Goal: Task Accomplishment & Management: Use online tool/utility

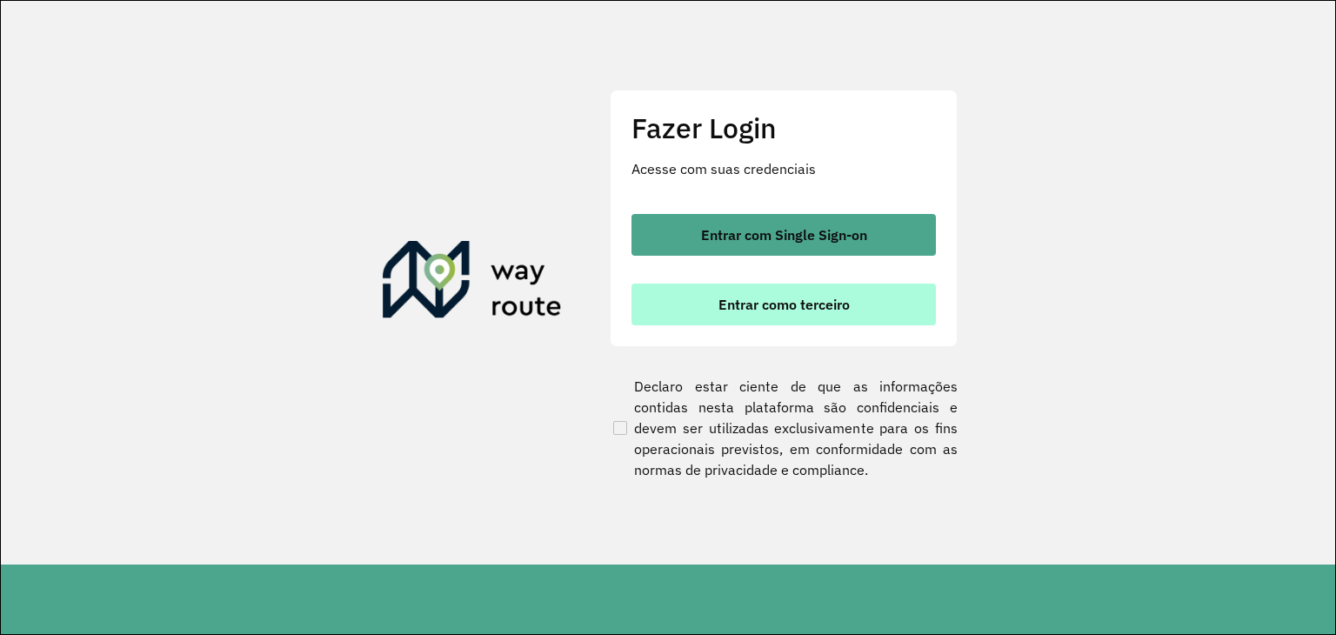
click at [834, 302] on span "Entrar como terceiro" at bounding box center [783, 304] width 131 height 14
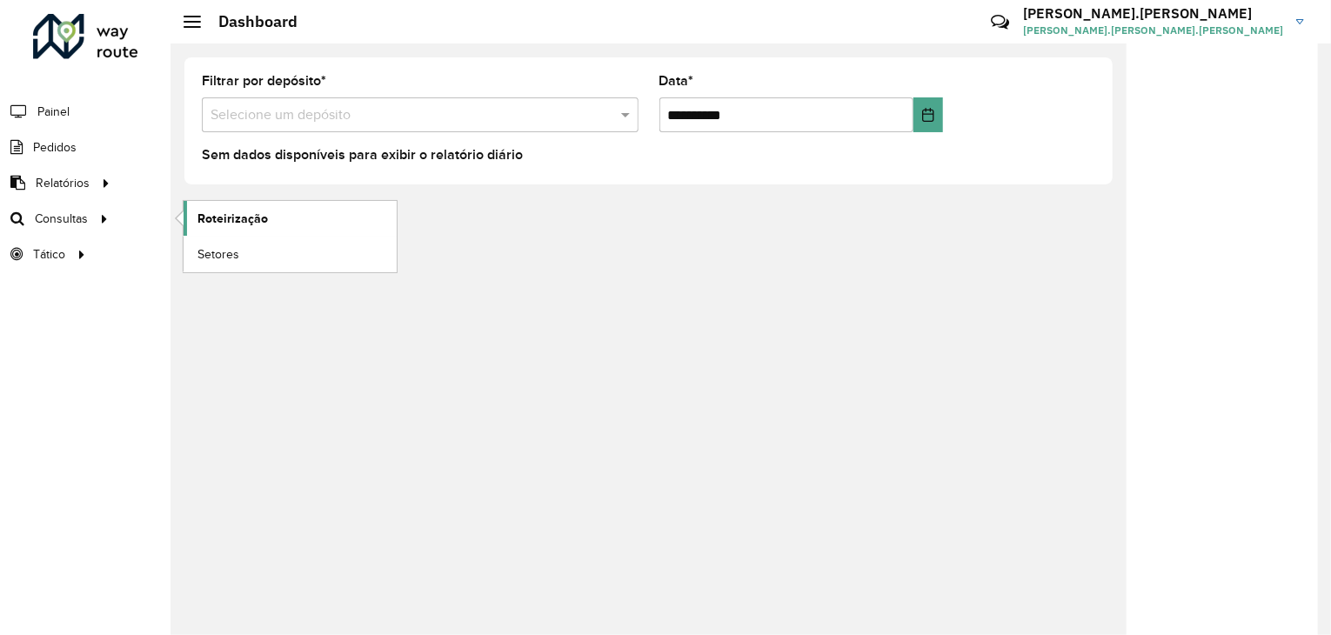
click at [230, 220] on span "Roteirização" at bounding box center [232, 219] width 70 height 18
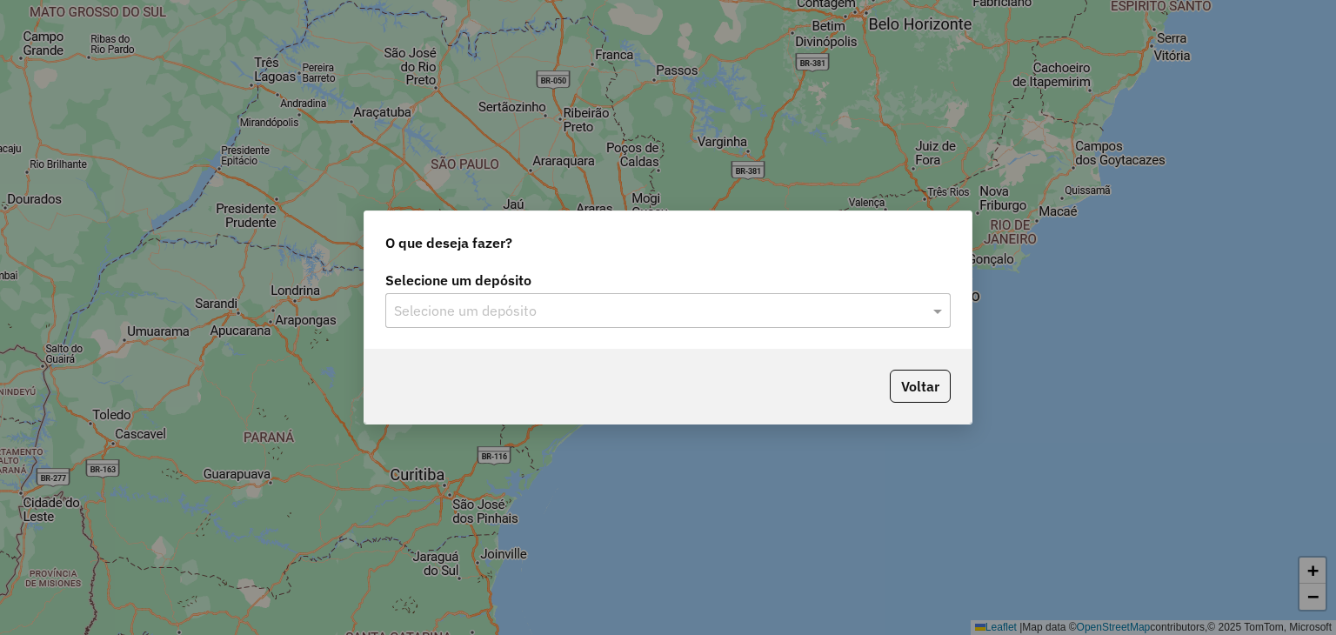
click at [560, 315] on input "text" at bounding box center [650, 311] width 513 height 21
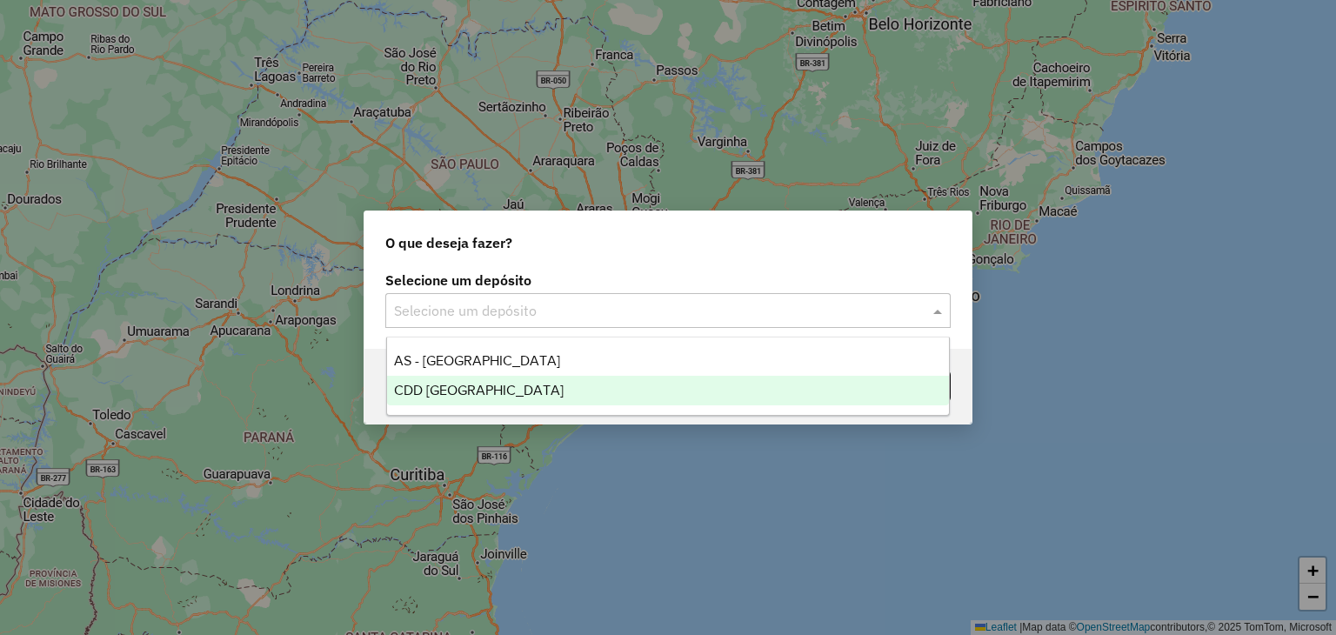
click at [543, 387] on div "CDD [GEOGRAPHIC_DATA]" at bounding box center [668, 391] width 563 height 30
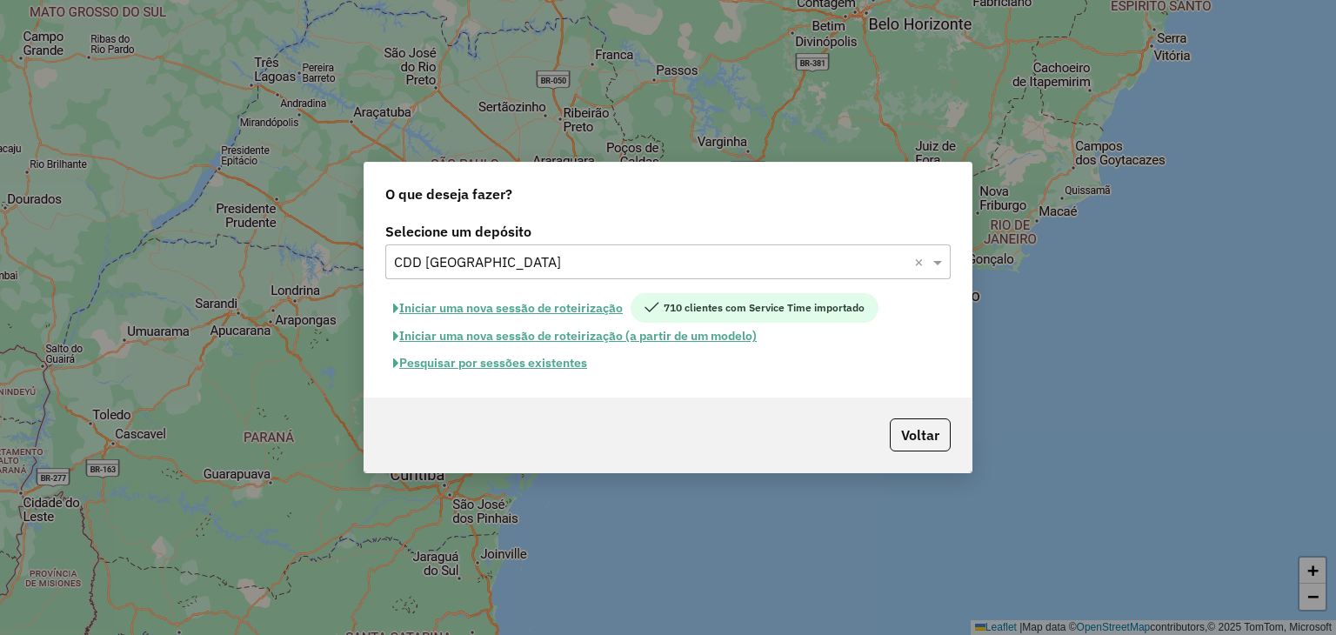
click at [540, 364] on button "Pesquisar por sessões existentes" at bounding box center [490, 363] width 210 height 27
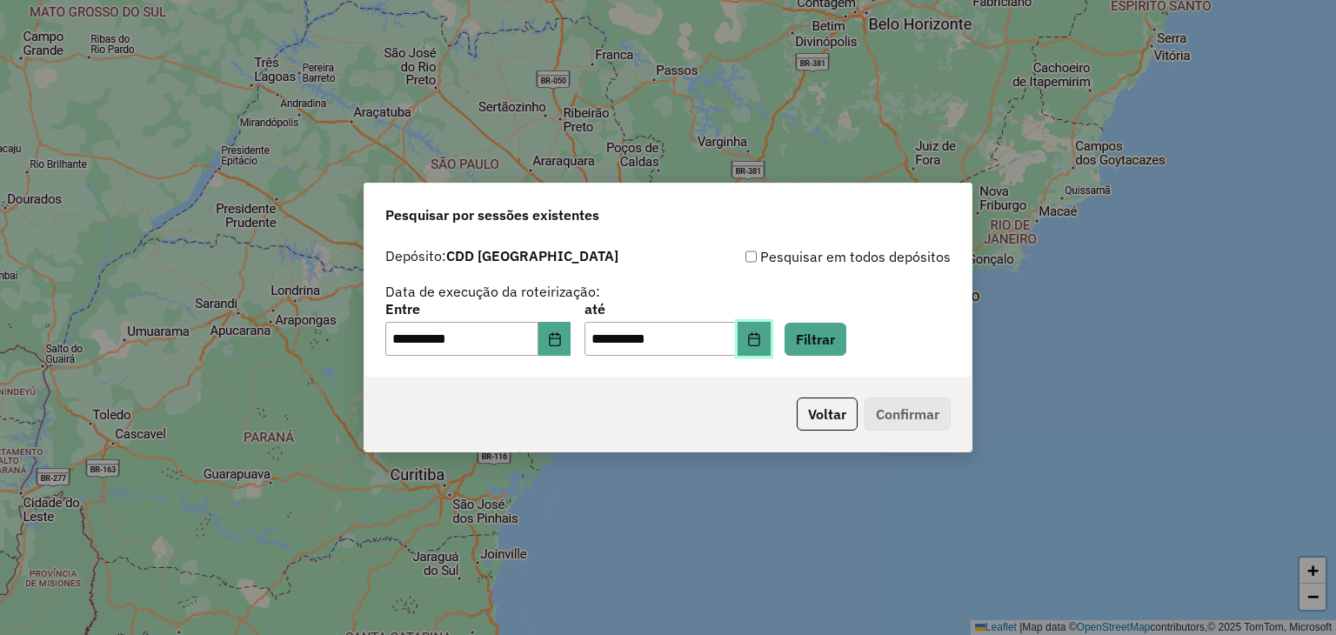
click at [761, 336] on icon "Choose Date" at bounding box center [754, 339] width 14 height 14
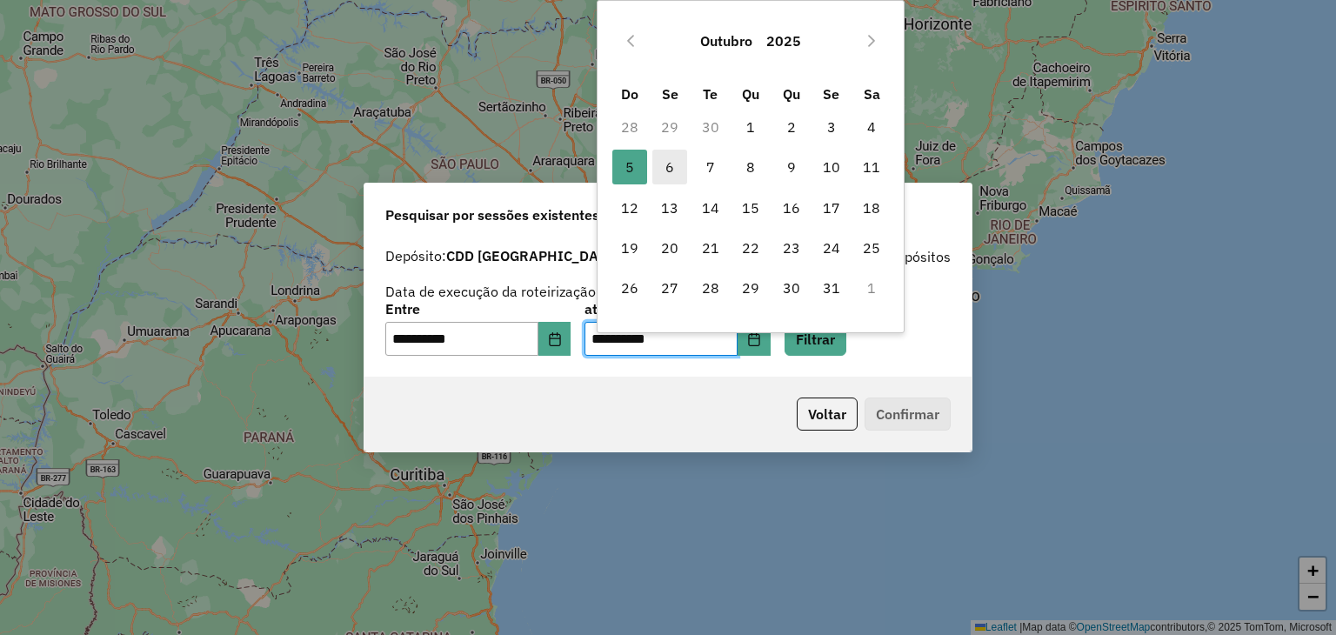
click at [675, 165] on span "6" at bounding box center [669, 167] width 35 height 35
type input "**********"
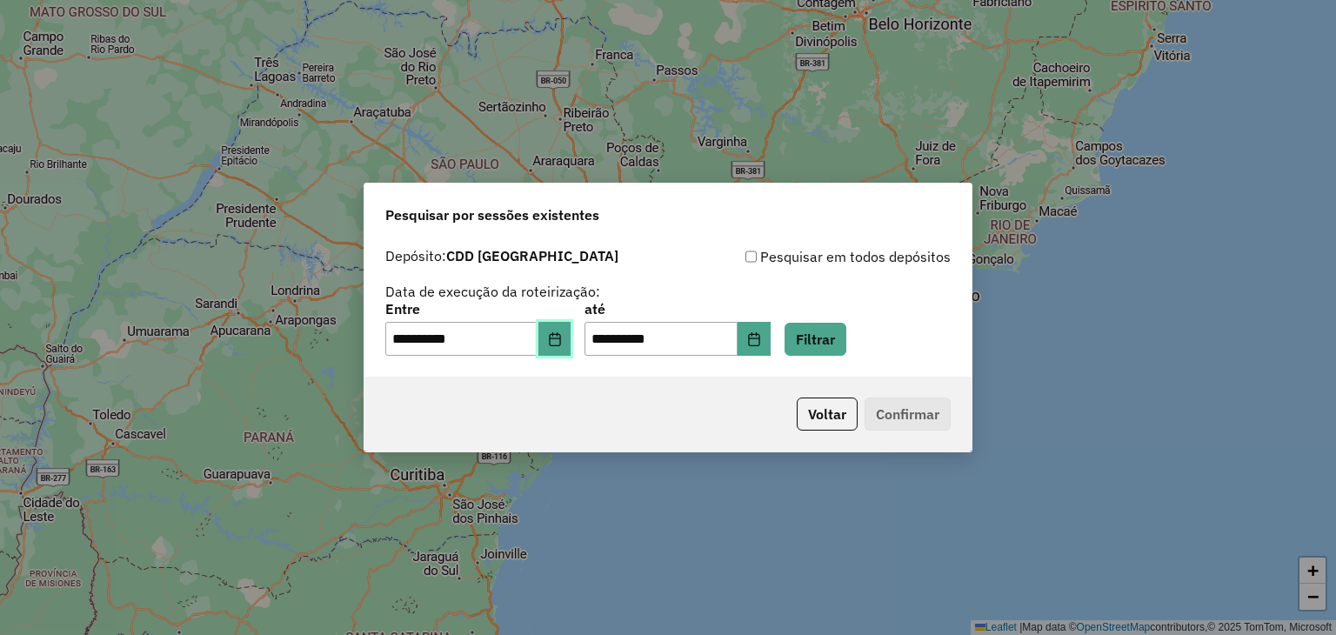
click at [560, 337] on icon "Choose Date" at bounding box center [554, 339] width 11 height 14
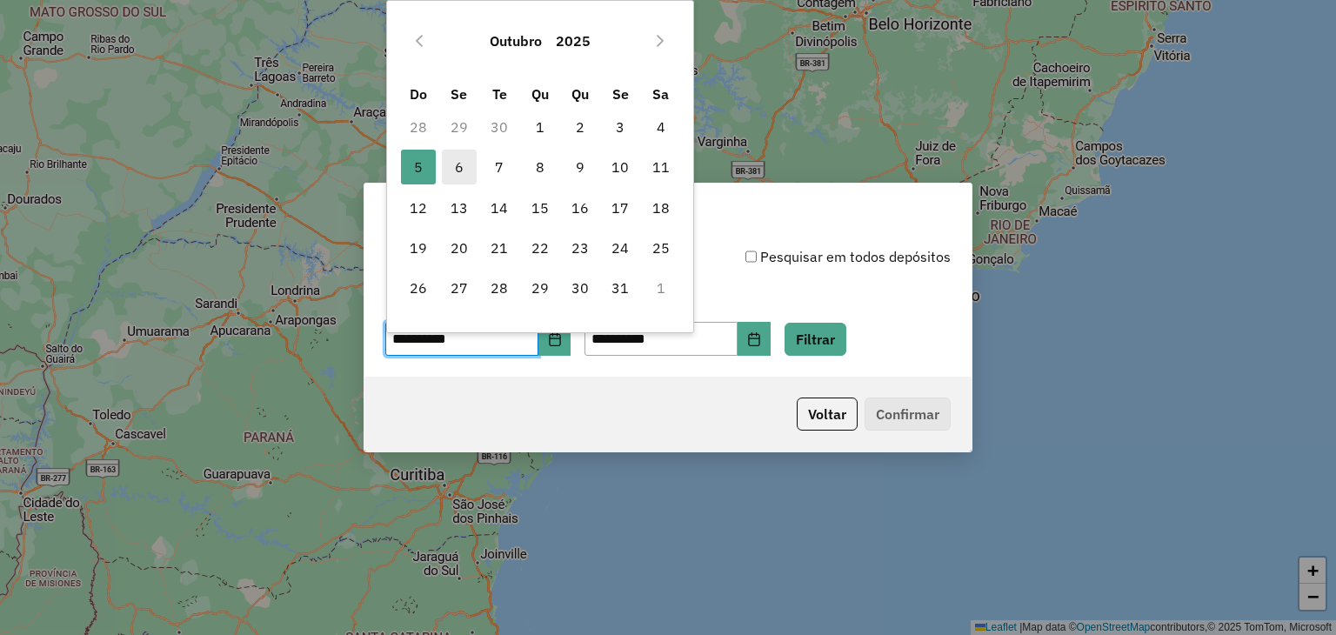
click at [467, 162] on span "6" at bounding box center [459, 167] width 35 height 35
type input "**********"
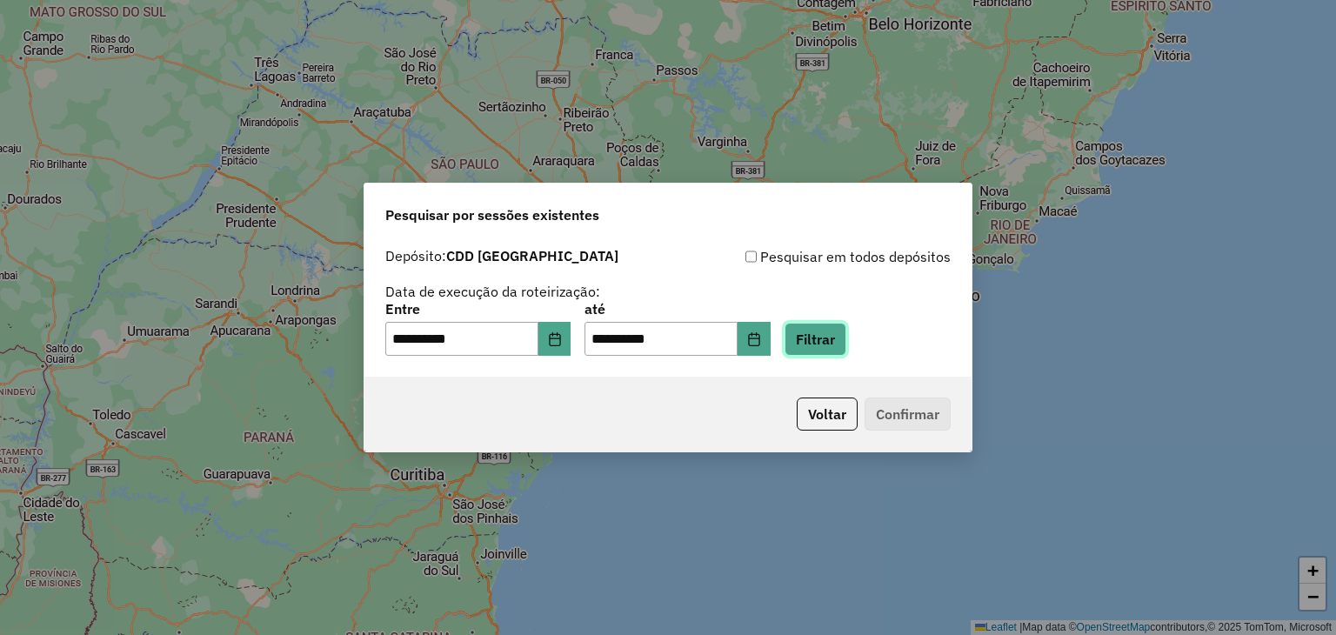
click at [846, 349] on button "Filtrar" at bounding box center [815, 339] width 62 height 33
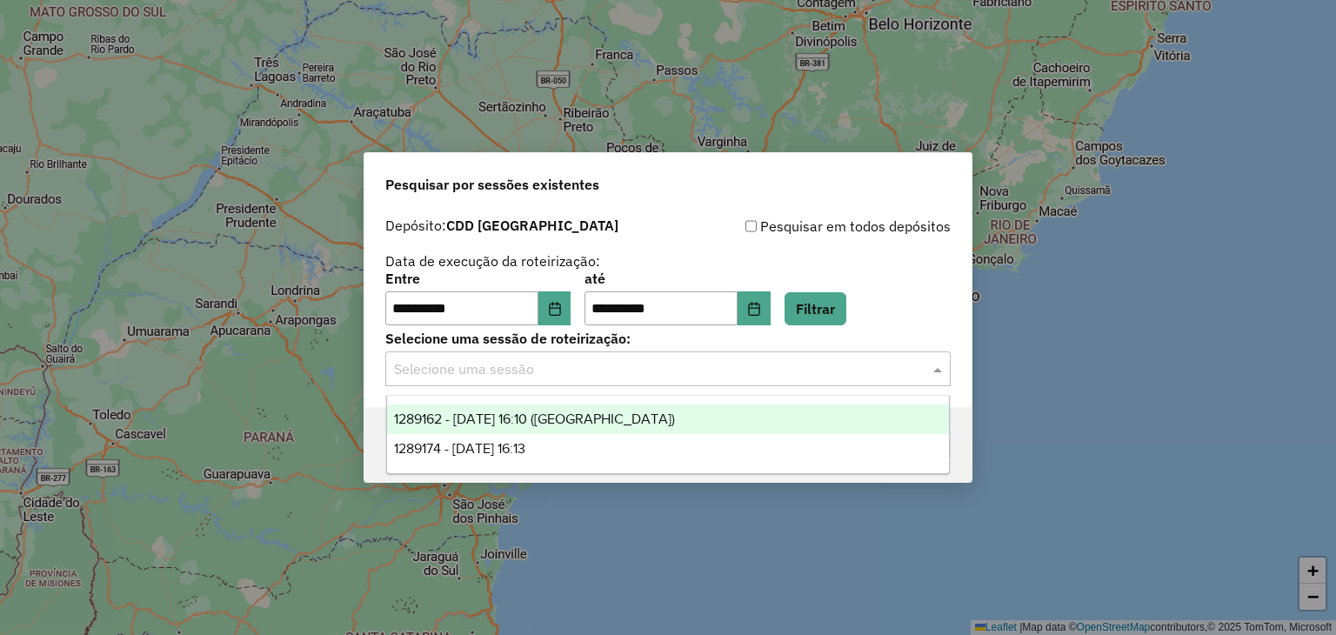
click at [565, 378] on input "text" at bounding box center [650, 369] width 513 height 21
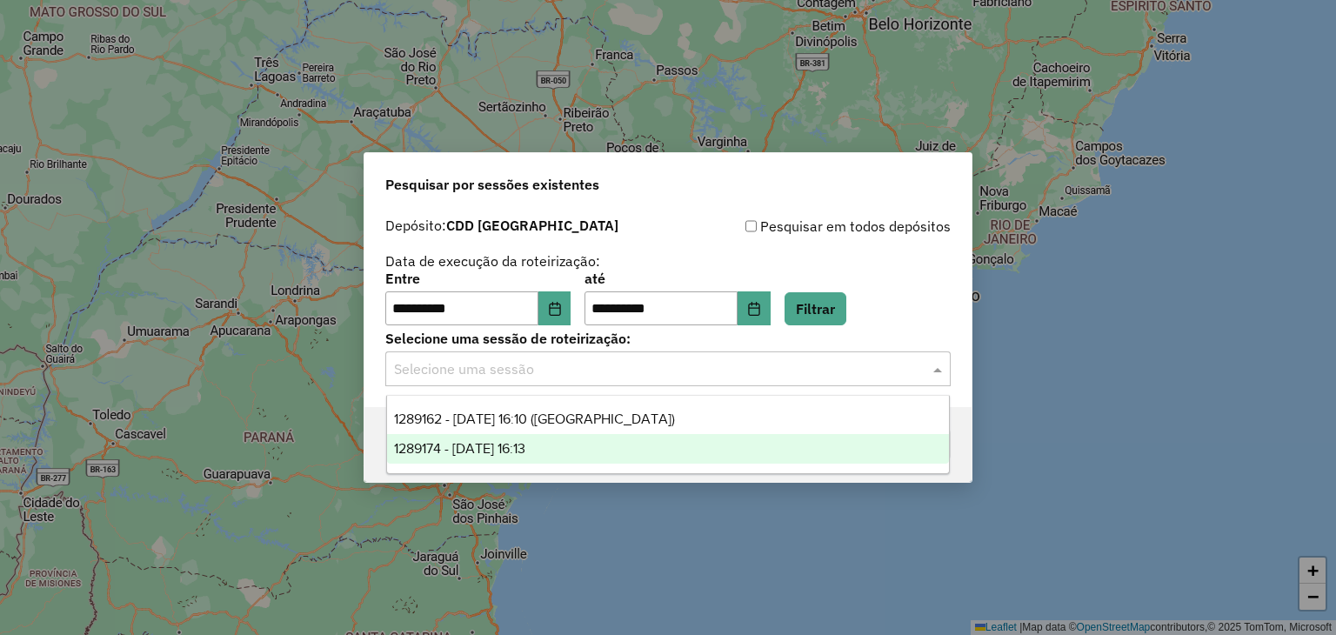
click at [564, 437] on div "1289174 - 06/10/2025 16:13" at bounding box center [668, 449] width 563 height 30
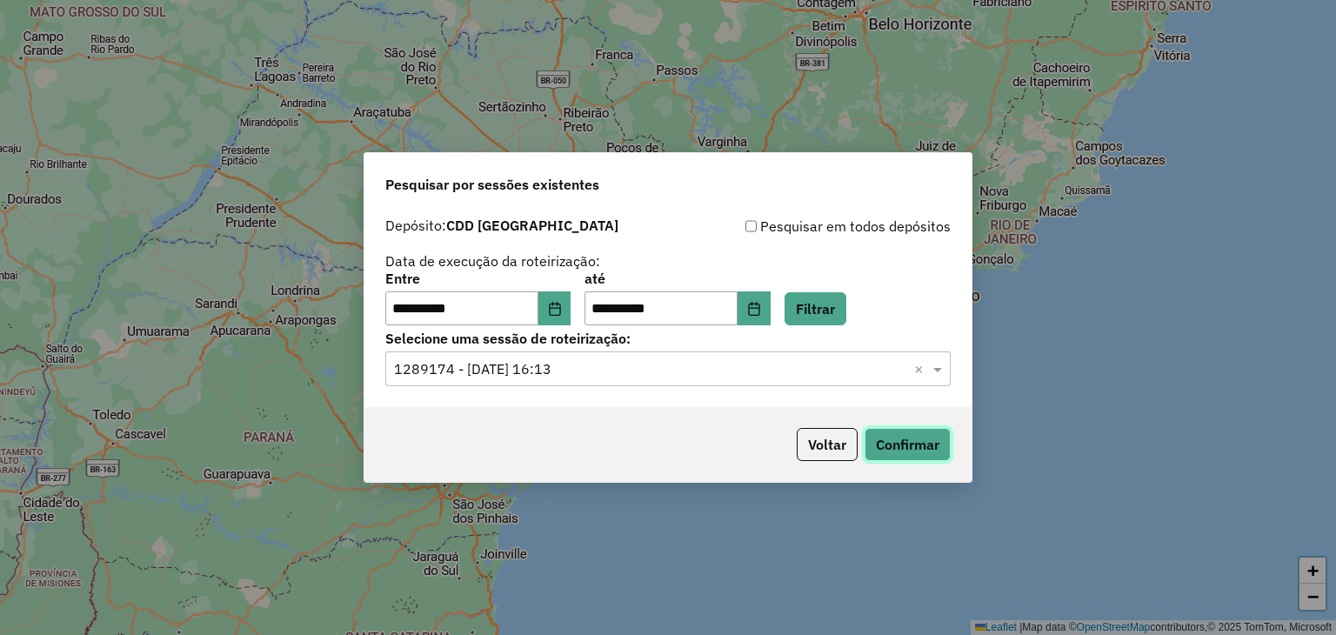
click at [910, 443] on button "Confirmar" at bounding box center [907, 444] width 86 height 33
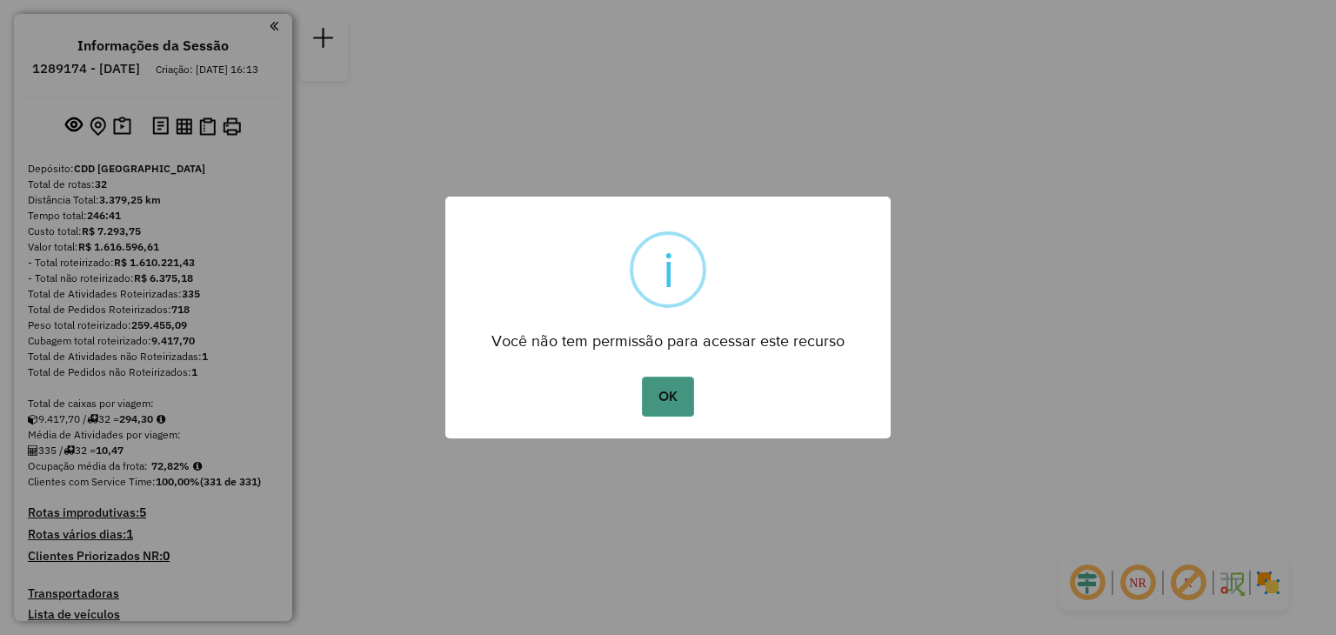
click at [651, 408] on button "OK" at bounding box center [667, 397] width 51 height 40
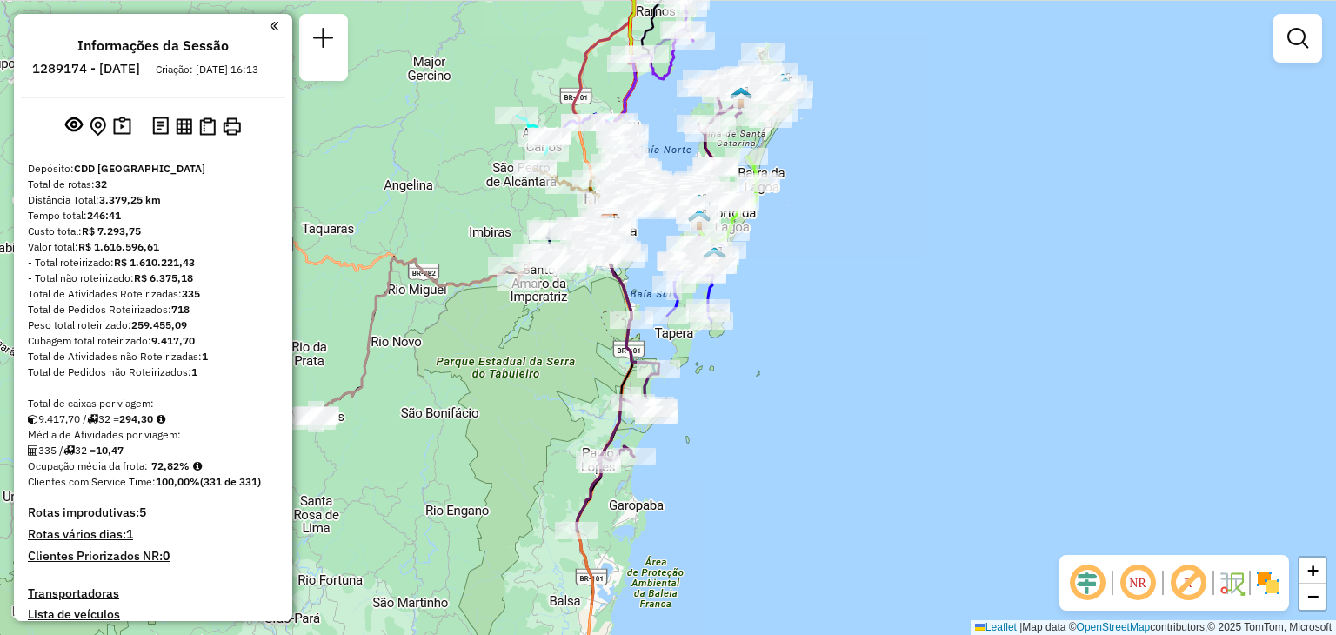
drag, startPoint x: 974, startPoint y: 387, endPoint x: 918, endPoint y: 303, distance: 101.1
click at [918, 296] on div "Janela de atendimento Grade de atendimento Capacidade Transportadoras Veículos …" at bounding box center [668, 317] width 1336 height 635
click at [1141, 579] on em at bounding box center [1138, 583] width 42 height 42
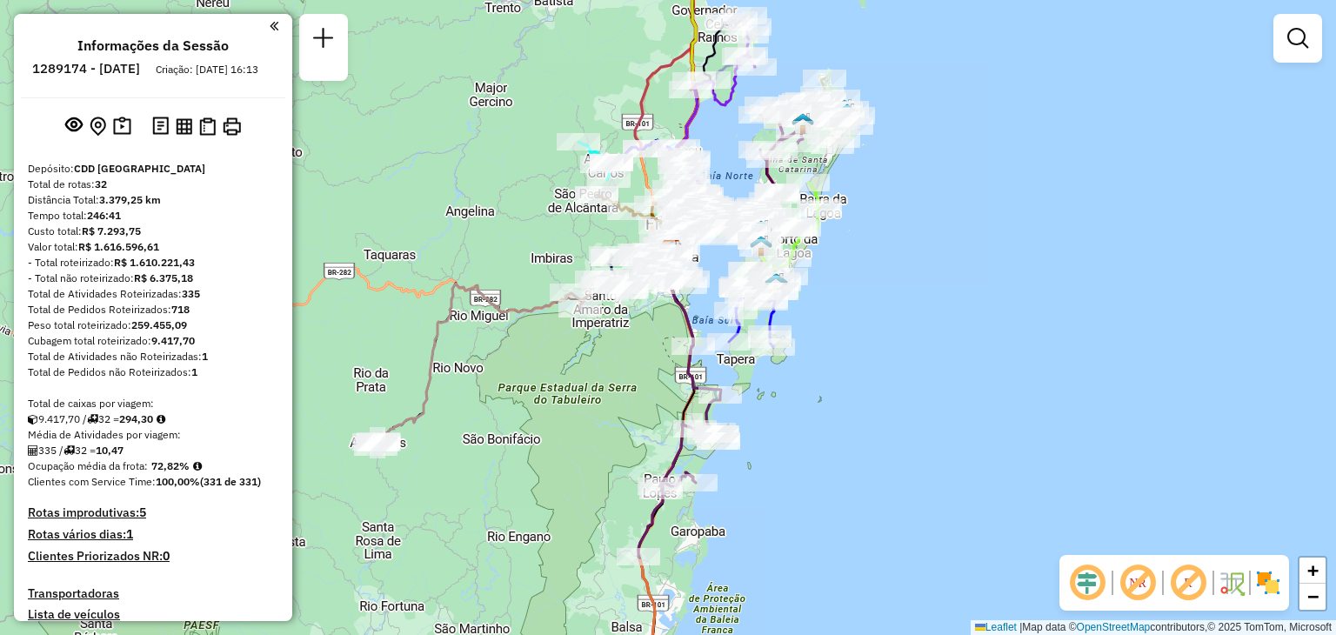
drag, startPoint x: 761, startPoint y: 390, endPoint x: 821, endPoint y: 415, distance: 64.8
click at [821, 415] on div "Janela de atendimento Grade de atendimento Capacidade Transportadoras Veículos …" at bounding box center [668, 317] width 1336 height 635
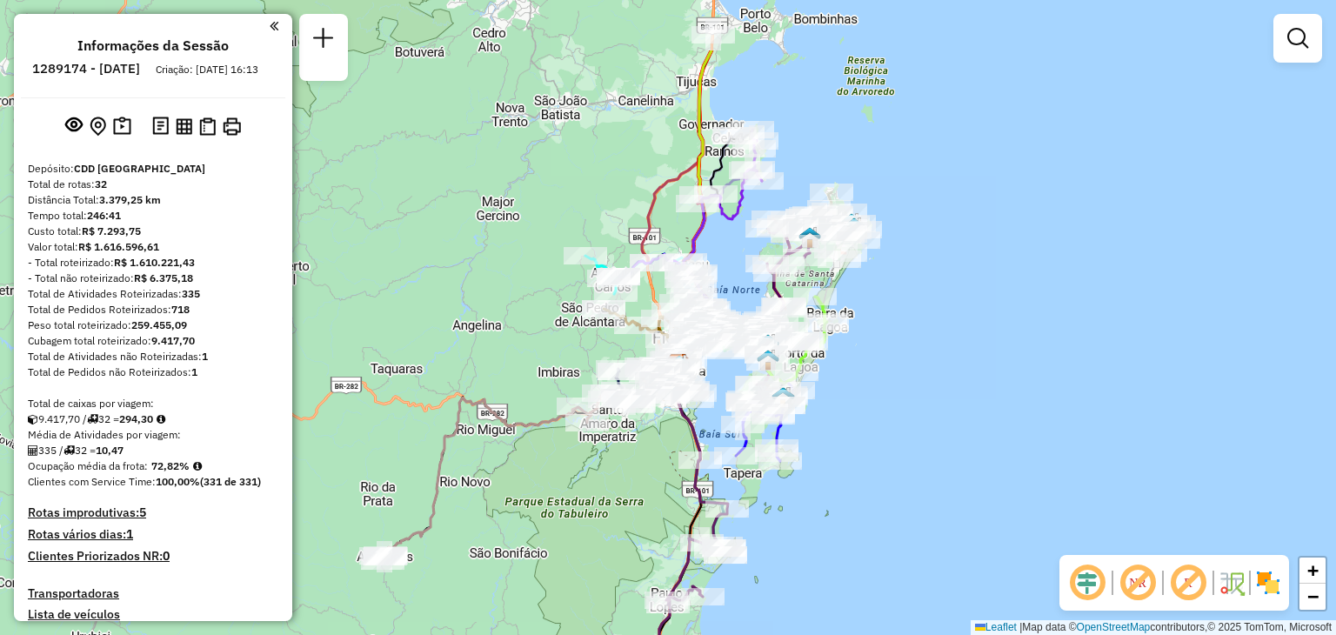
drag, startPoint x: 859, startPoint y: 246, endPoint x: 866, endPoint y: 360, distance: 114.1
click at [866, 360] on div "Janela de atendimento Grade de atendimento Capacidade Transportadoras Veículos …" at bounding box center [668, 317] width 1336 height 635
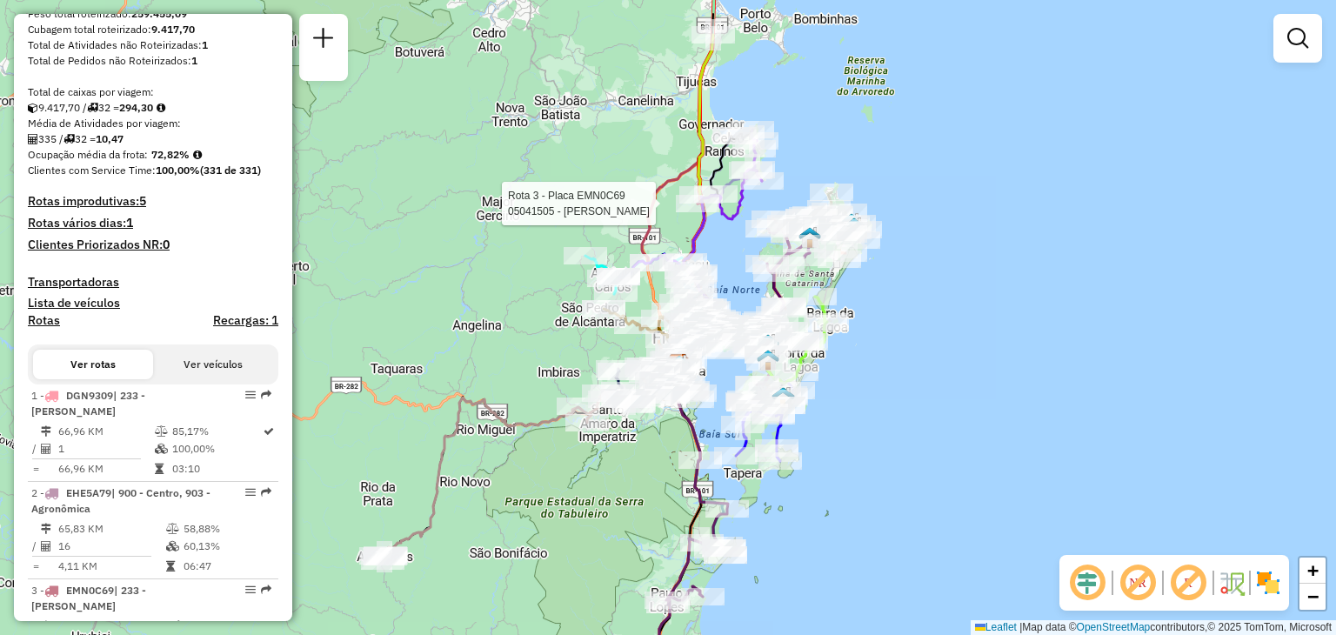
select select "**********"
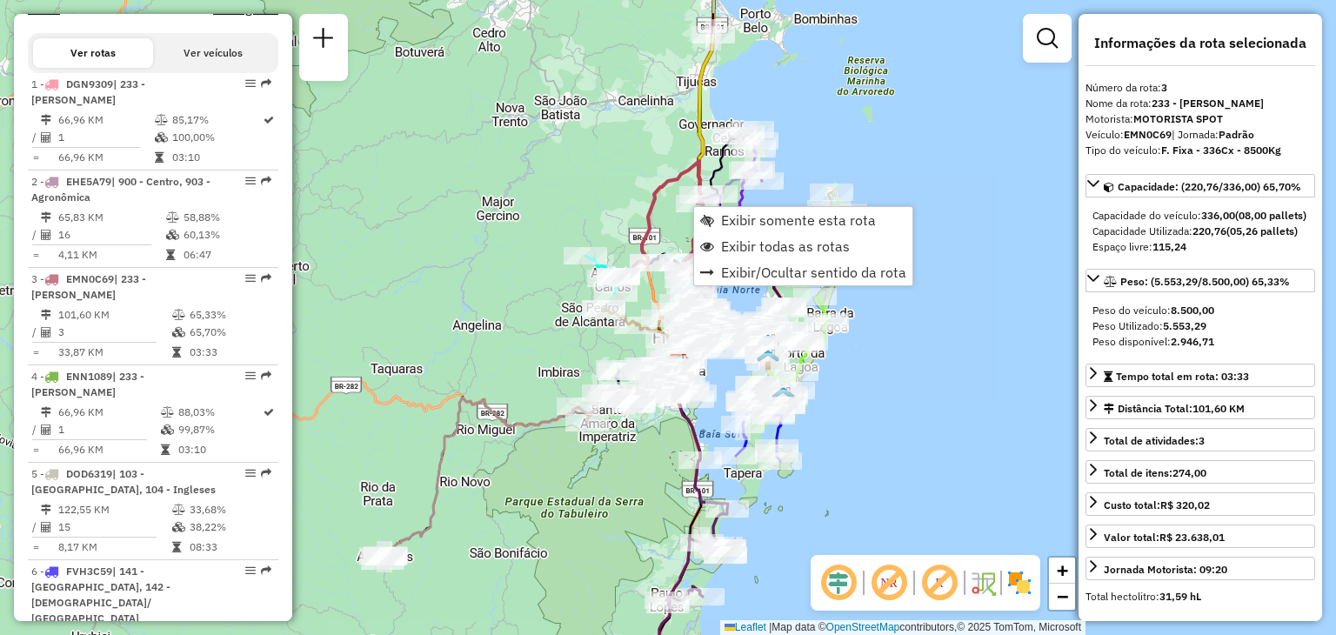
scroll to position [891, 0]
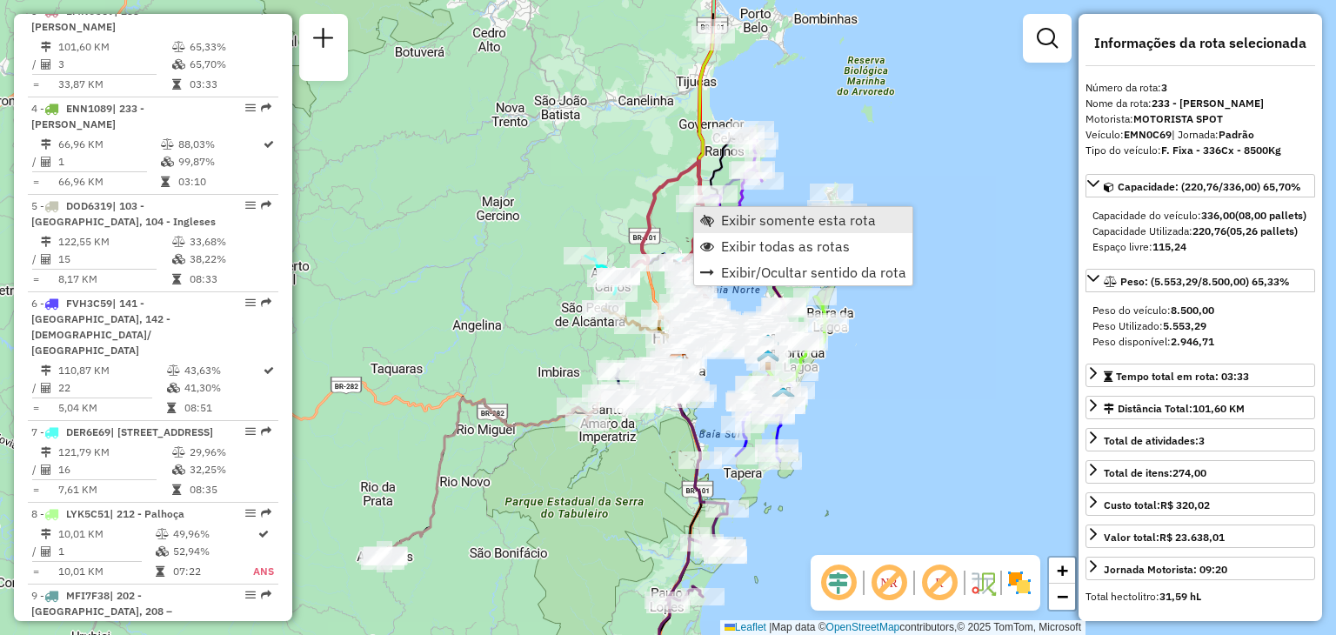
click at [721, 222] on span "Exibir somente esta rota" at bounding box center [798, 220] width 155 height 14
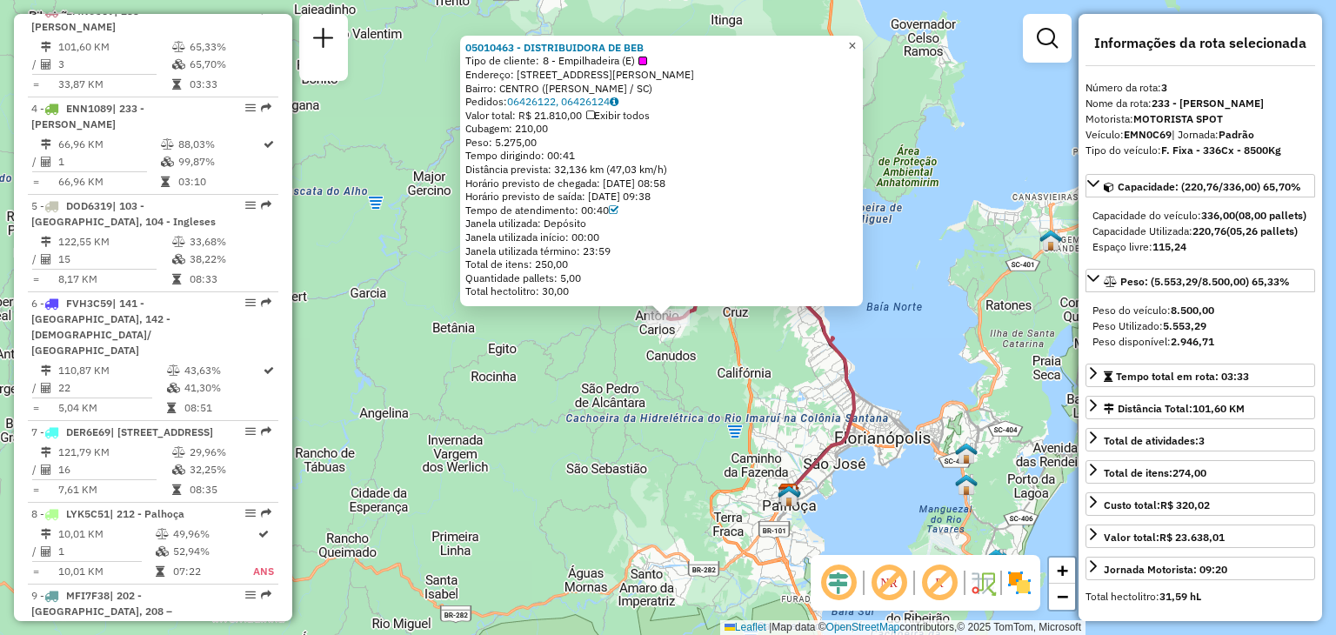
click at [856, 43] on span "×" at bounding box center [852, 45] width 8 height 15
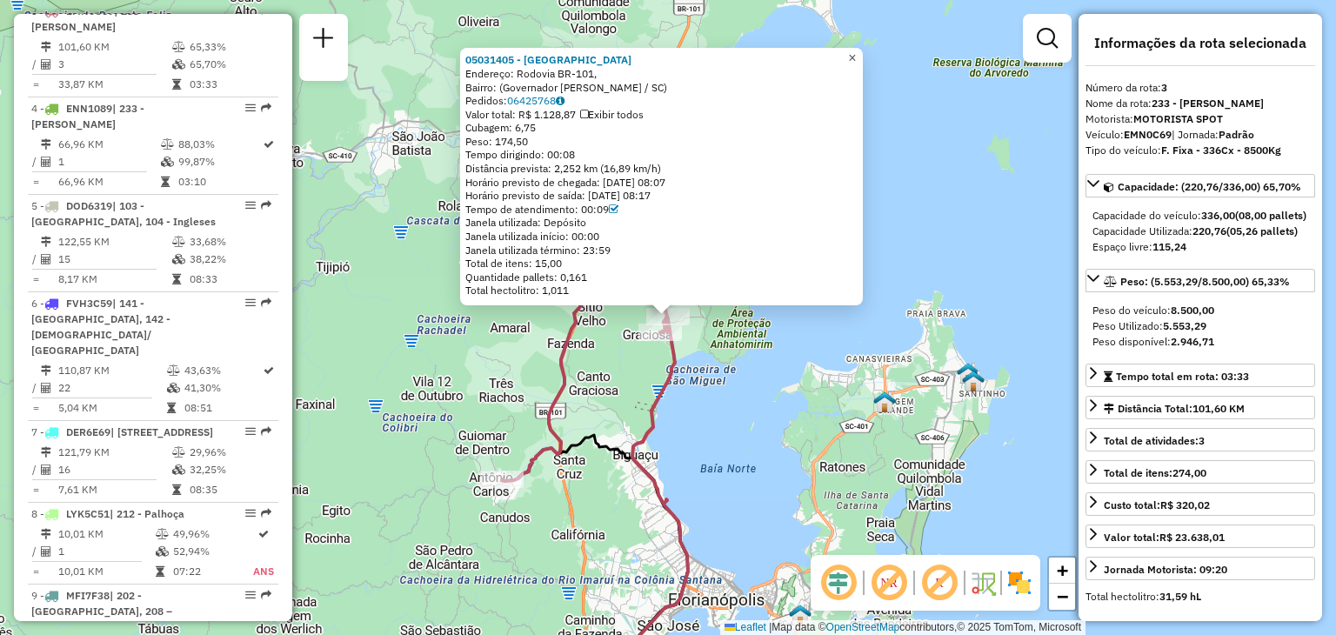
click at [856, 56] on span "×" at bounding box center [852, 57] width 8 height 15
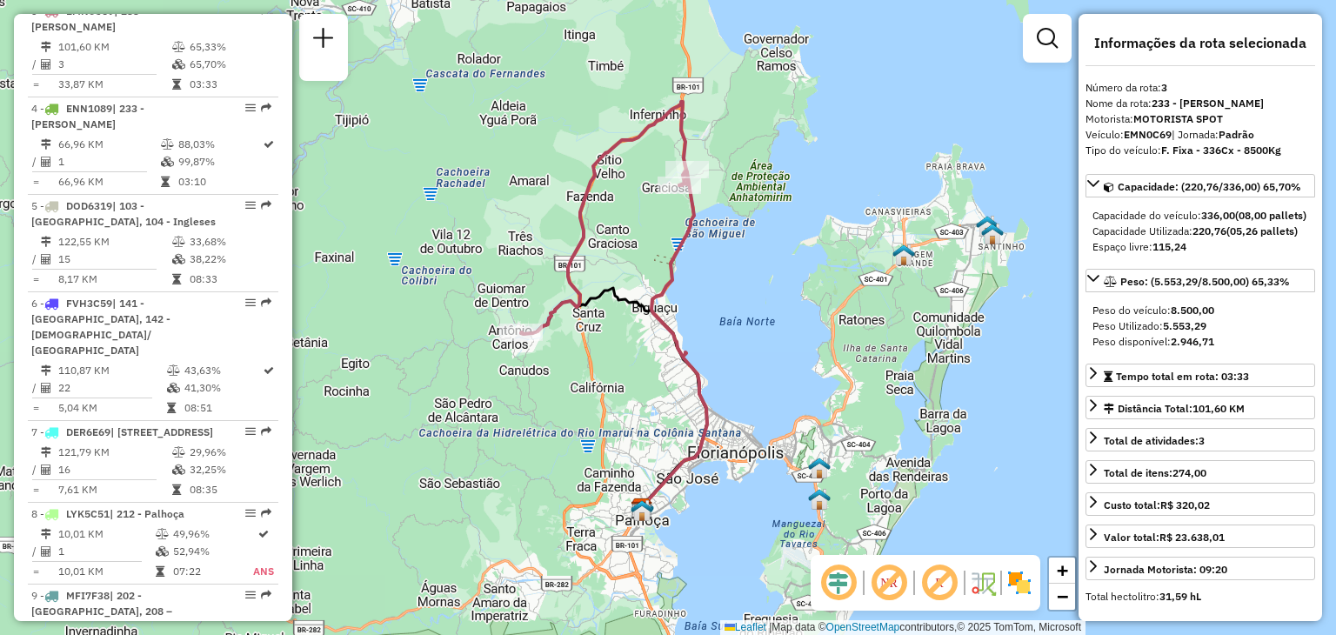
drag, startPoint x: 759, startPoint y: 356, endPoint x: 778, endPoint y: 209, distance: 148.2
click at [778, 209] on div "Janela de atendimento Grade de atendimento Capacidade Transportadoras Veículos …" at bounding box center [668, 317] width 1336 height 635
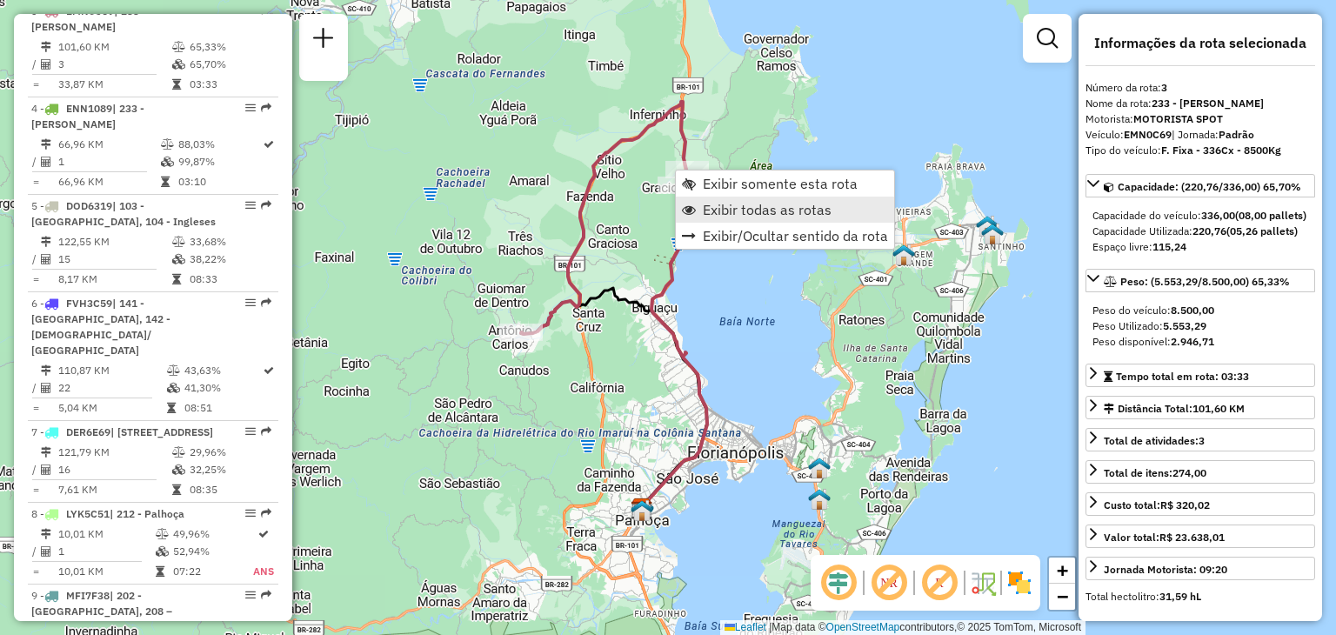
click at [743, 207] on span "Exibir todas as rotas" at bounding box center [767, 210] width 129 height 14
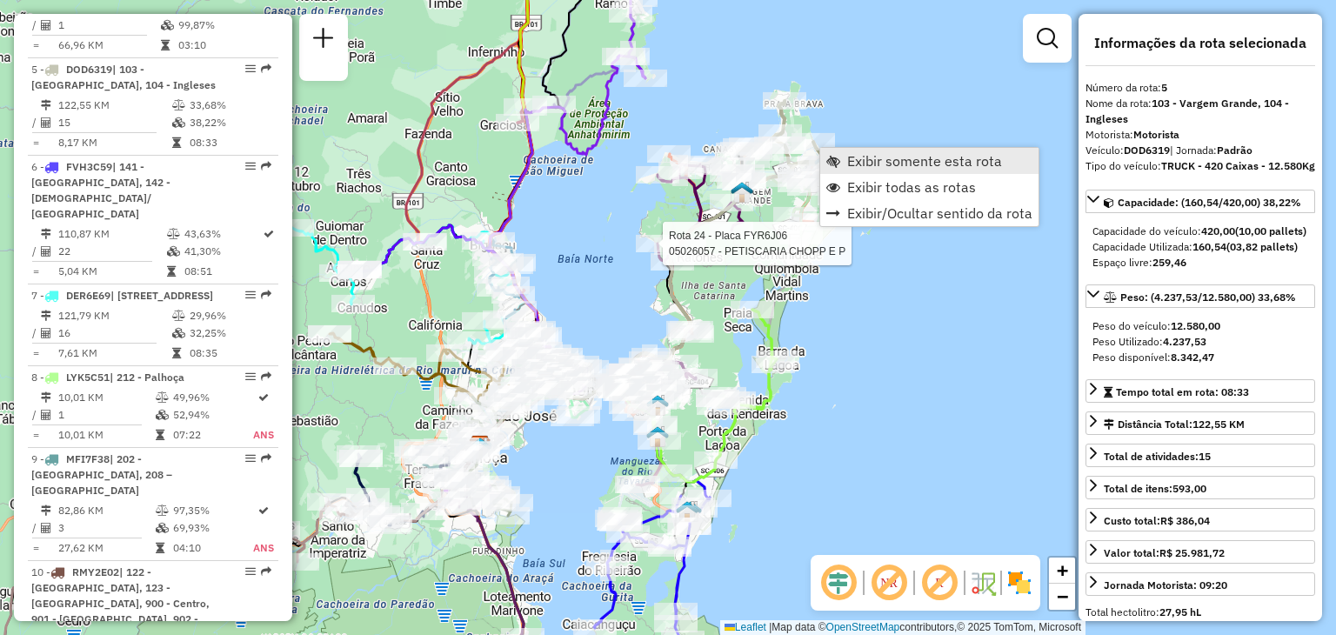
scroll to position [1085, 0]
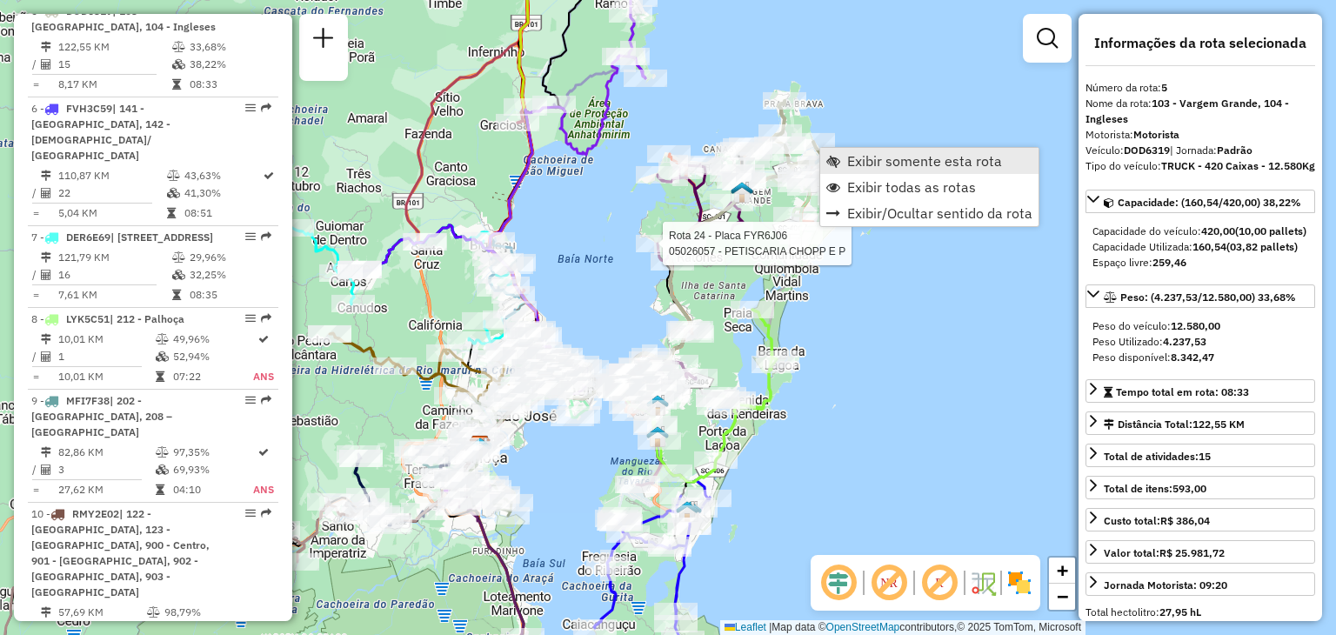
click at [893, 161] on span "Exibir somente esta rota" at bounding box center [924, 161] width 155 height 14
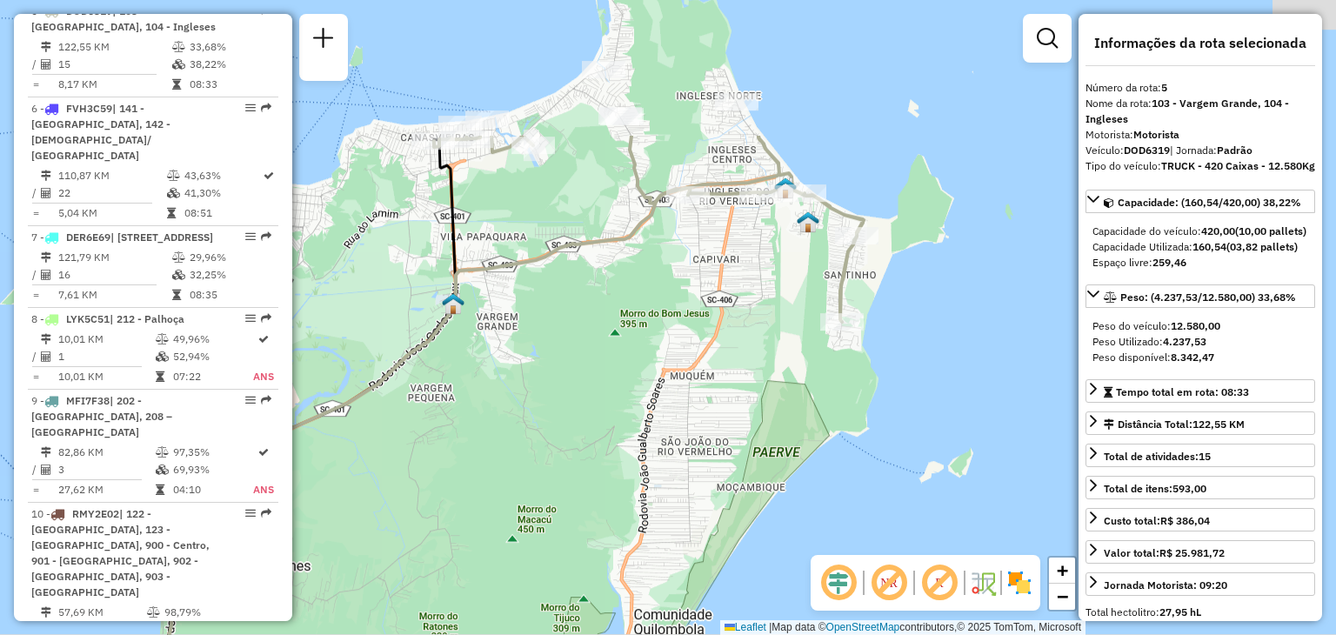
drag, startPoint x: 679, startPoint y: 185, endPoint x: 687, endPoint y: 384, distance: 199.3
click at [687, 384] on div "Janela de atendimento Grade de atendimento Capacidade Transportadoras Veículos …" at bounding box center [668, 317] width 1336 height 635
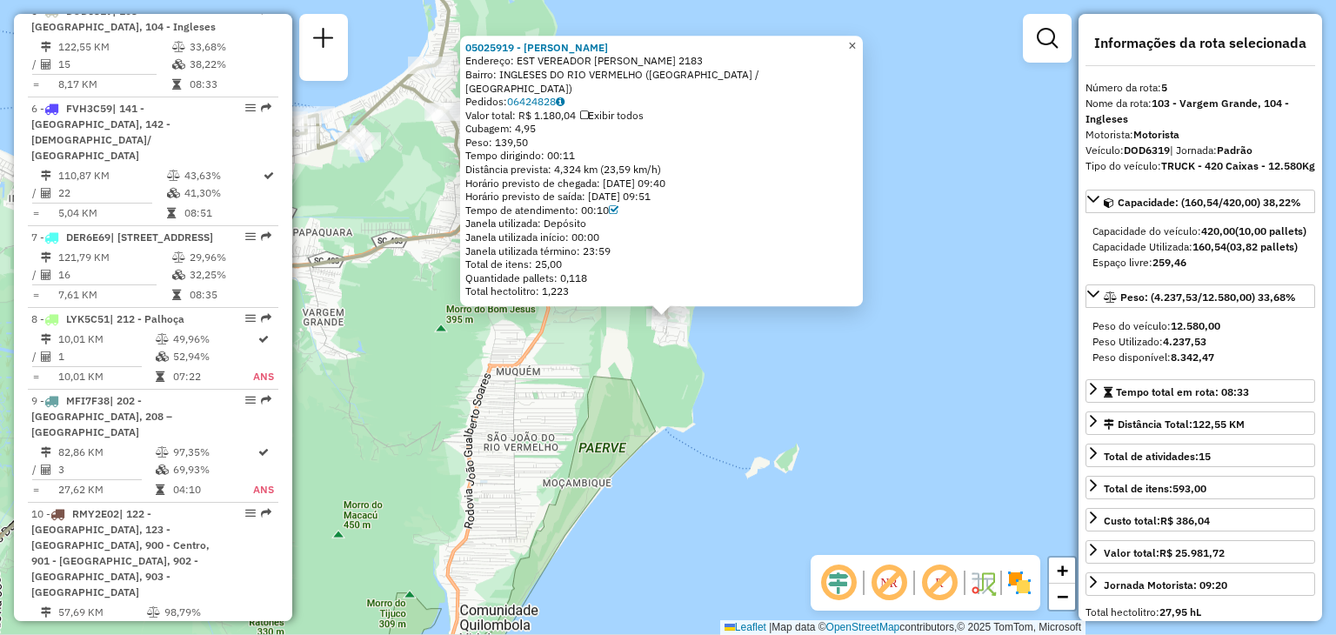
click at [856, 53] on span "×" at bounding box center [852, 45] width 8 height 15
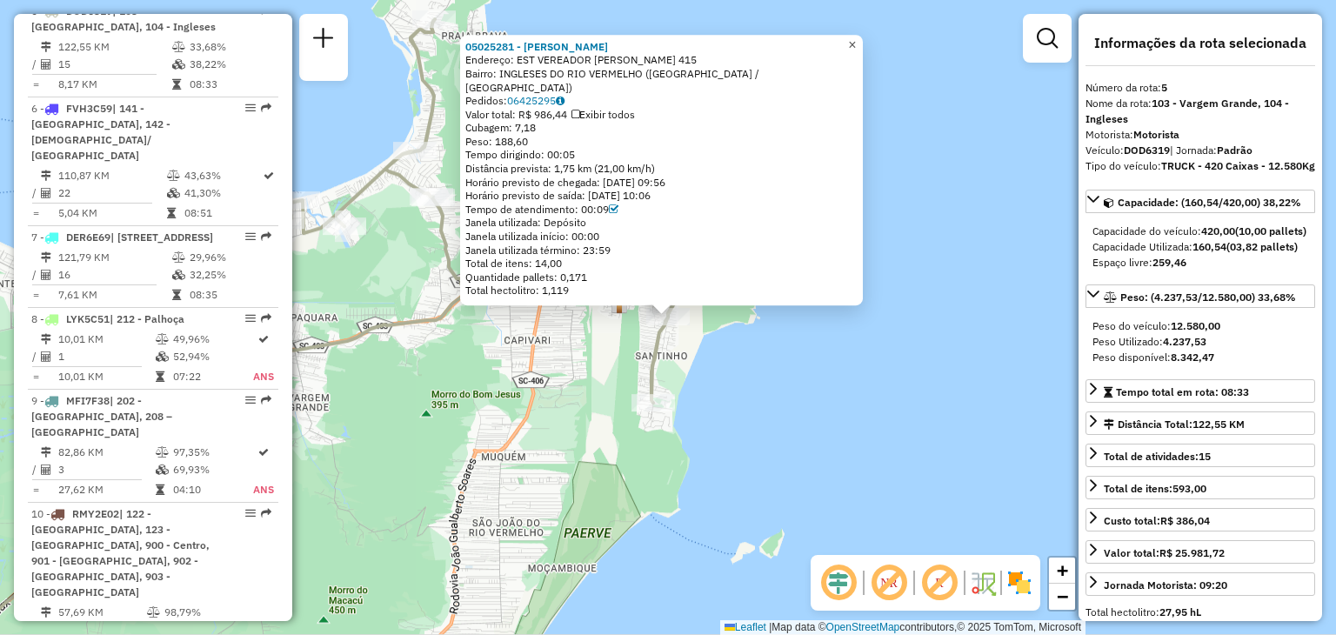
click at [856, 52] on span "×" at bounding box center [852, 44] width 8 height 15
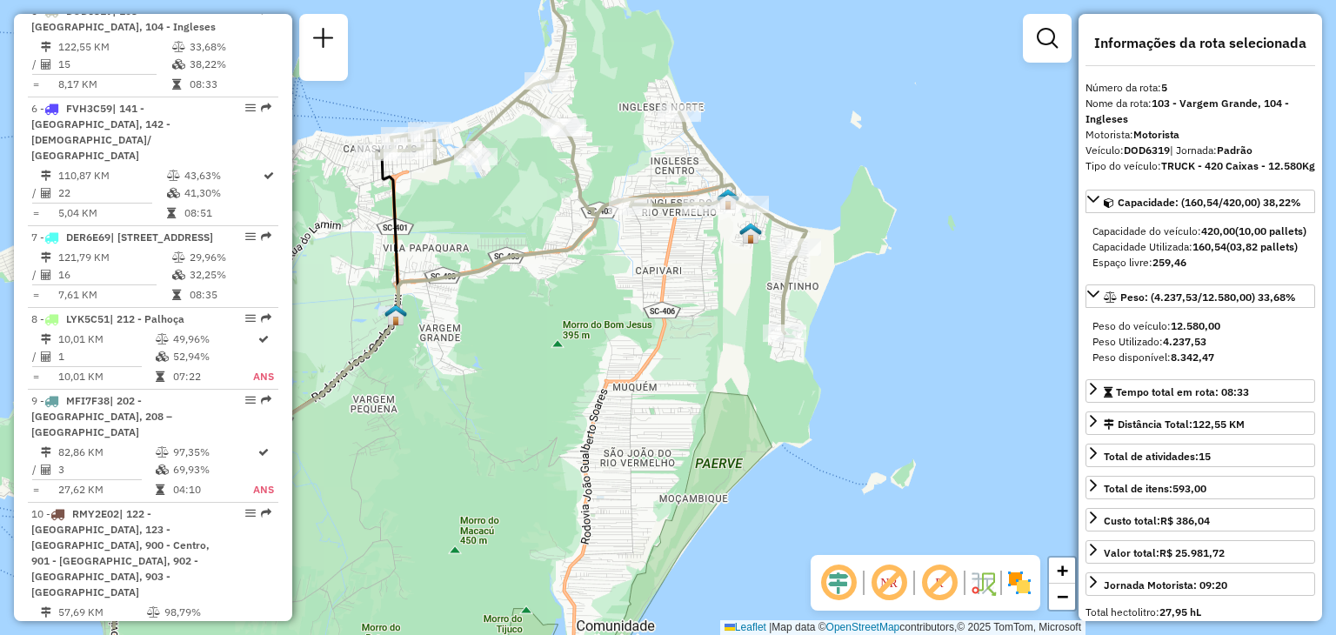
drag, startPoint x: 473, startPoint y: 371, endPoint x: 610, endPoint y: 307, distance: 151.0
click at [609, 307] on div "Janela de atendimento Grade de atendimento Capacidade Transportadoras Veículos …" at bounding box center [668, 317] width 1336 height 635
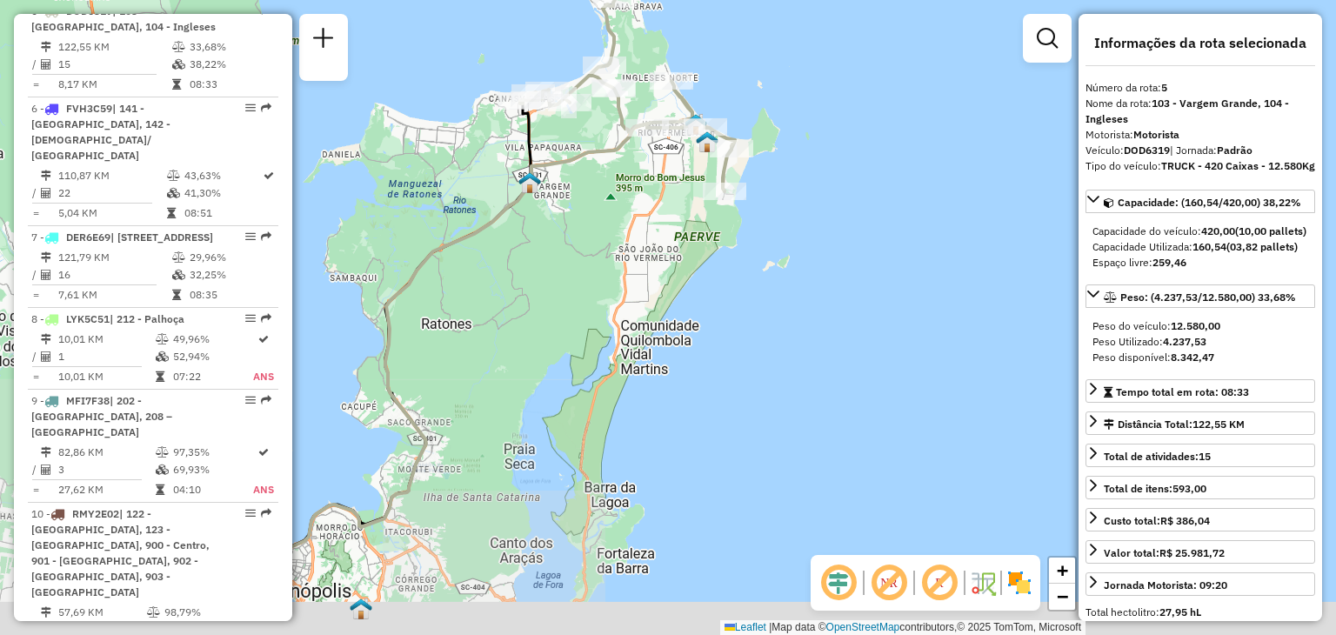
drag, startPoint x: 599, startPoint y: 386, endPoint x: 659, endPoint y: 232, distance: 165.2
click at [642, 243] on div "Janela de atendimento Grade de atendimento Capacidade Transportadoras Veículos …" at bounding box center [668, 317] width 1336 height 635
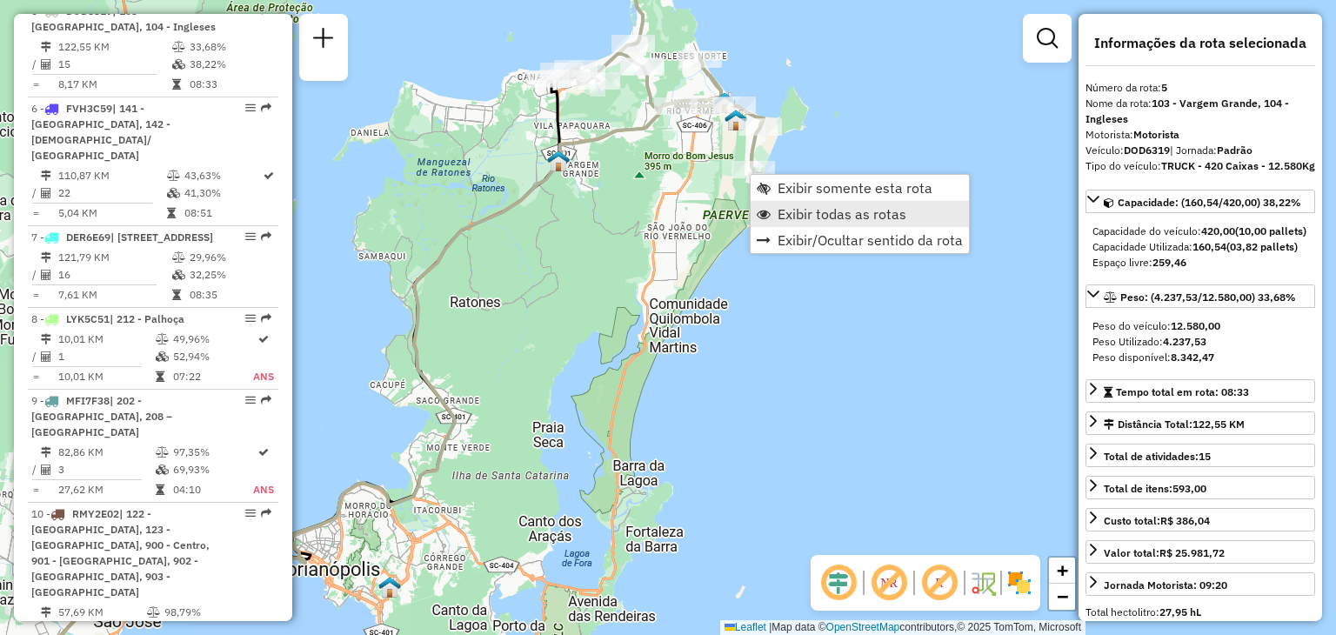
click at [803, 209] on span "Exibir todas as rotas" at bounding box center [842, 214] width 129 height 14
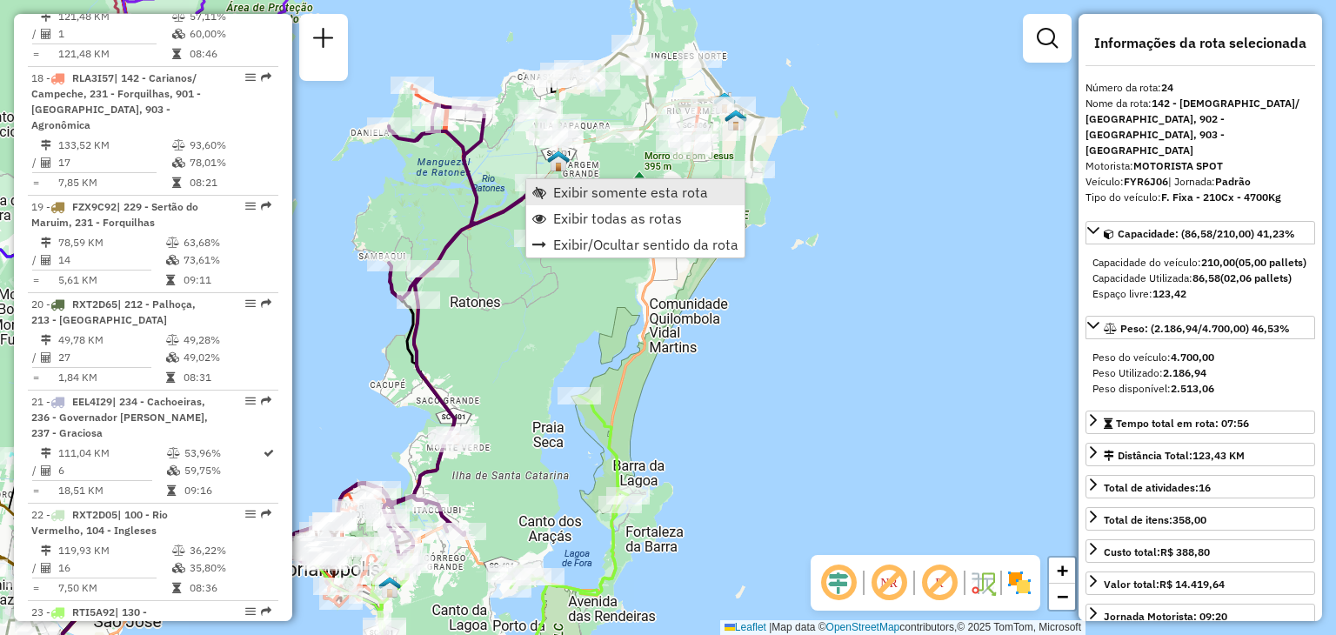
scroll to position [2985, 0]
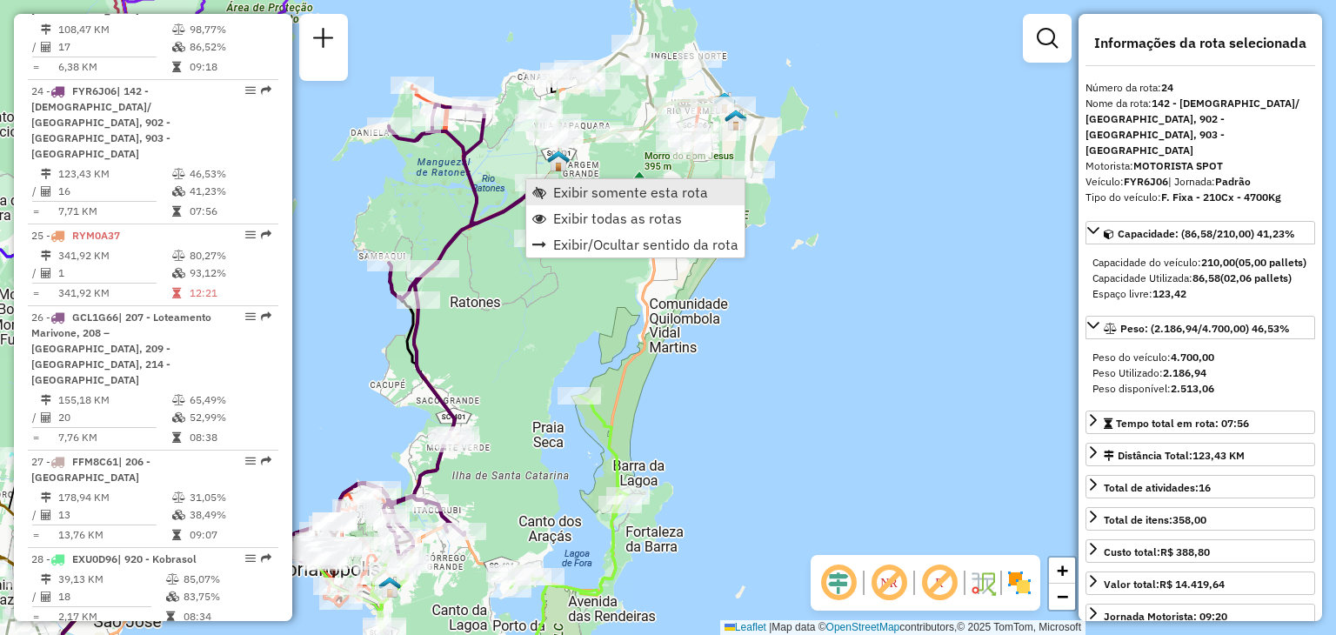
click at [590, 192] on span "Exibir somente esta rota" at bounding box center [630, 192] width 155 height 14
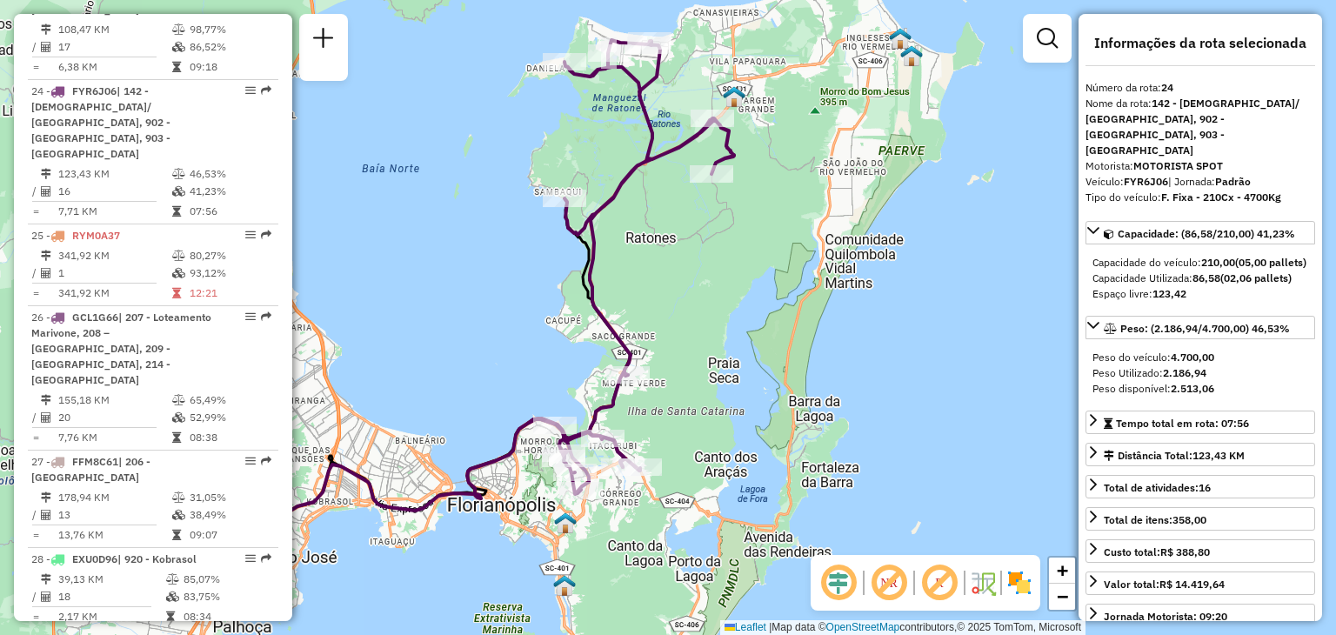
drag, startPoint x: 854, startPoint y: 319, endPoint x: 652, endPoint y: 330, distance: 202.0
click at [652, 330] on div "Janela de atendimento Grade de atendimento Capacidade Transportadoras Veículos …" at bounding box center [668, 317] width 1336 height 635
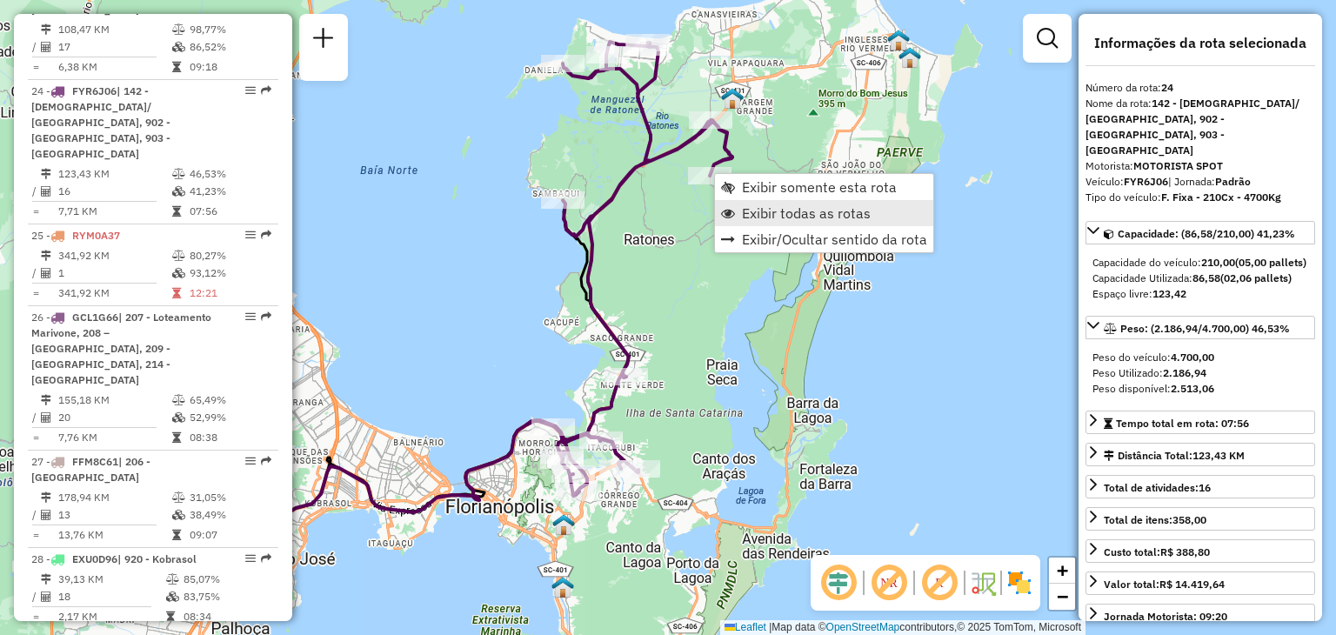
click at [765, 216] on span "Exibir todas as rotas" at bounding box center [806, 213] width 129 height 14
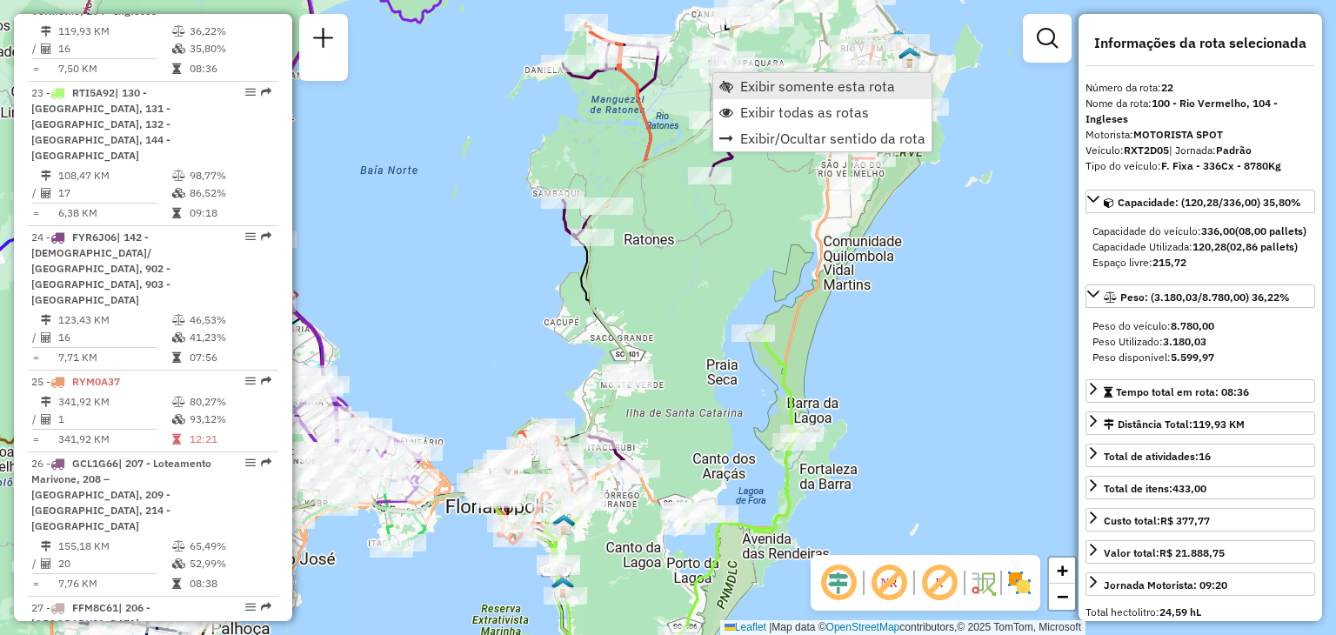
scroll to position [2759, 0]
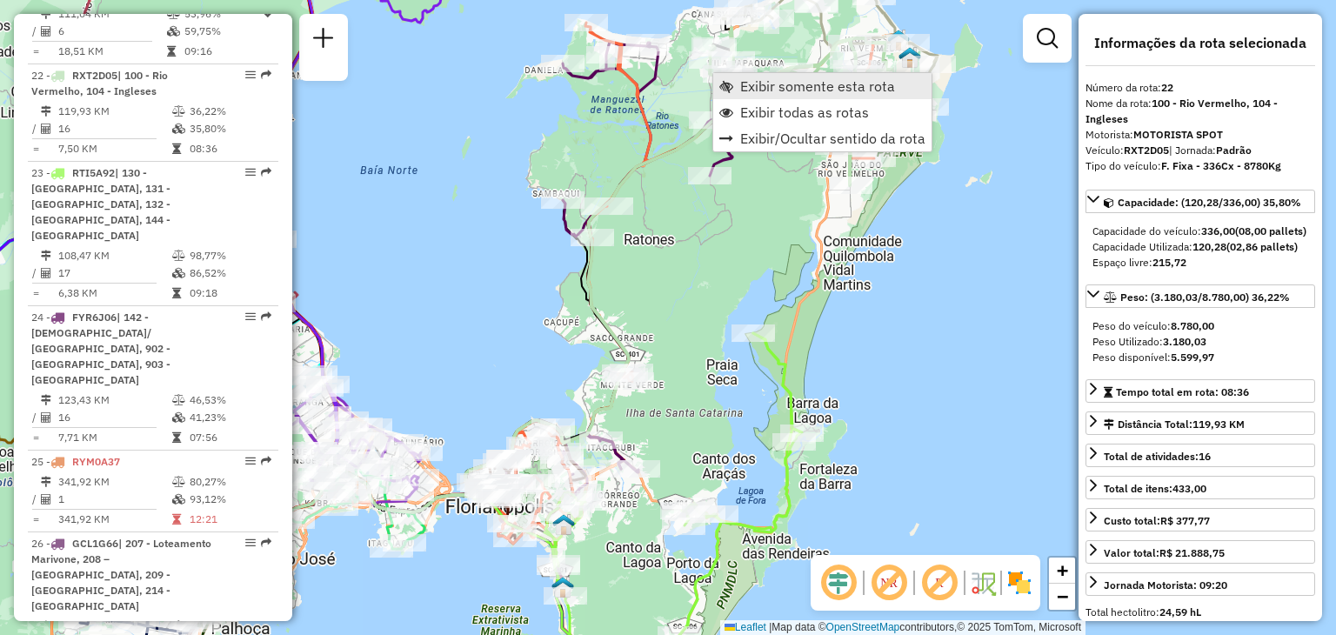
click at [758, 93] on span "Exibir somente esta rota" at bounding box center [817, 86] width 155 height 14
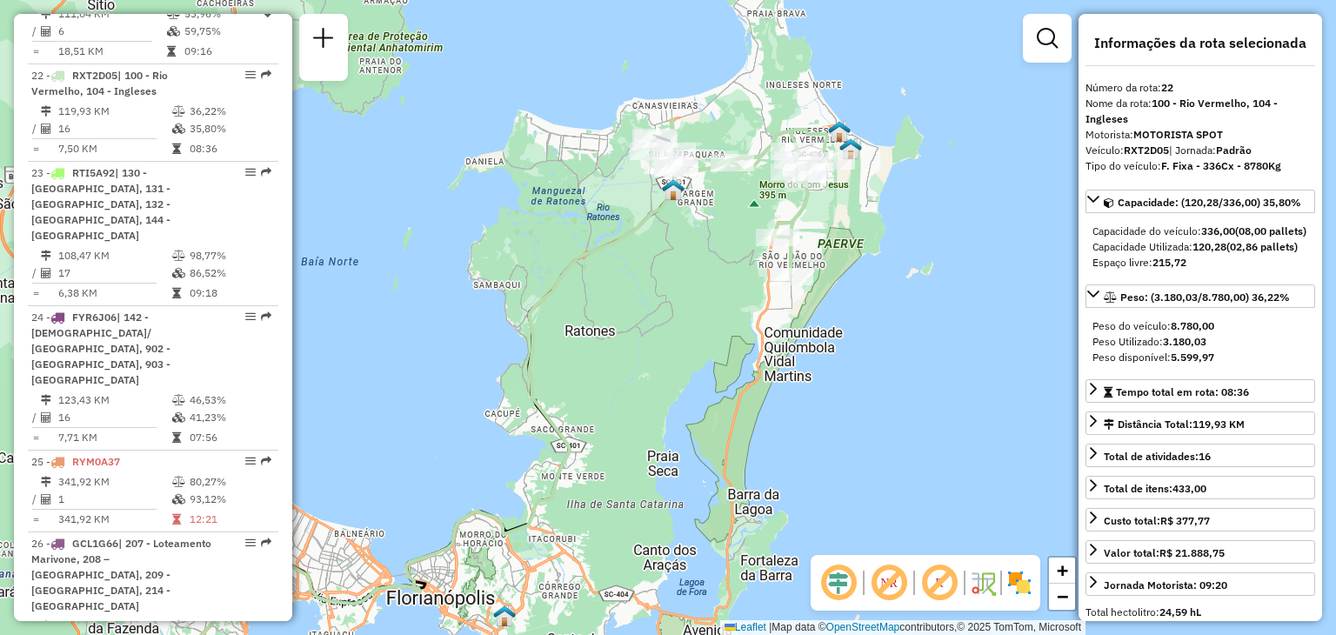
drag, startPoint x: 771, startPoint y: 168, endPoint x: 710, endPoint y: 241, distance: 95.7
click at [710, 241] on div "Janela de atendimento Grade de atendimento Capacidade Transportadoras Veículos …" at bounding box center [668, 317] width 1336 height 635
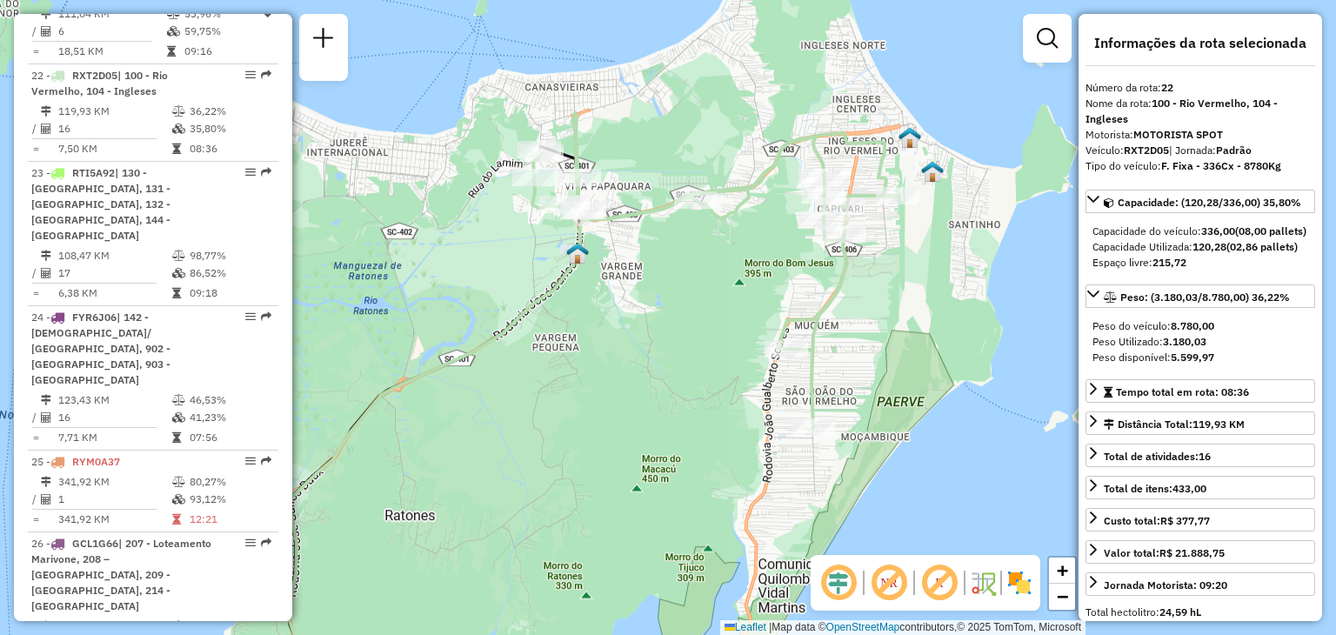
drag, startPoint x: 734, startPoint y: 165, endPoint x: 676, endPoint y: 272, distance: 121.8
click at [676, 272] on div "Janela de atendimento Grade de atendimento Capacidade Transportadoras Veículos …" at bounding box center [668, 317] width 1336 height 635
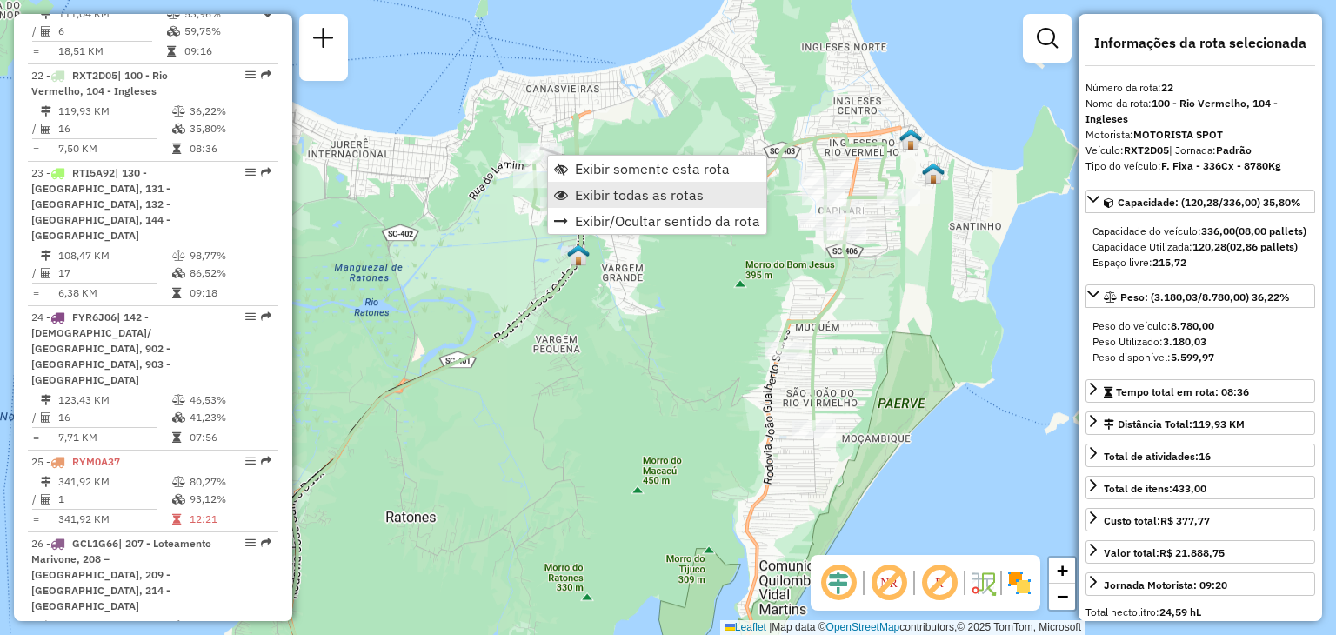
click at [632, 192] on span "Exibir todas as rotas" at bounding box center [639, 195] width 129 height 14
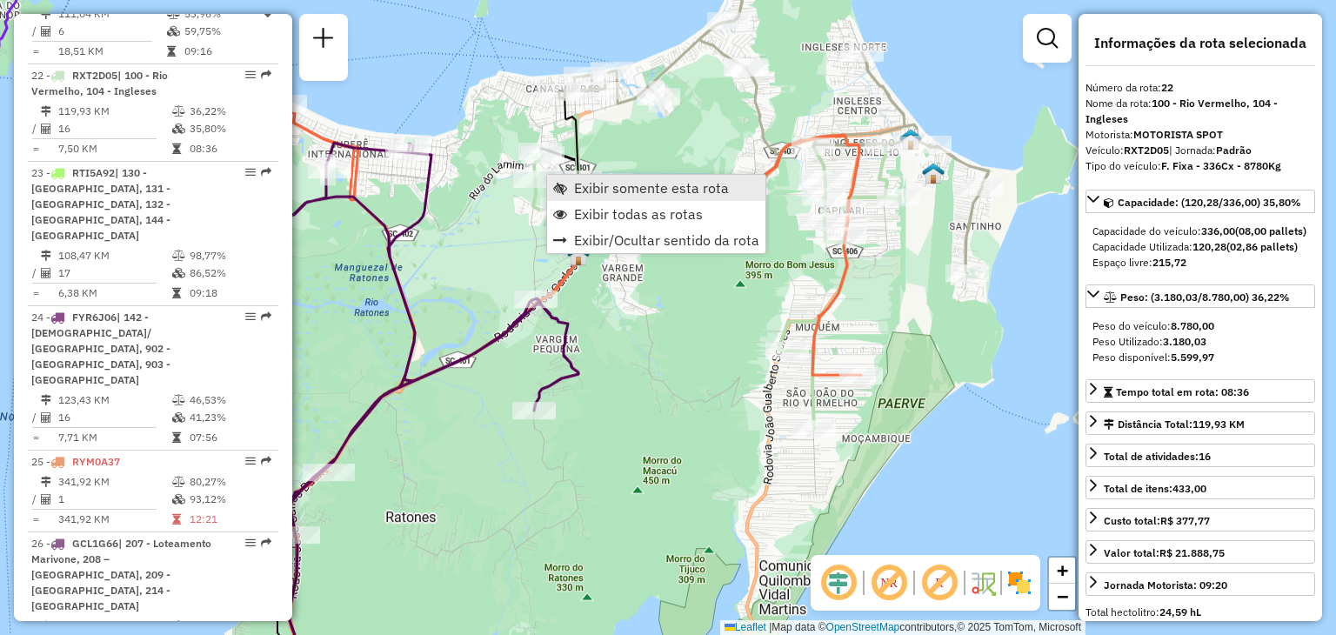
click at [620, 181] on span "Exibir somente esta rota" at bounding box center [651, 188] width 155 height 14
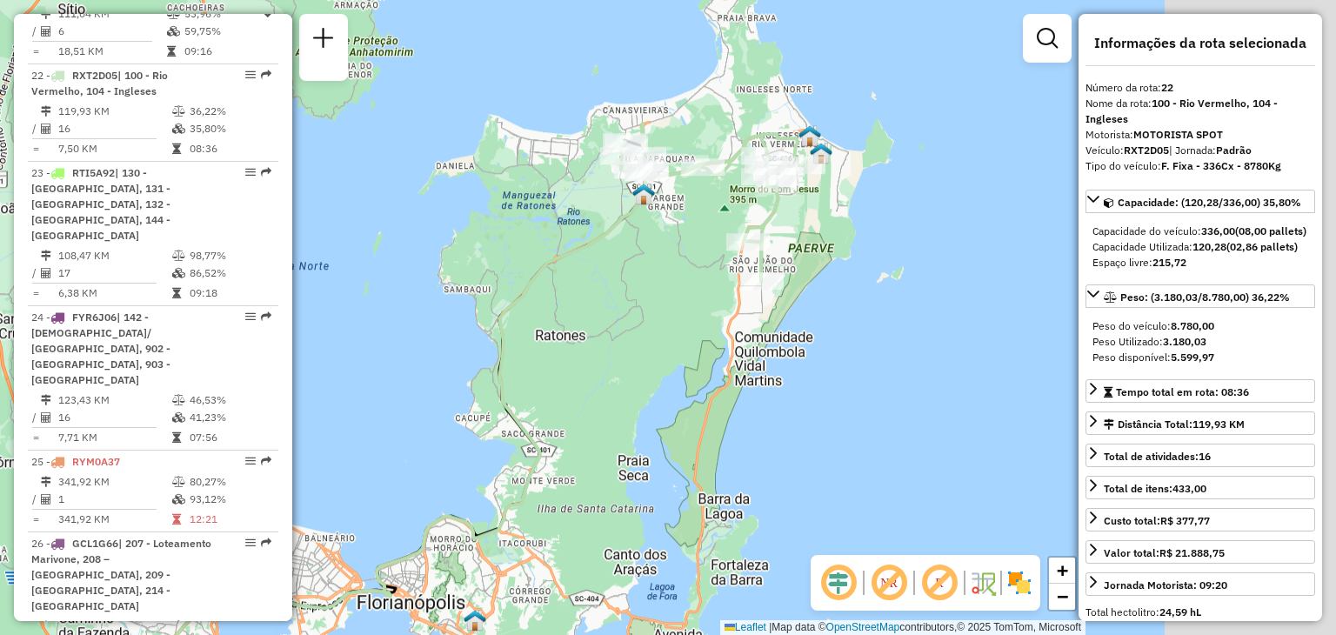
drag, startPoint x: 840, startPoint y: 189, endPoint x: 620, endPoint y: 298, distance: 245.8
click at [623, 297] on div "Janela de atendimento Grade de atendimento Capacidade Transportadoras Veículos …" at bounding box center [668, 317] width 1336 height 635
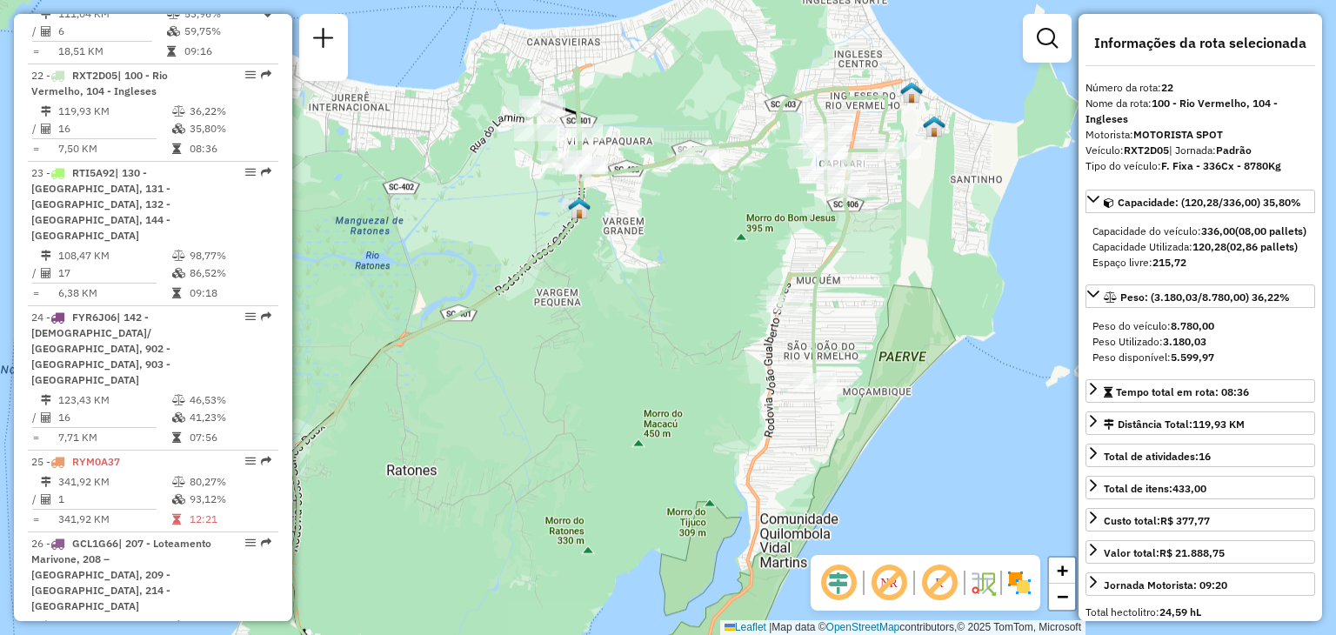
drag, startPoint x: 751, startPoint y: 209, endPoint x: 678, endPoint y: 308, distance: 123.2
click at [678, 308] on div "Janela de atendimento Grade de atendimento Capacidade Transportadoras Veículos …" at bounding box center [668, 317] width 1336 height 635
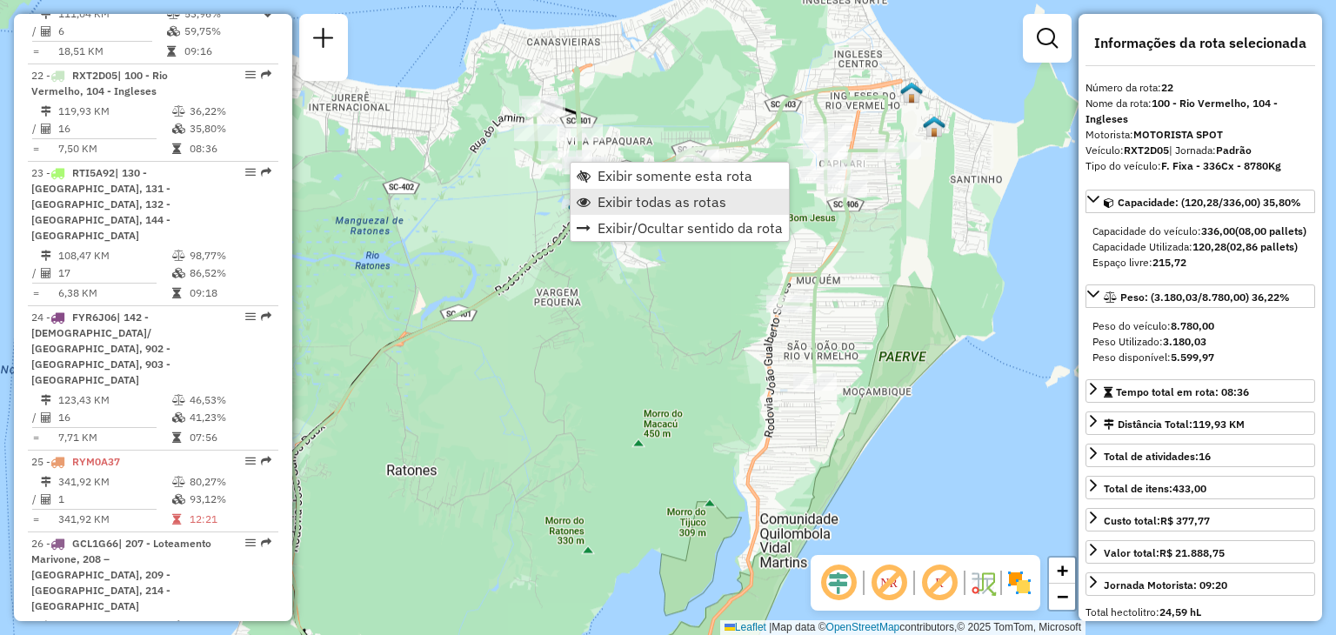
click at [647, 199] on span "Exibir todas as rotas" at bounding box center [661, 202] width 129 height 14
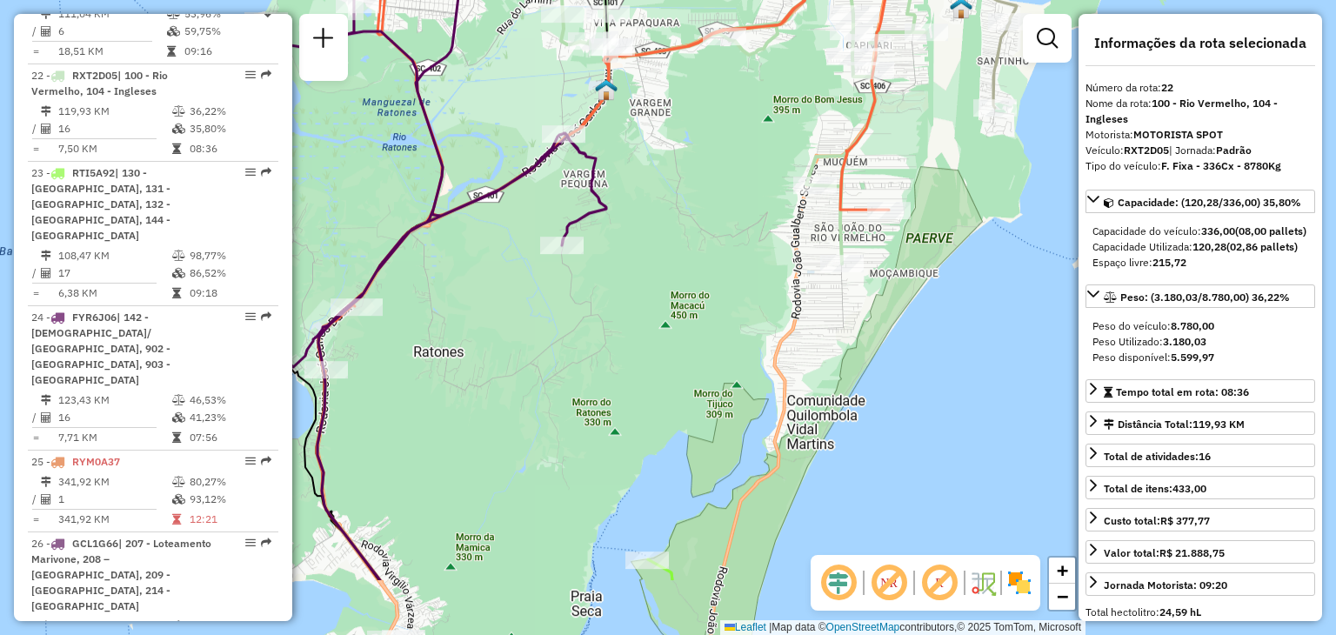
drag, startPoint x: 698, startPoint y: 323, endPoint x: 735, endPoint y: 204, distance: 123.8
click at [727, 204] on div "Janela de atendimento Grade de atendimento Capacidade Transportadoras Veículos …" at bounding box center [668, 317] width 1336 height 635
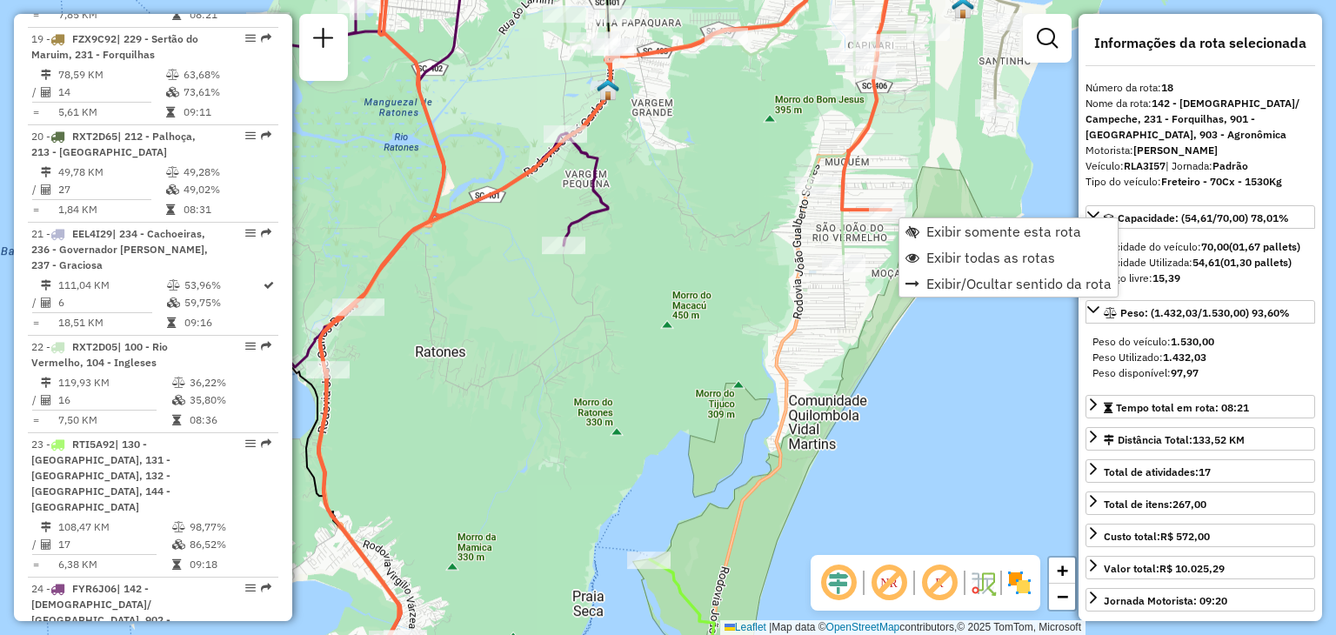
scroll to position [2338, 0]
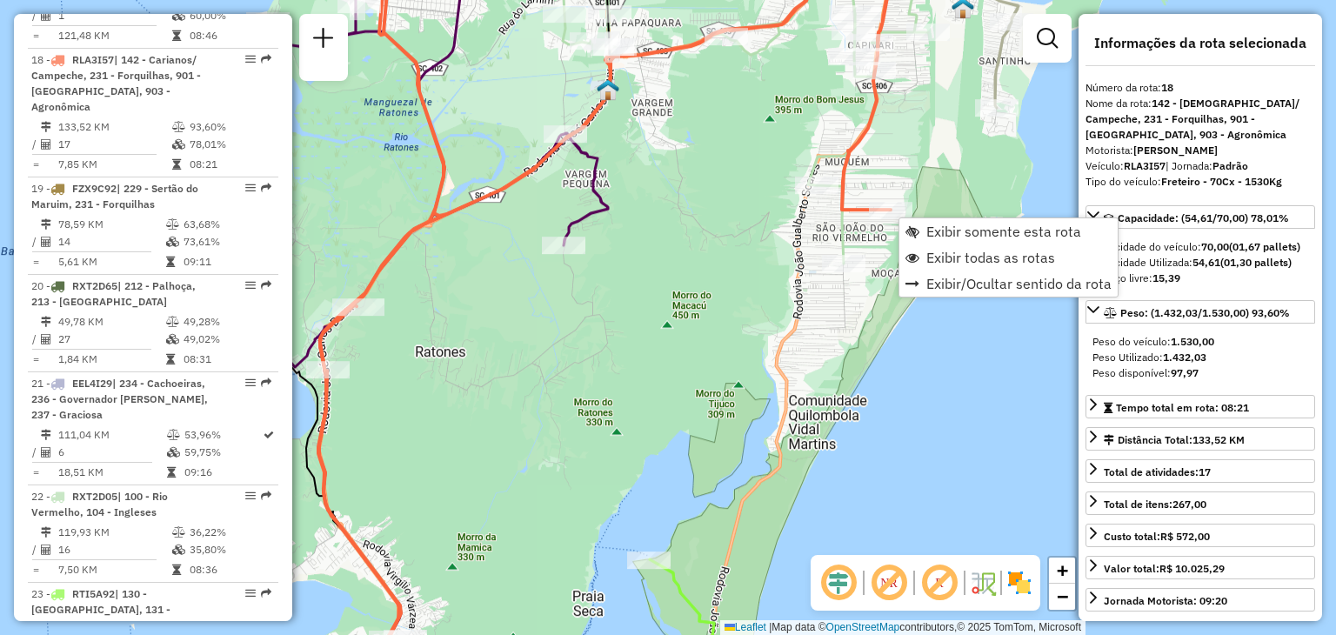
click at [765, 217] on div "Janela de atendimento Grade de atendimento Capacidade Transportadoras Veículos …" at bounding box center [668, 317] width 1336 height 635
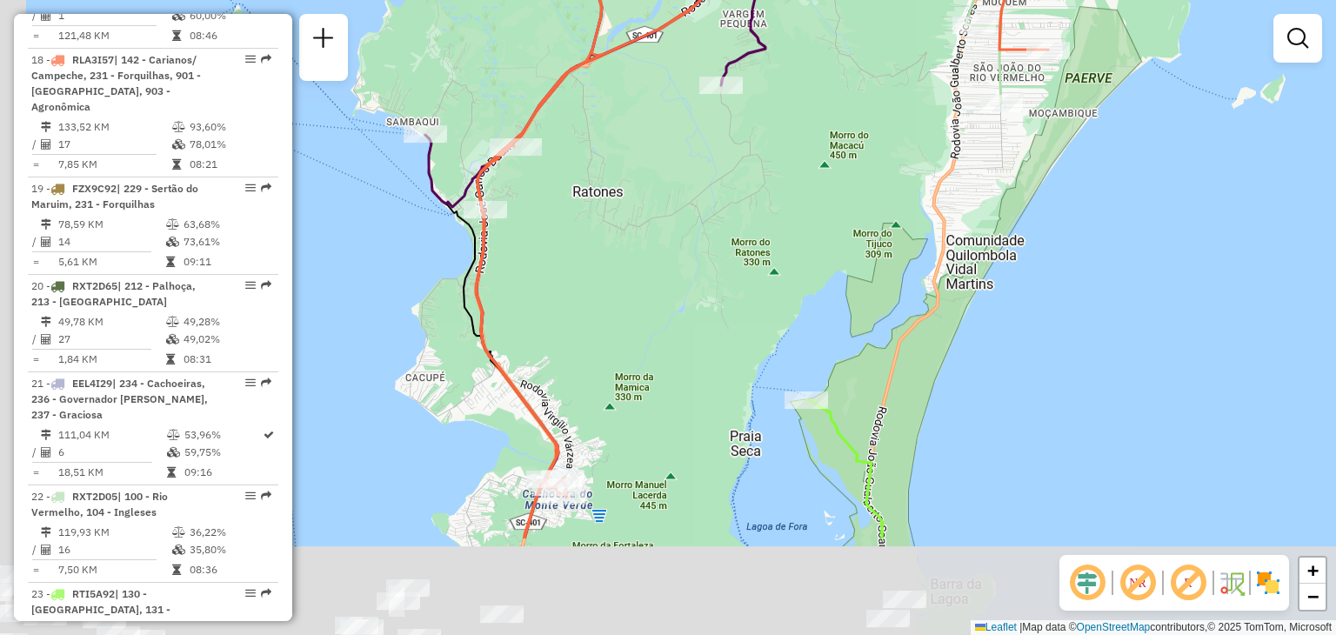
drag, startPoint x: 445, startPoint y: 317, endPoint x: 517, endPoint y: 155, distance: 177.9
click at [603, 157] on div "Janela de atendimento Grade de atendimento Capacidade Transportadoras Veículos …" at bounding box center [668, 317] width 1336 height 635
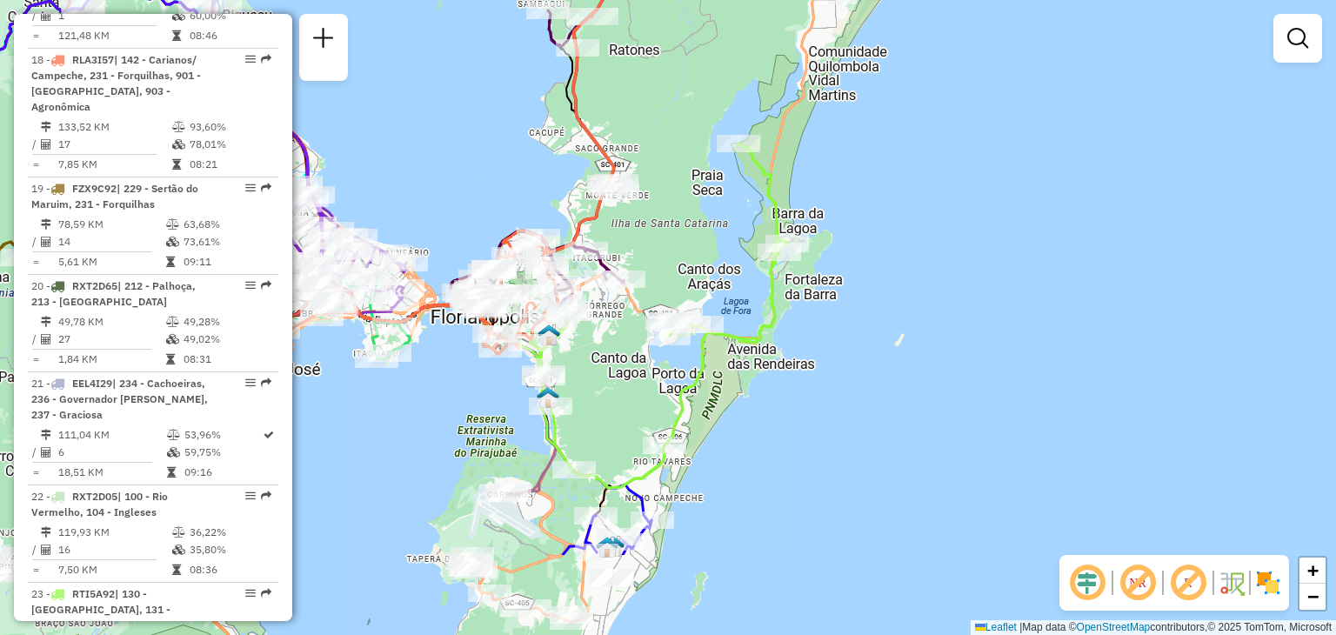
drag, startPoint x: 688, startPoint y: 316, endPoint x: 731, endPoint y: 255, distance: 74.3
click at [736, 175] on div "Janela de atendimento Grade de atendimento Capacidade Transportadoras Veículos …" at bounding box center [668, 317] width 1336 height 635
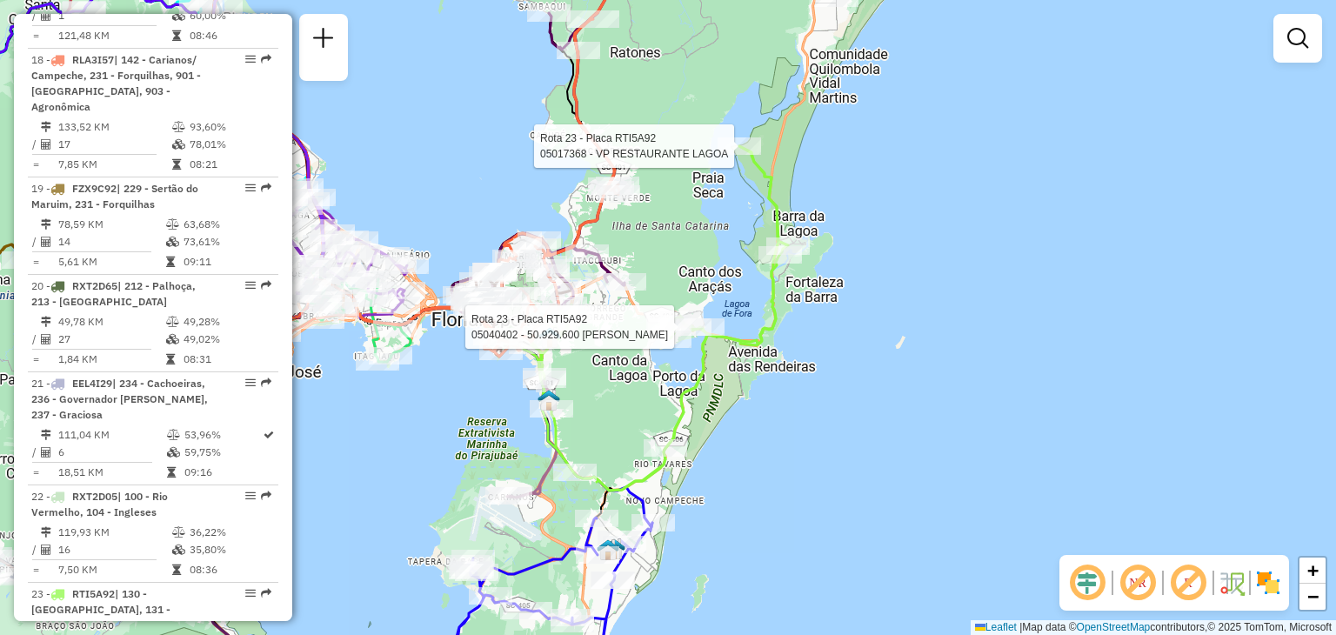
select select "**********"
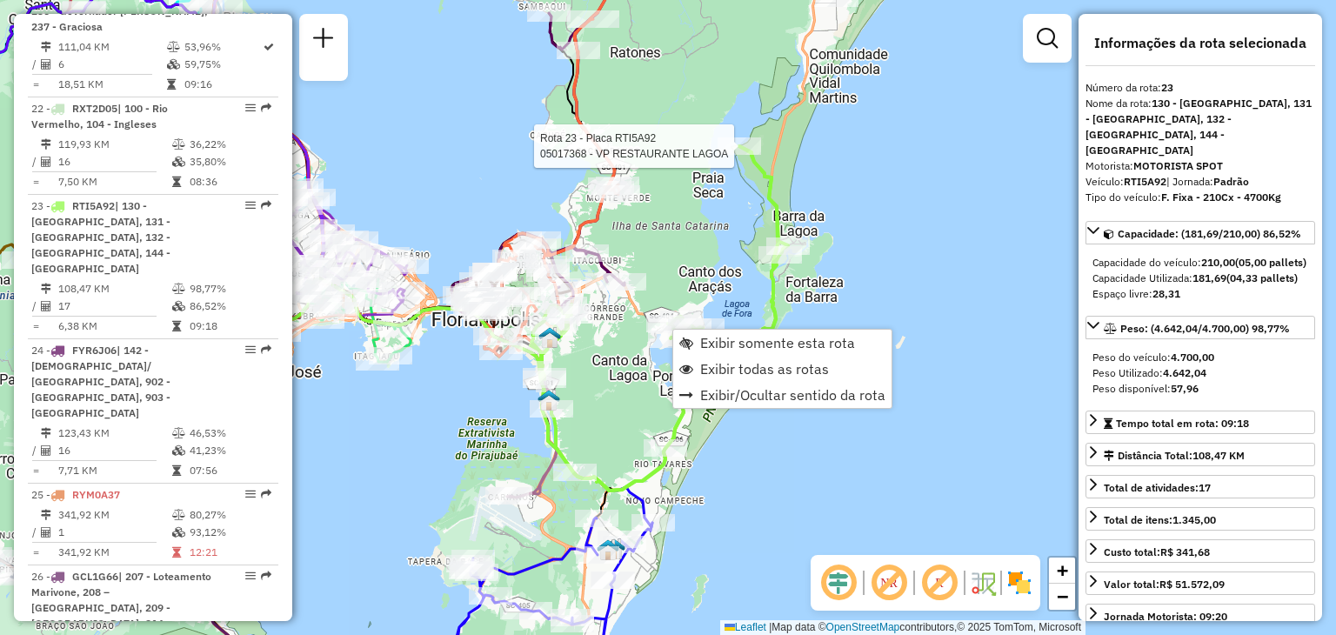
scroll to position [2856, 0]
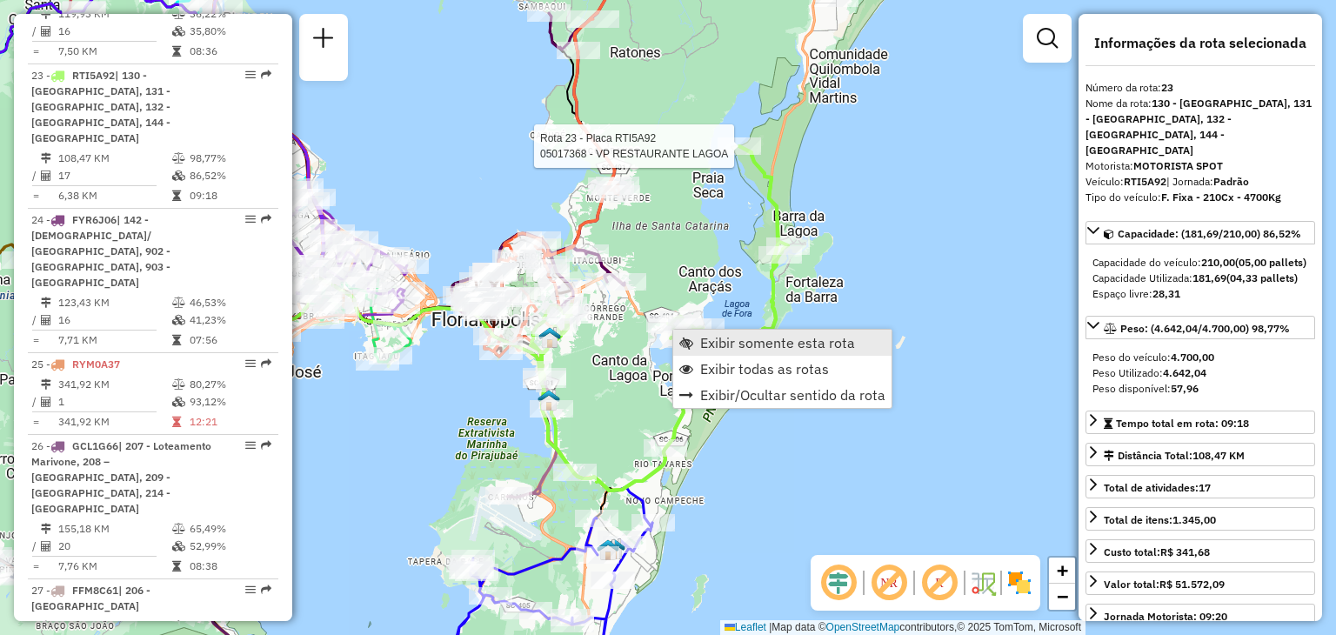
click at [696, 338] on link "Exibir somente esta rota" at bounding box center [782, 343] width 218 height 26
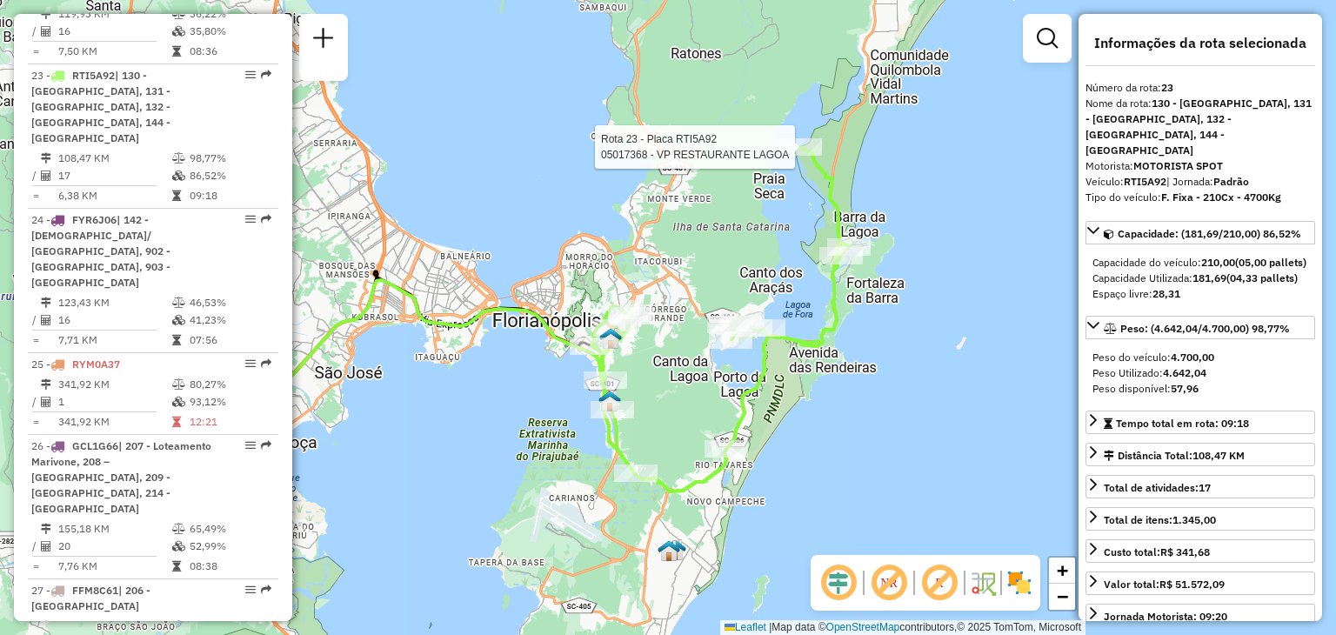
drag, startPoint x: 784, startPoint y: 390, endPoint x: 664, endPoint y: 390, distance: 119.2
click at [664, 390] on div "Rota 23 - Placa RTI5A92 05017368 - VP RESTAURANTE LAGOA Janela de atendimento G…" at bounding box center [668, 317] width 1336 height 635
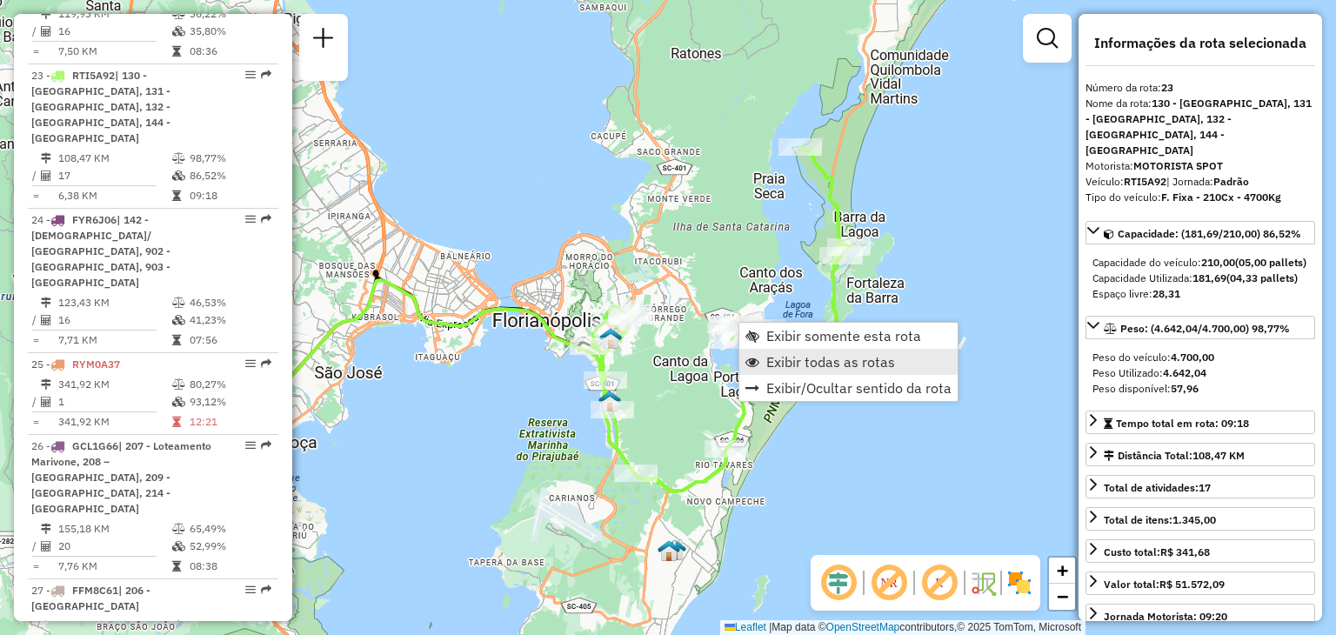
click at [795, 363] on span "Exibir todas as rotas" at bounding box center [830, 362] width 129 height 14
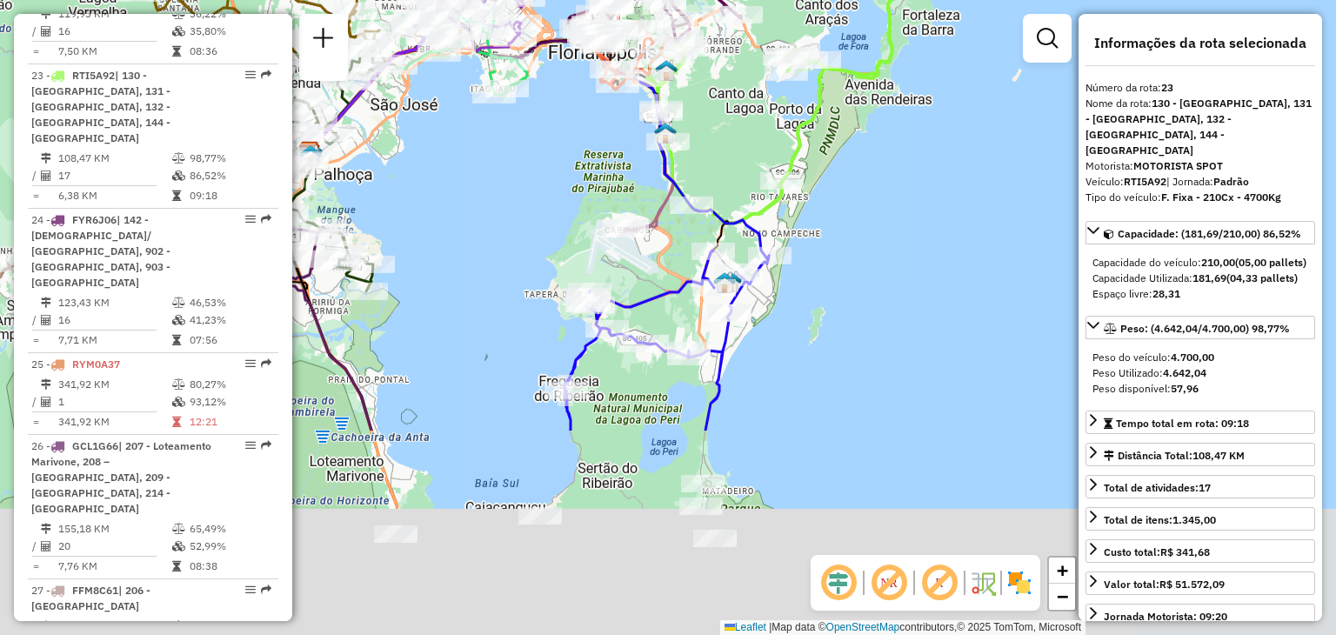
drag, startPoint x: 666, startPoint y: 411, endPoint x: 722, endPoint y: 143, distance: 273.6
click at [722, 143] on div "Janela de atendimento Grade de atendimento Capacidade Transportadoras Veículos …" at bounding box center [668, 317] width 1336 height 635
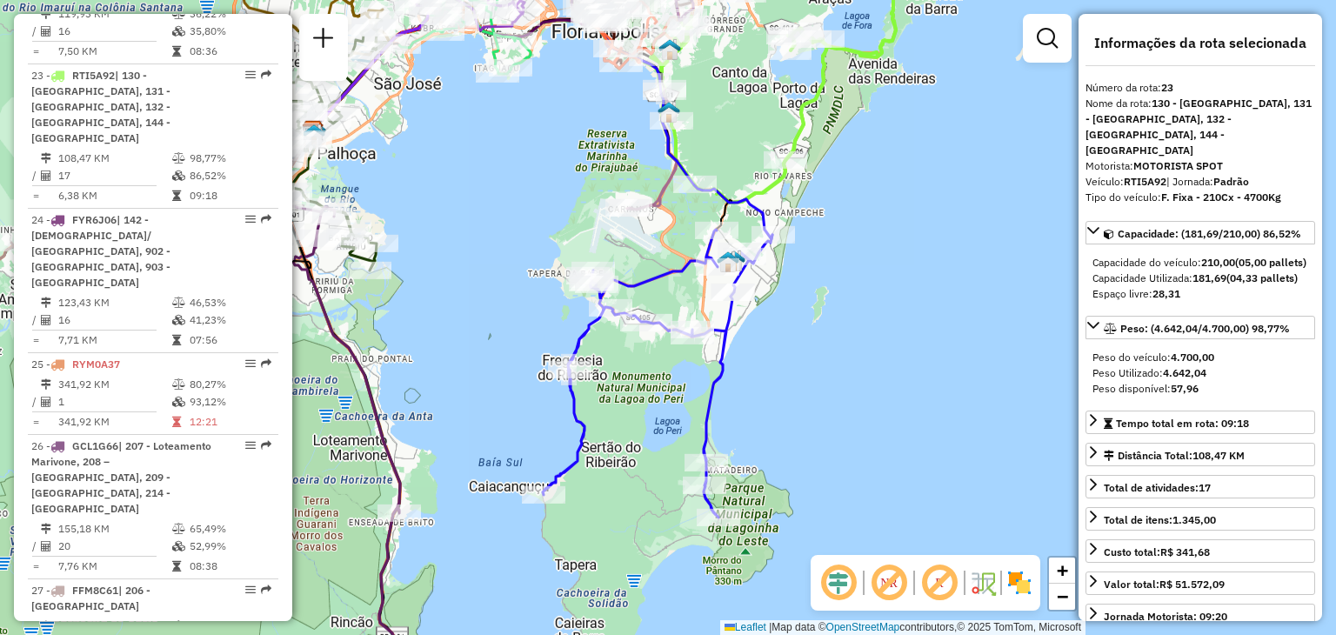
drag, startPoint x: 781, startPoint y: 377, endPoint x: 793, endPoint y: 404, distance: 29.6
click at [793, 404] on div "Janela de atendimento Grade de atendimento Capacidade Transportadoras Veículos …" at bounding box center [668, 317] width 1336 height 635
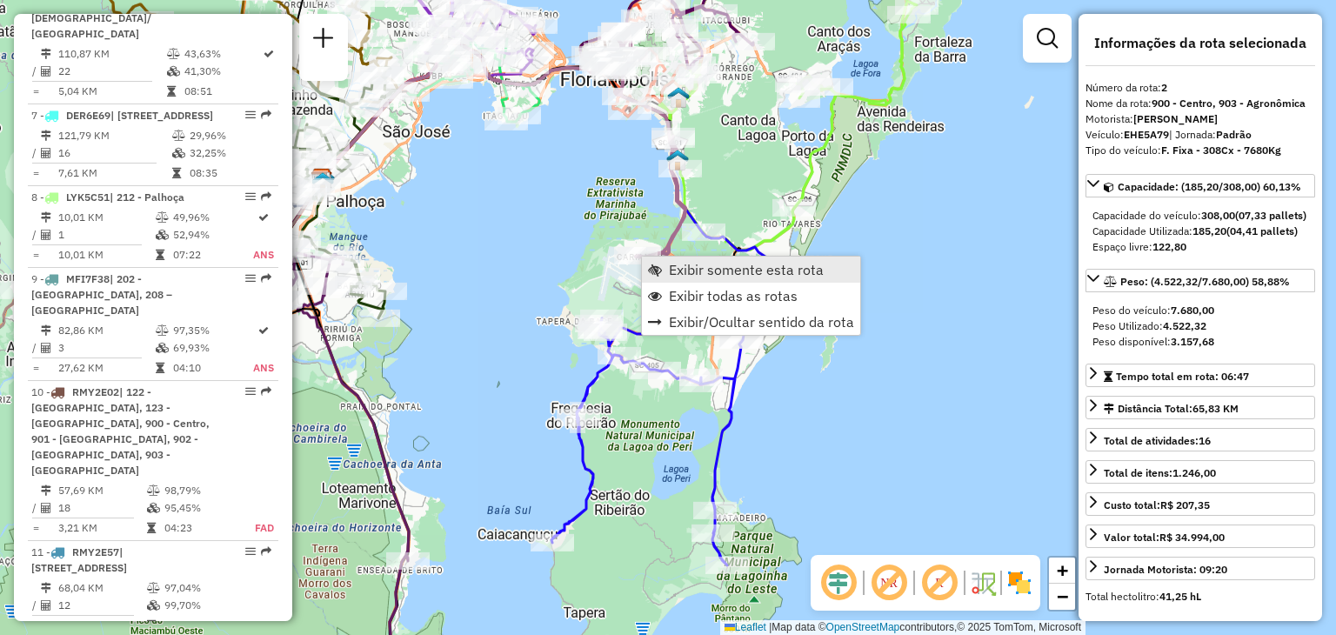
scroll to position [793, 0]
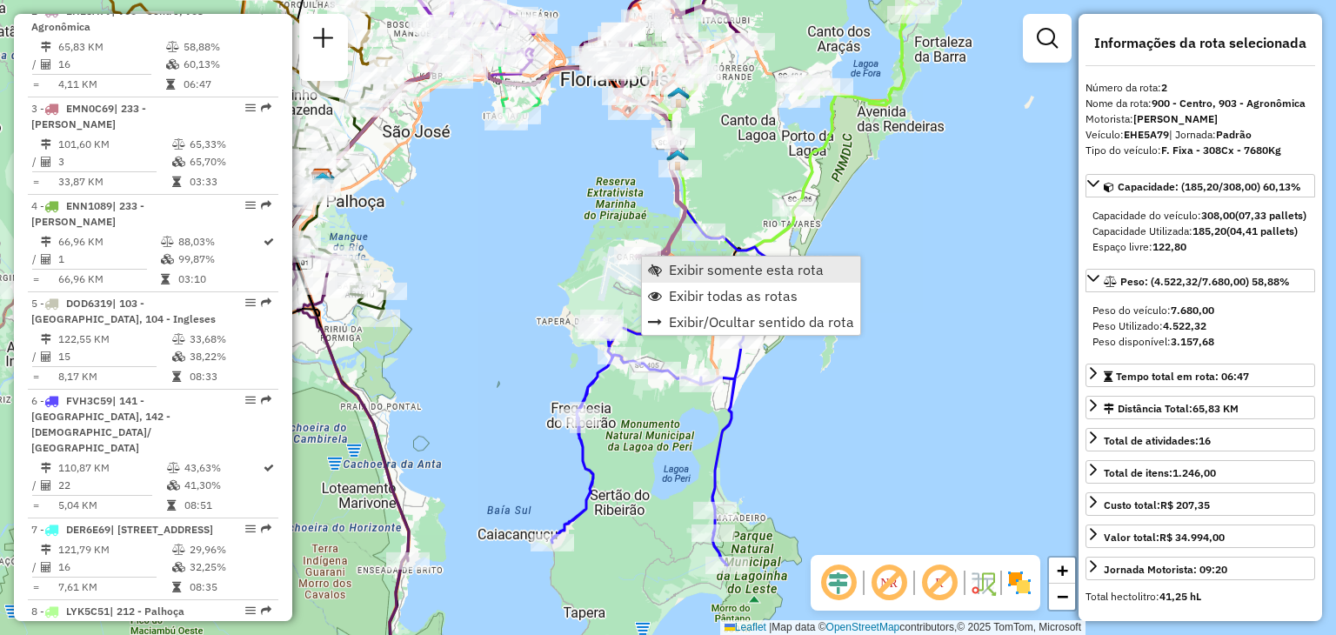
click at [688, 264] on span "Exibir somente esta rota" at bounding box center [746, 270] width 155 height 14
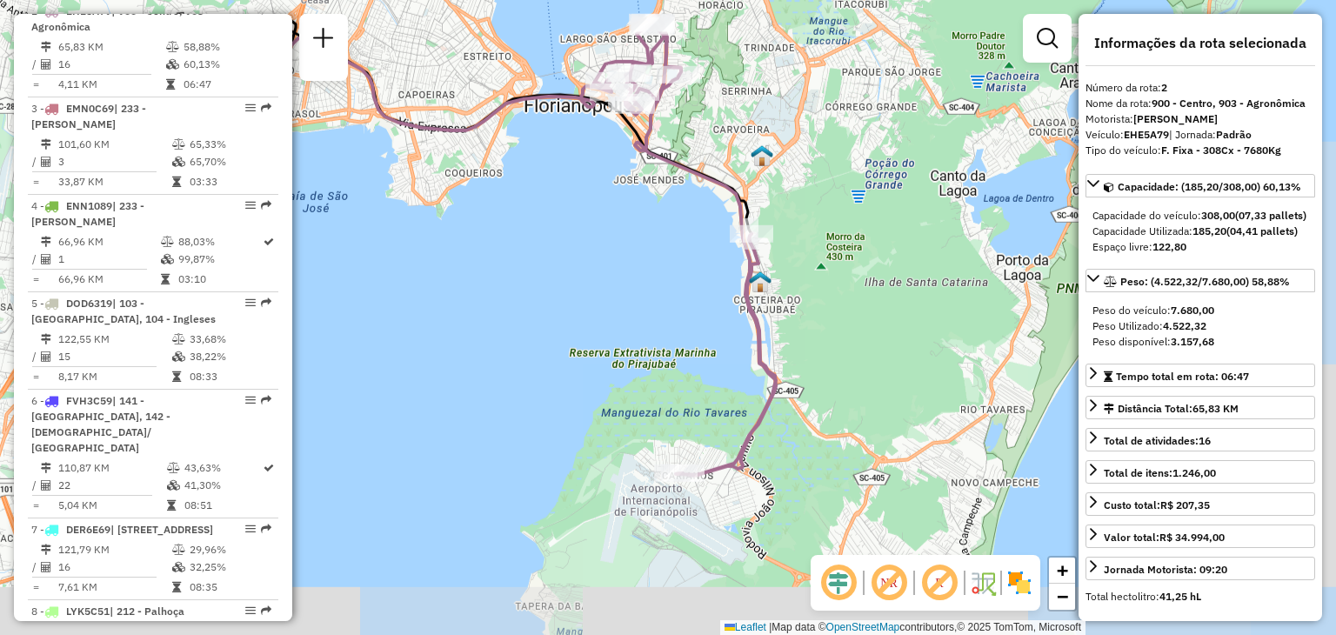
drag, startPoint x: 852, startPoint y: 277, endPoint x: 600, endPoint y: 204, distance: 262.6
click at [594, 205] on div "Janela de atendimento Grade de atendimento Capacidade Transportadoras Veículos …" at bounding box center [668, 317] width 1336 height 635
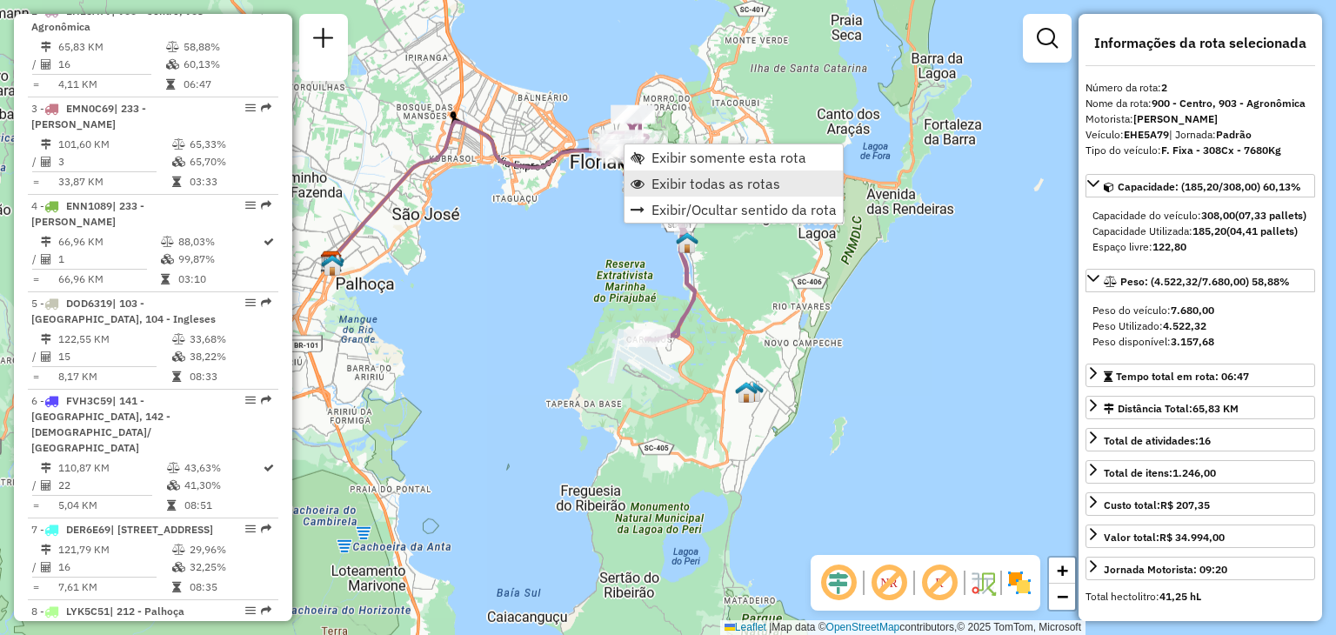
click at [678, 187] on span "Exibir todas as rotas" at bounding box center [715, 184] width 129 height 14
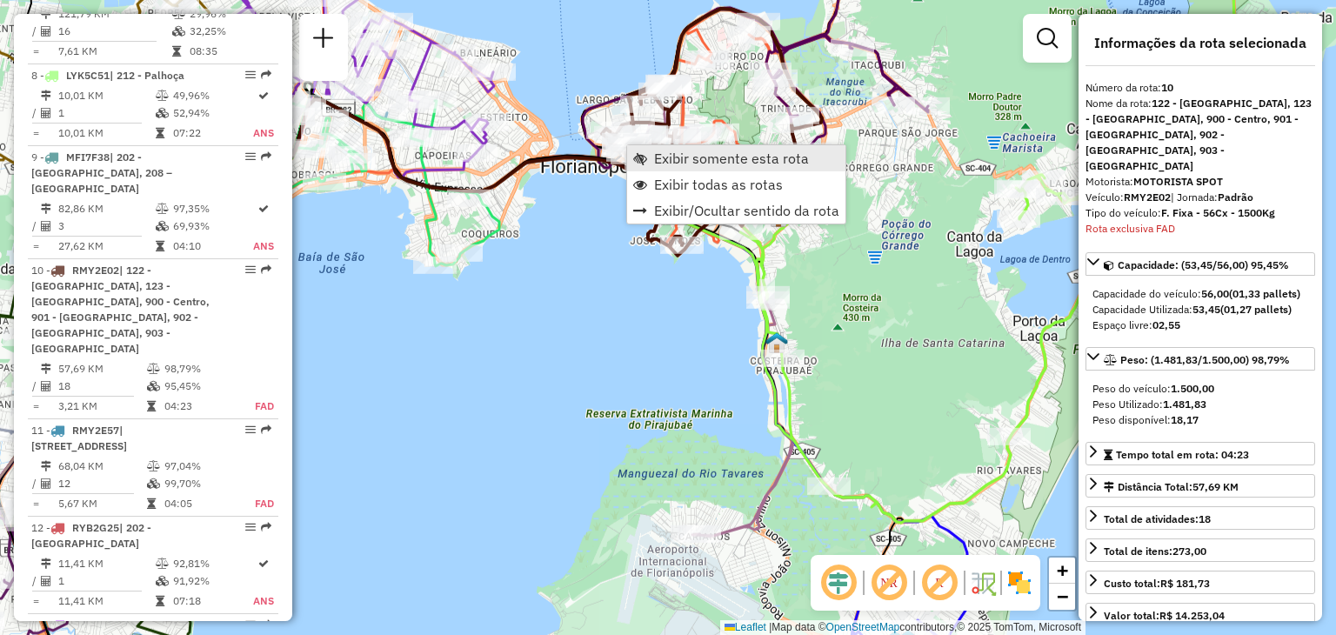
scroll to position [1557, 0]
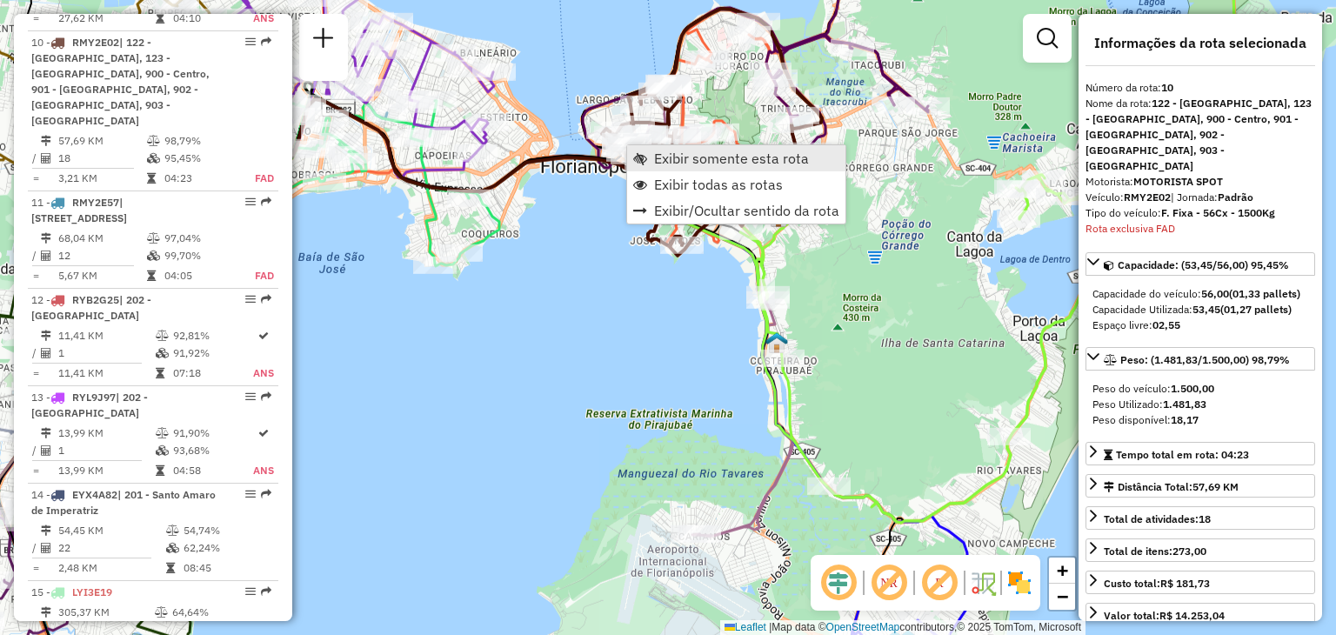
click at [661, 157] on span "Exibir somente esta rota" at bounding box center [731, 158] width 155 height 14
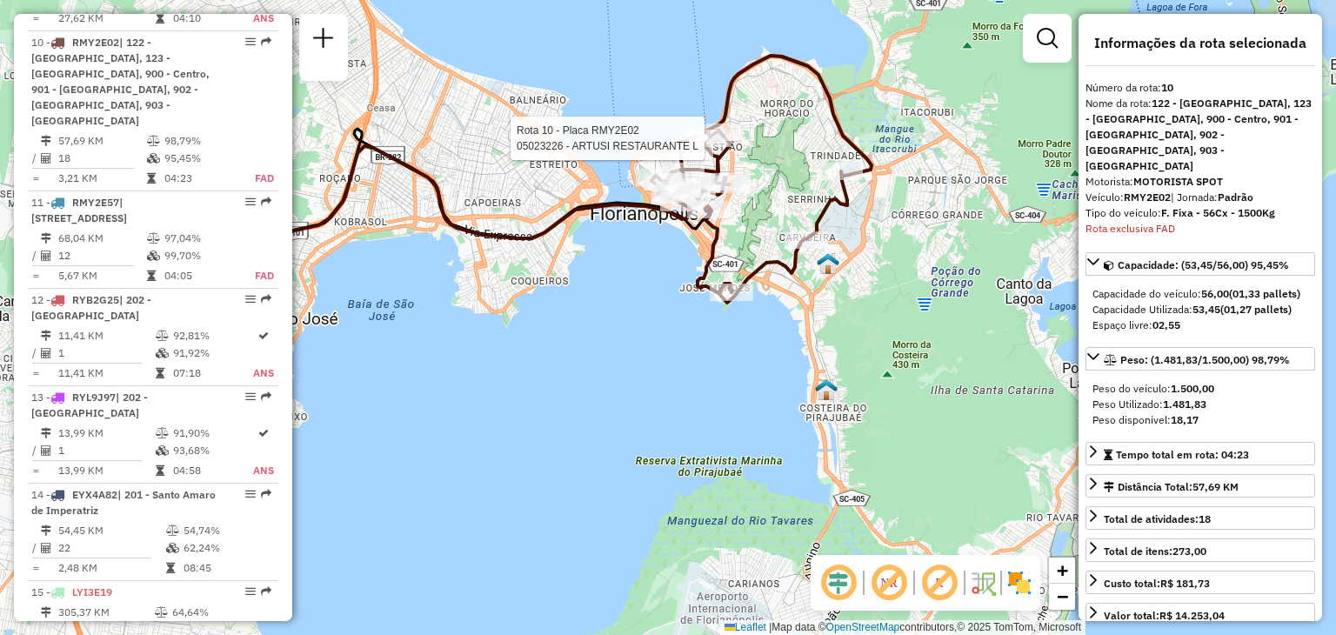
drag, startPoint x: 749, startPoint y: 157, endPoint x: 715, endPoint y: 147, distance: 35.5
click at [715, 147] on div at bounding box center [709, 138] width 43 height 17
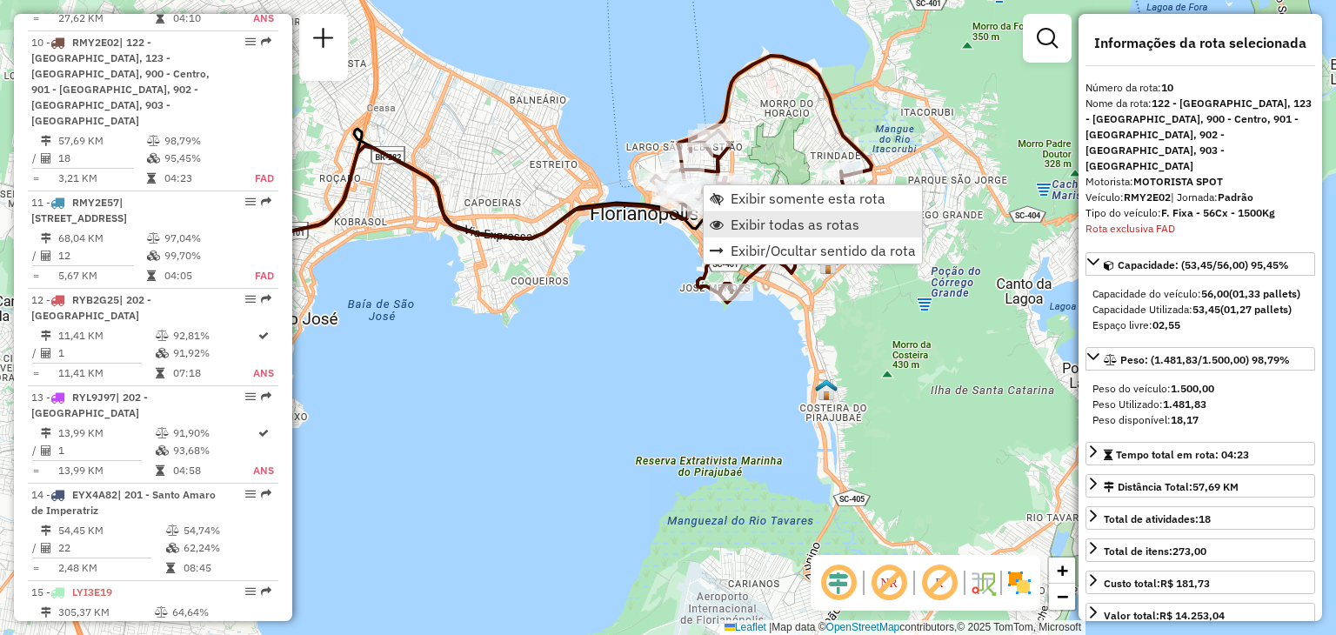
click at [743, 217] on span "Exibir todas as rotas" at bounding box center [795, 224] width 129 height 14
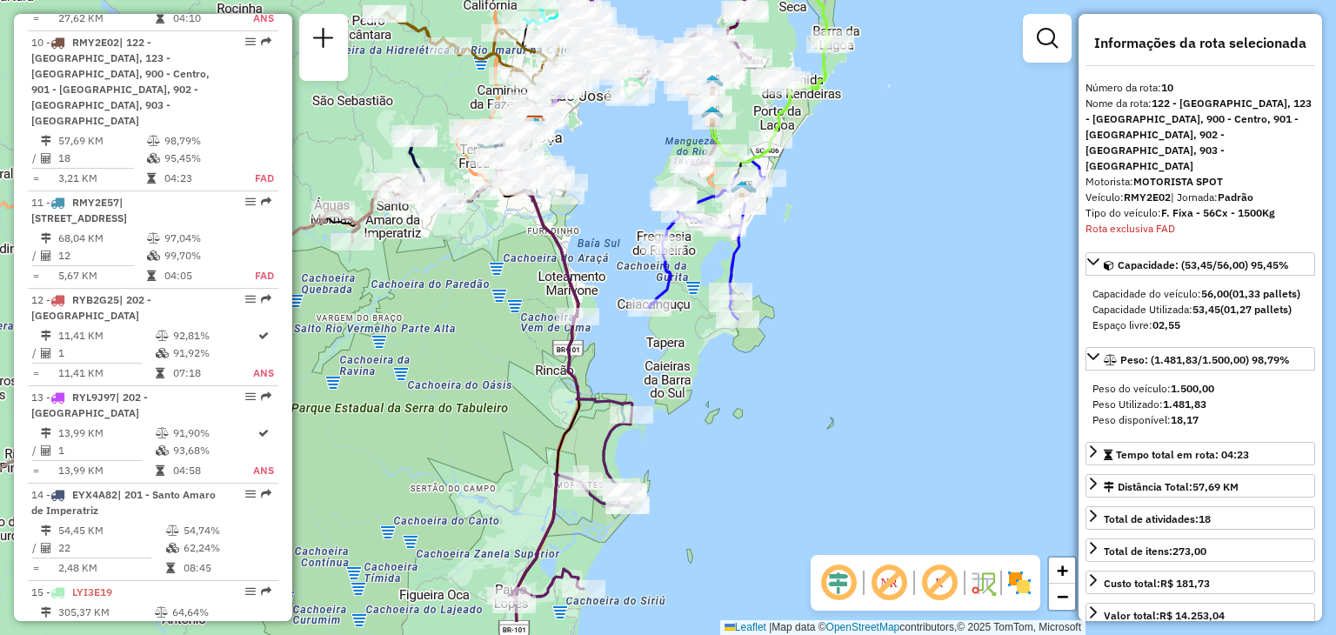
drag, startPoint x: 655, startPoint y: 244, endPoint x: 647, endPoint y: 167, distance: 76.9
click at [647, 167] on div "Janela de atendimento Grade de atendimento Capacidade Transportadoras Veículos …" at bounding box center [668, 317] width 1336 height 635
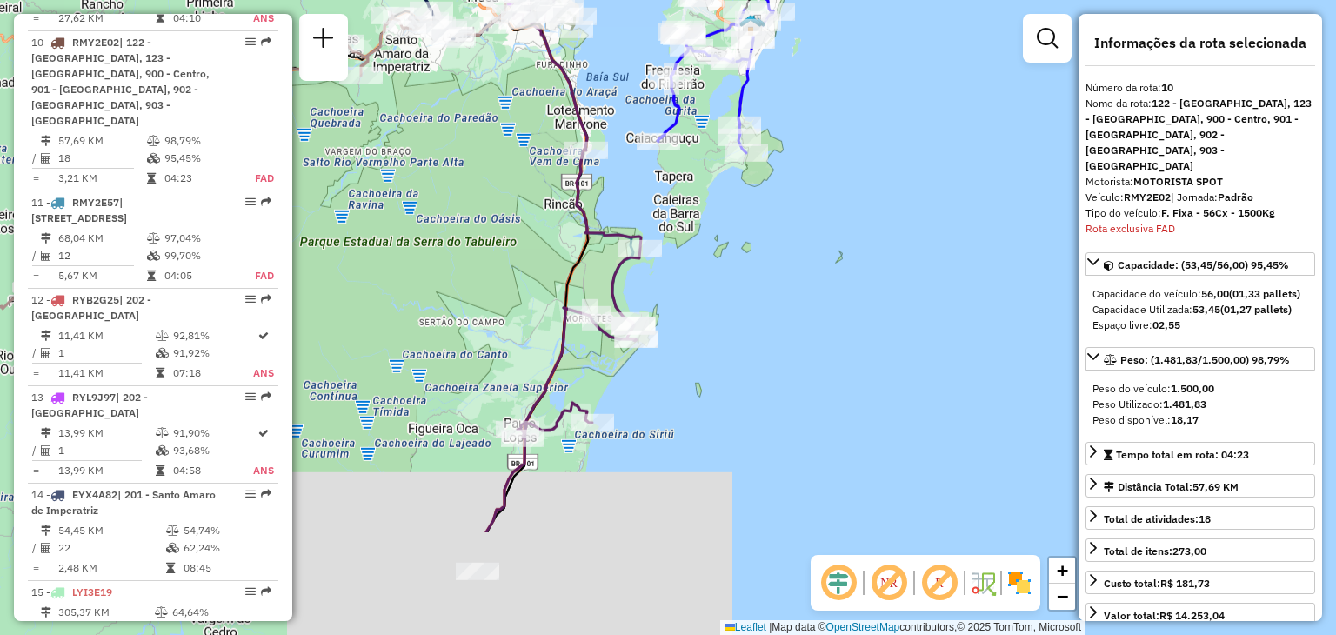
drag, startPoint x: 612, startPoint y: 267, endPoint x: 621, endPoint y: 101, distance: 166.3
click at [621, 101] on div "Janela de atendimento Grade de atendimento Capacidade Transportadoras Veículos …" at bounding box center [668, 317] width 1336 height 635
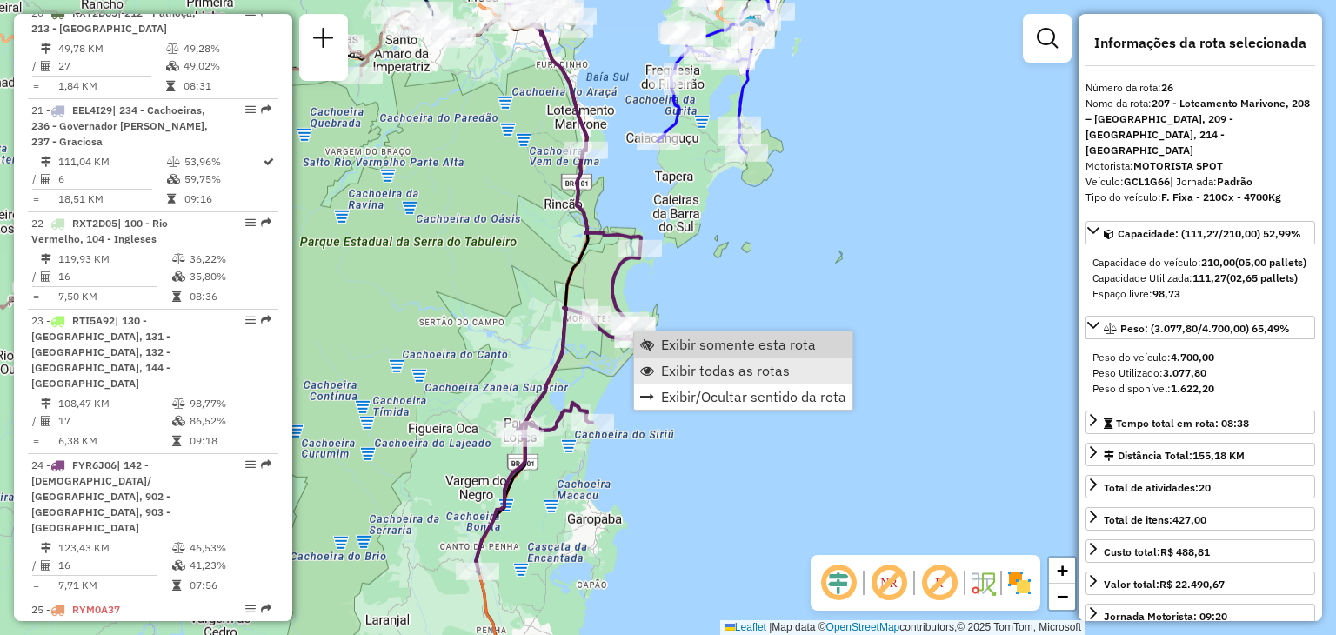
scroll to position [3179, 0]
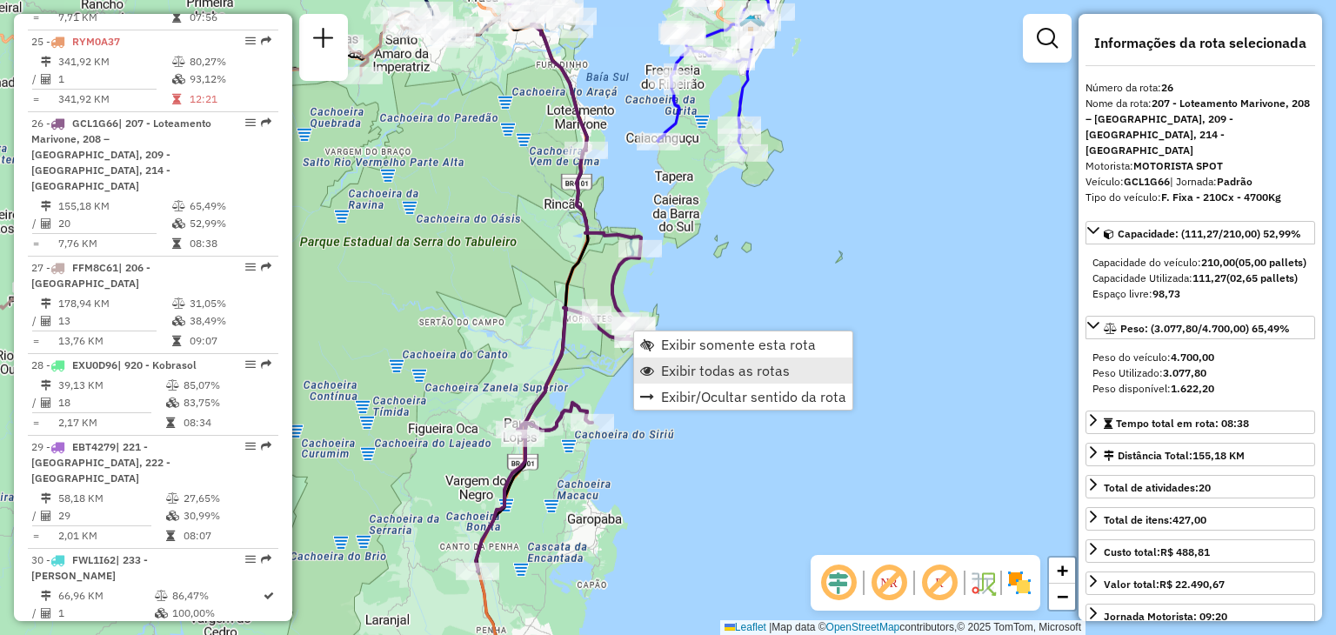
click at [731, 376] on span "Exibir todas as rotas" at bounding box center [725, 371] width 129 height 14
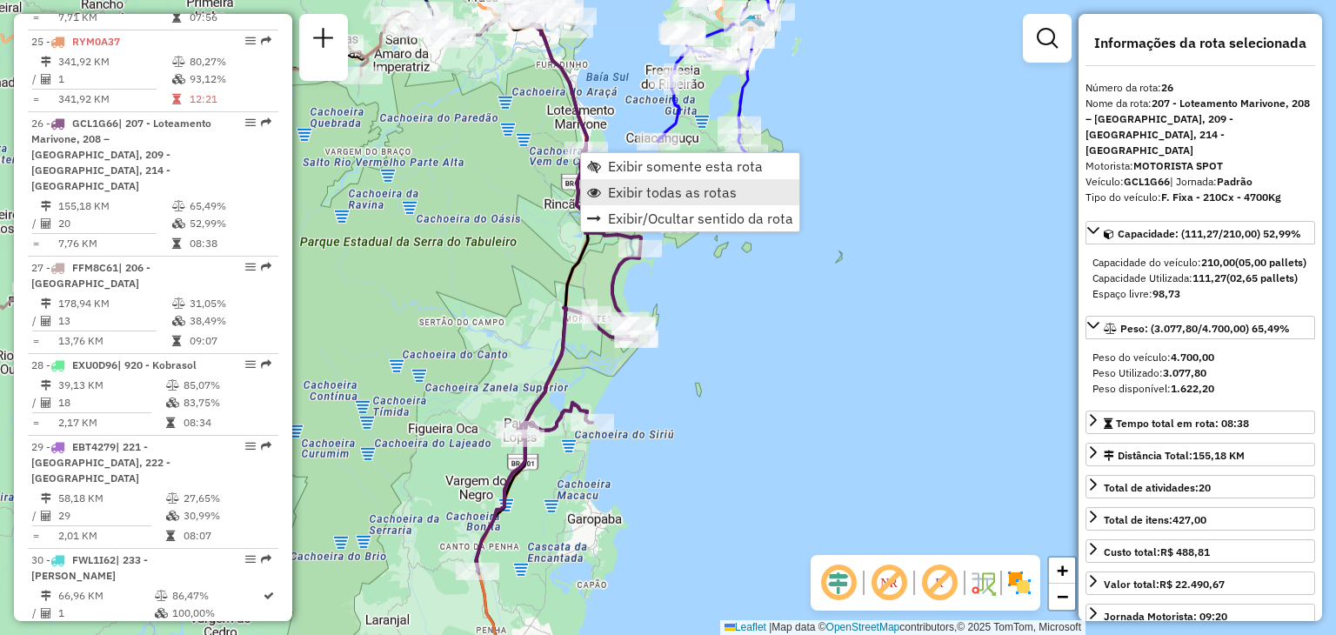
click at [669, 191] on span "Exibir todas as rotas" at bounding box center [672, 192] width 129 height 14
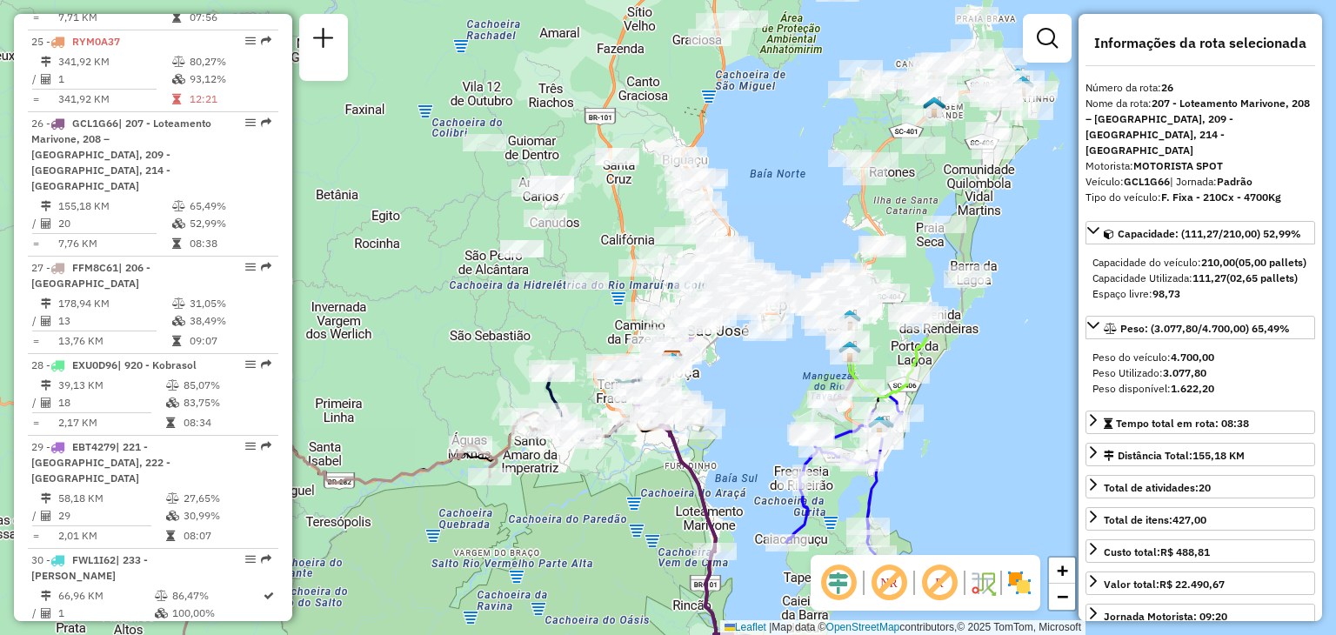
drag, startPoint x: 532, startPoint y: 166, endPoint x: 560, endPoint y: 557, distance: 391.5
click at [651, 571] on div "Janela de atendimento Grade de atendimento Capacidade Transportadoras Veículos …" at bounding box center [668, 317] width 1336 height 635
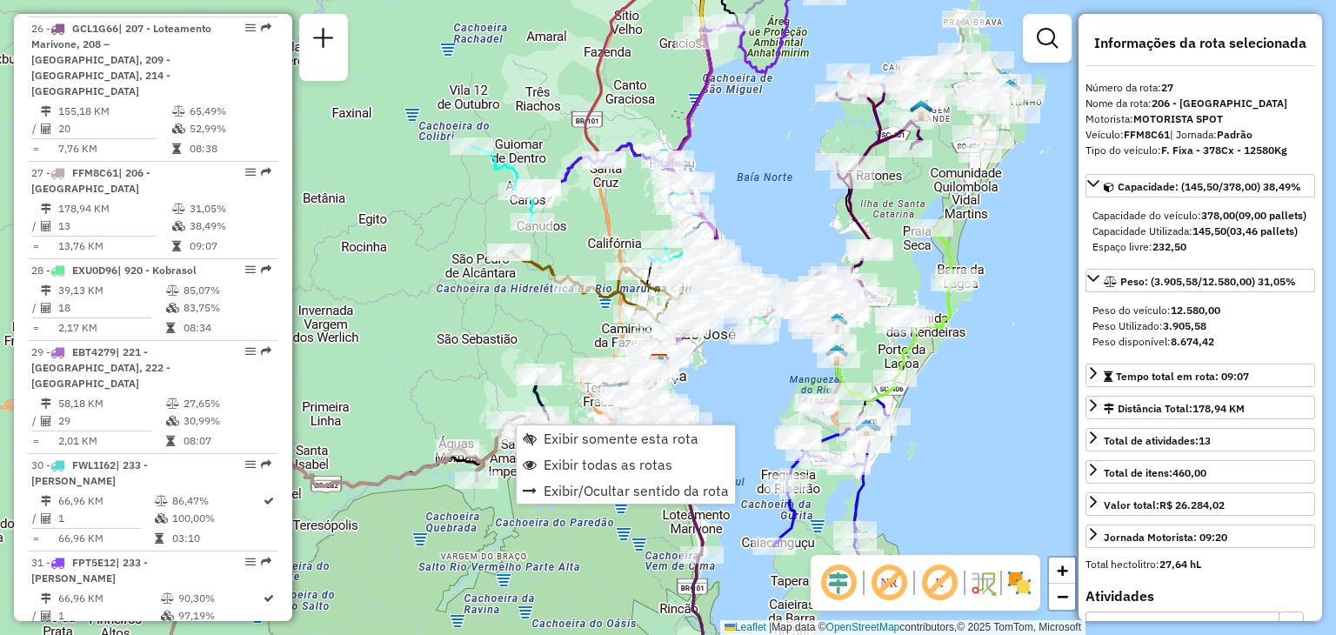
scroll to position [3308, 0]
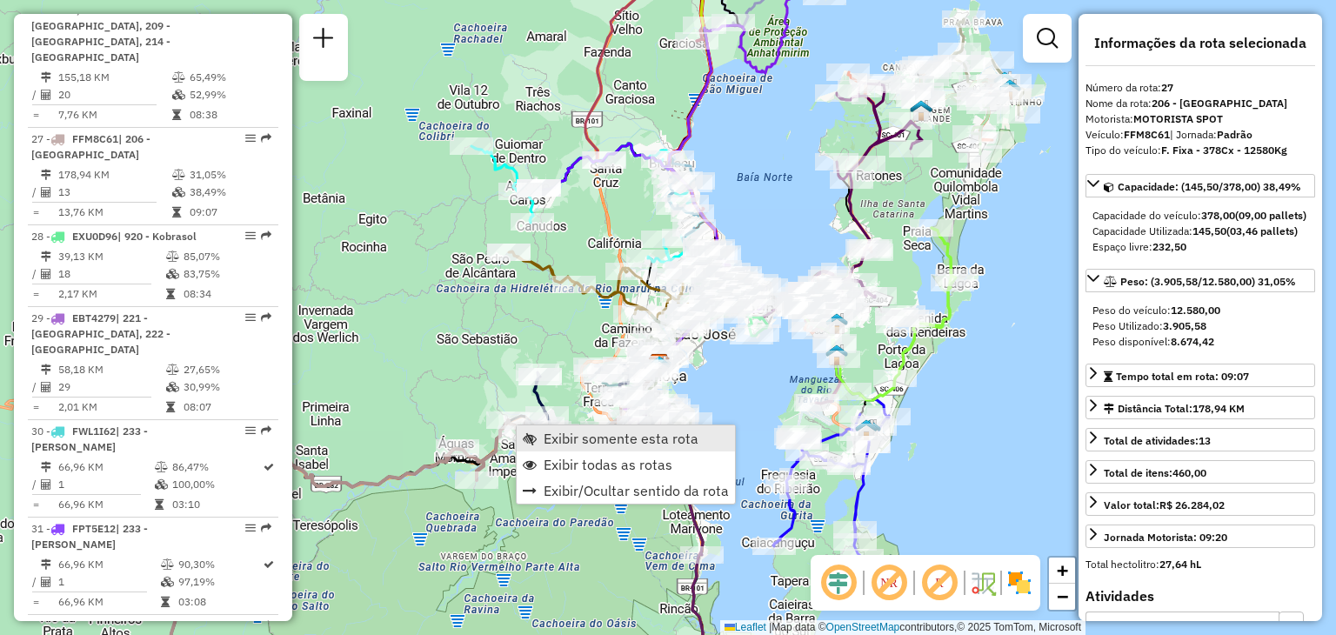
click at [582, 432] on span "Exibir somente esta rota" at bounding box center [621, 438] width 155 height 14
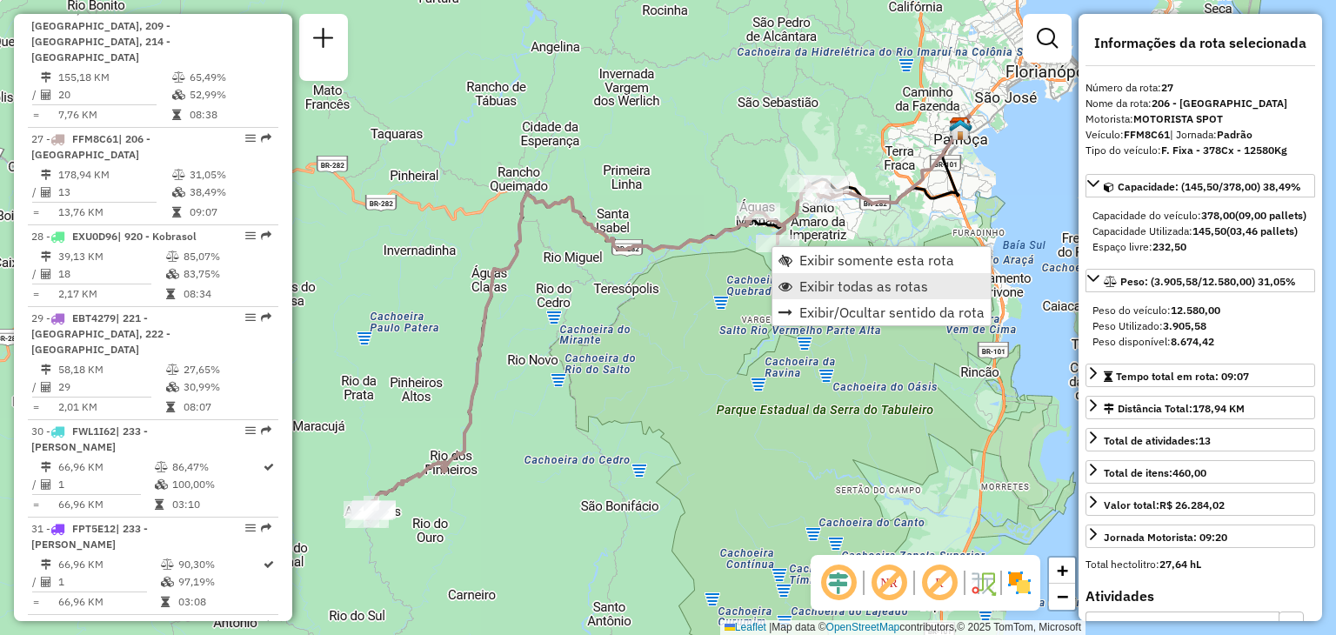
click at [842, 289] on span "Exibir todas as rotas" at bounding box center [863, 286] width 129 height 14
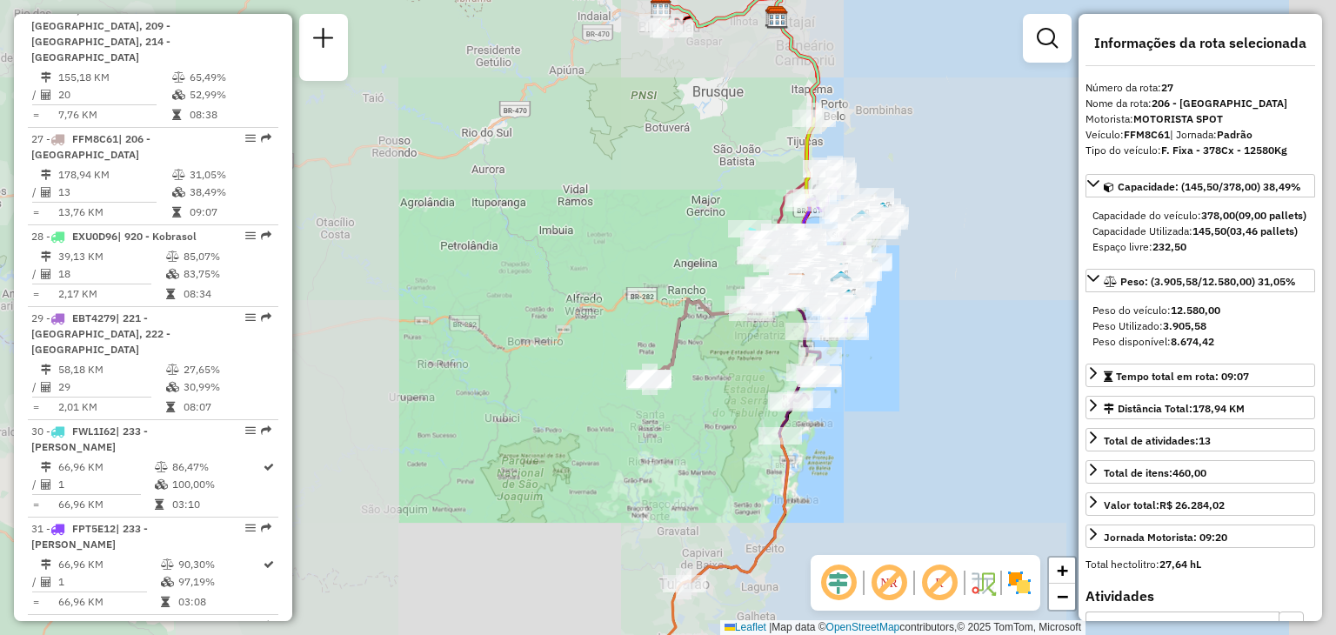
drag, startPoint x: 891, startPoint y: 317, endPoint x: 772, endPoint y: 384, distance: 136.7
click at [779, 384] on icon at bounding box center [793, 360] width 28 height 153
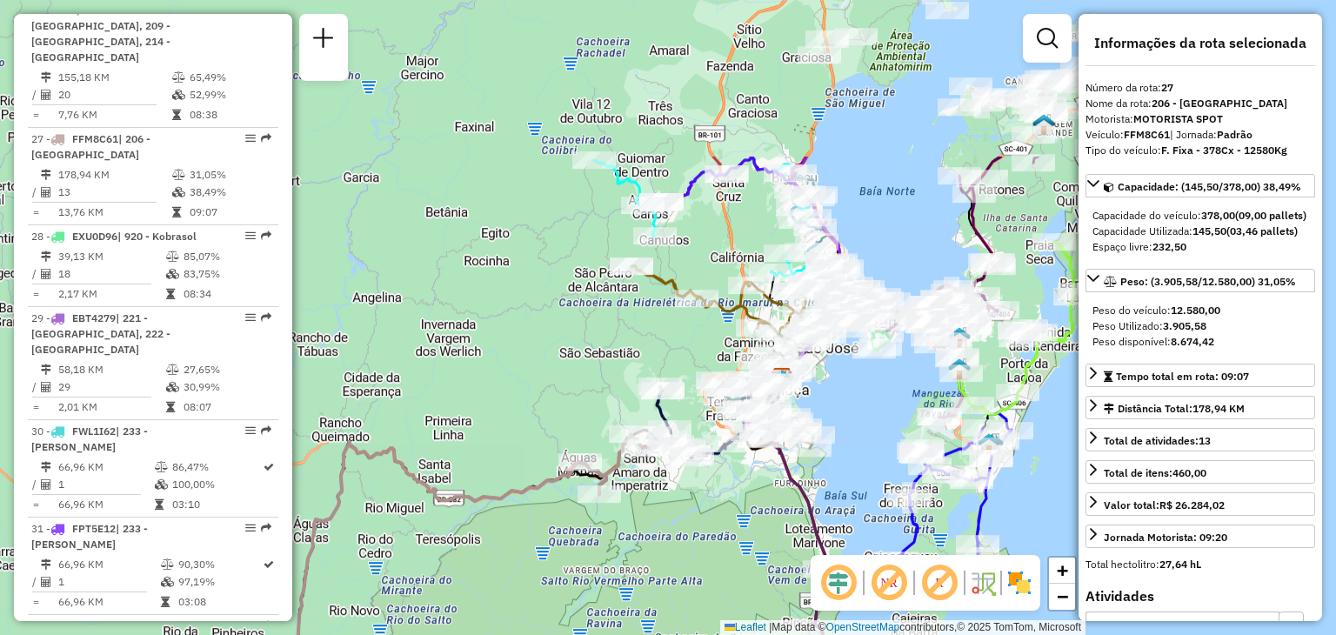
drag, startPoint x: 783, startPoint y: 303, endPoint x: 759, endPoint y: 474, distance: 172.9
click at [761, 523] on div "Janela de atendimento Grade de atendimento Capacidade Transportadoras Veículos …" at bounding box center [668, 317] width 1336 height 635
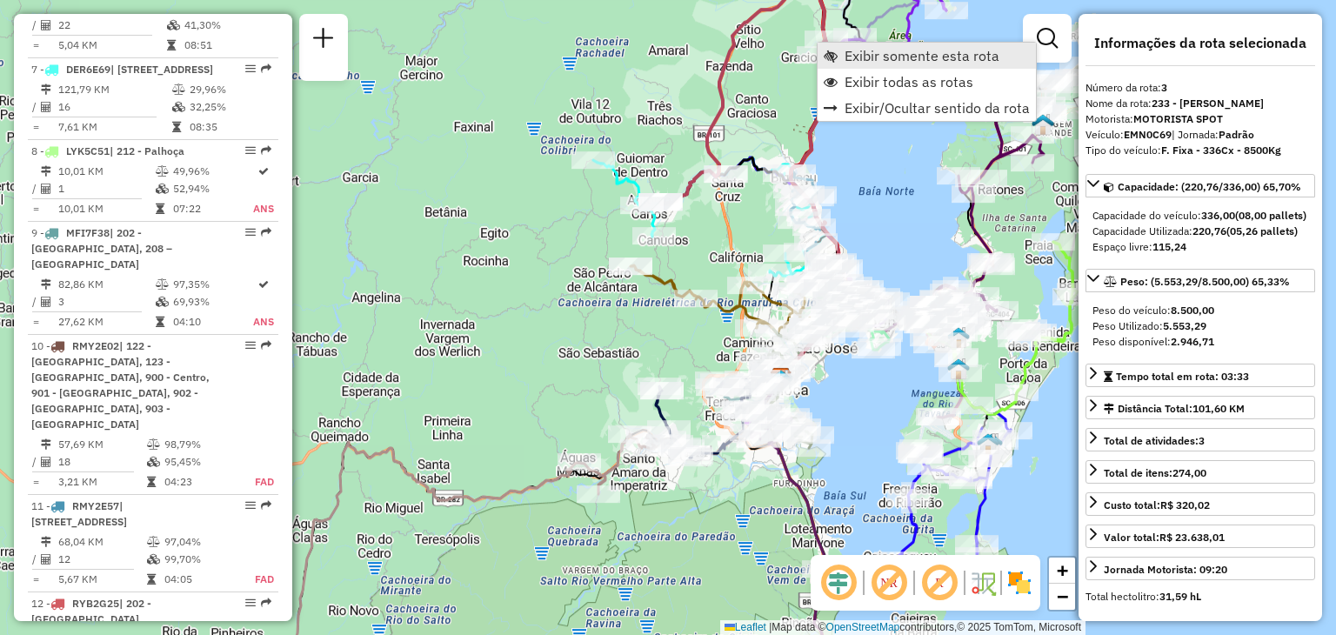
scroll to position [891, 0]
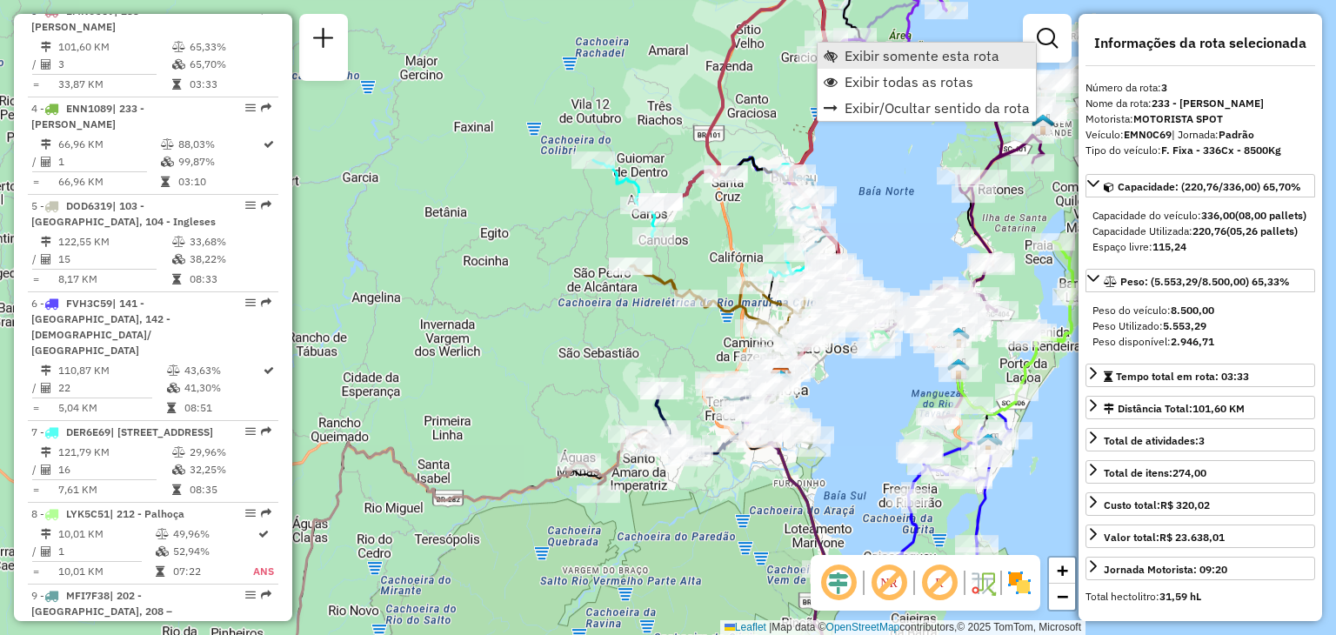
click at [859, 53] on span "Exibir somente esta rota" at bounding box center [921, 56] width 155 height 14
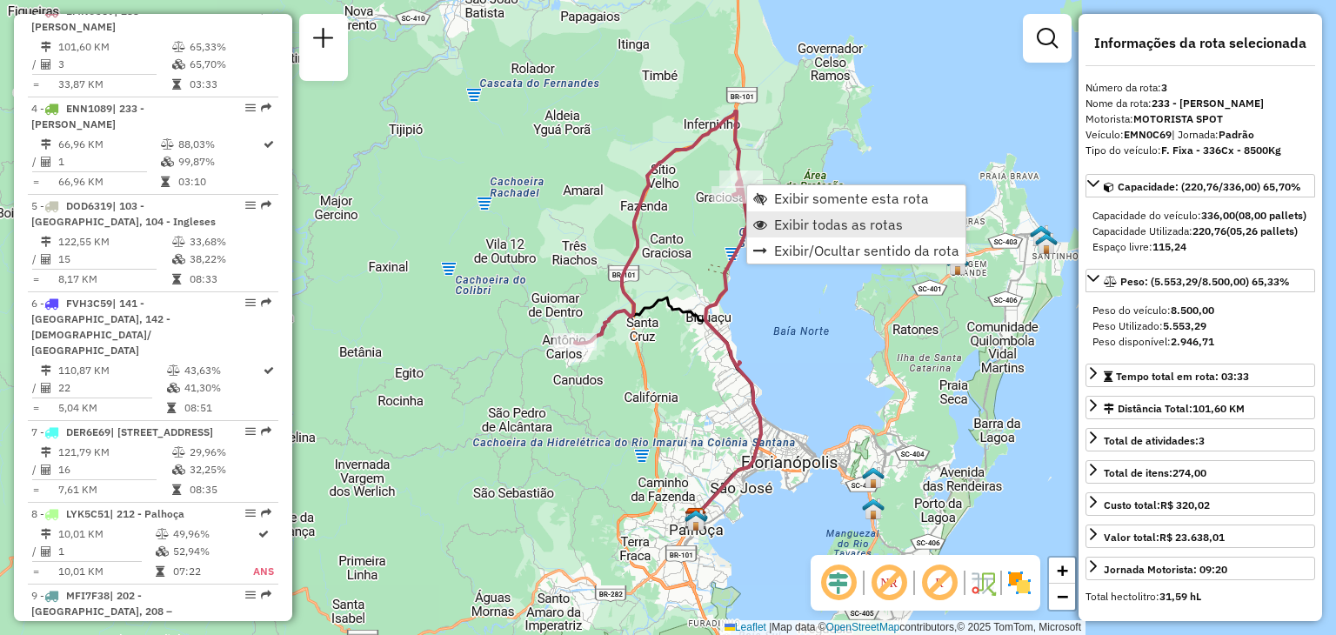
click at [766, 224] on span "Exibir todas as rotas" at bounding box center [760, 224] width 14 height 14
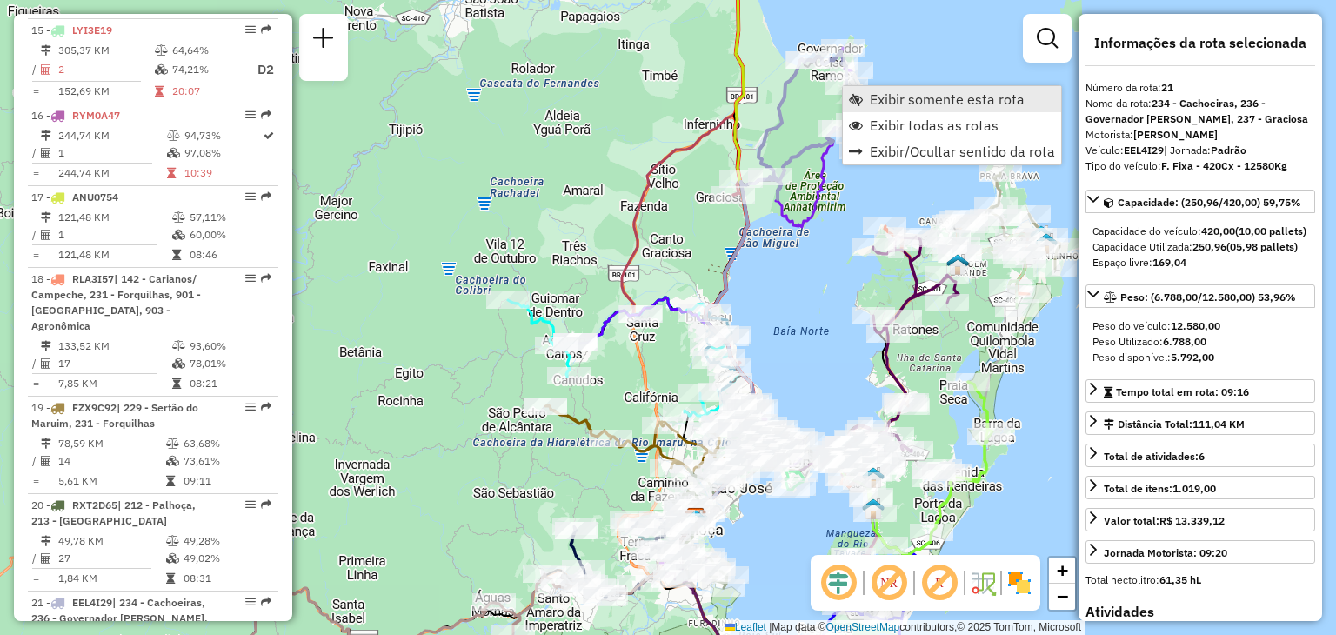
scroll to position [2646, 0]
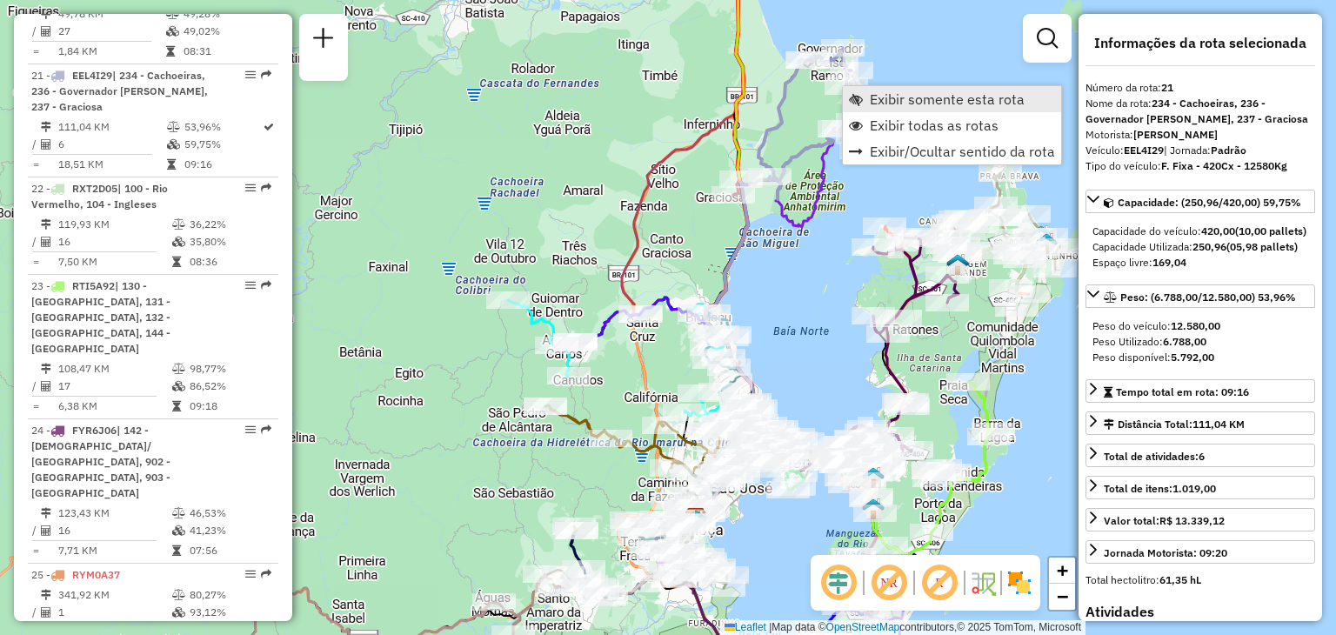
click at [861, 98] on span "Exibir somente esta rota" at bounding box center [856, 99] width 14 height 14
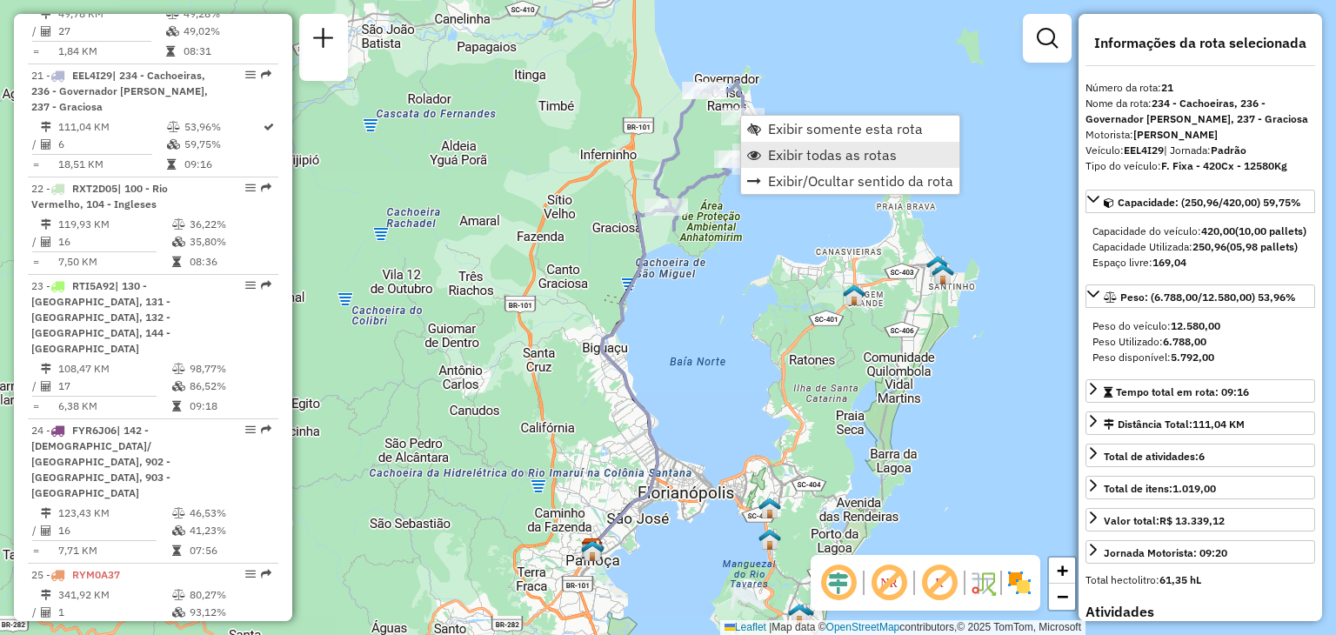
click at [774, 153] on span "Exibir todas as rotas" at bounding box center [832, 155] width 129 height 14
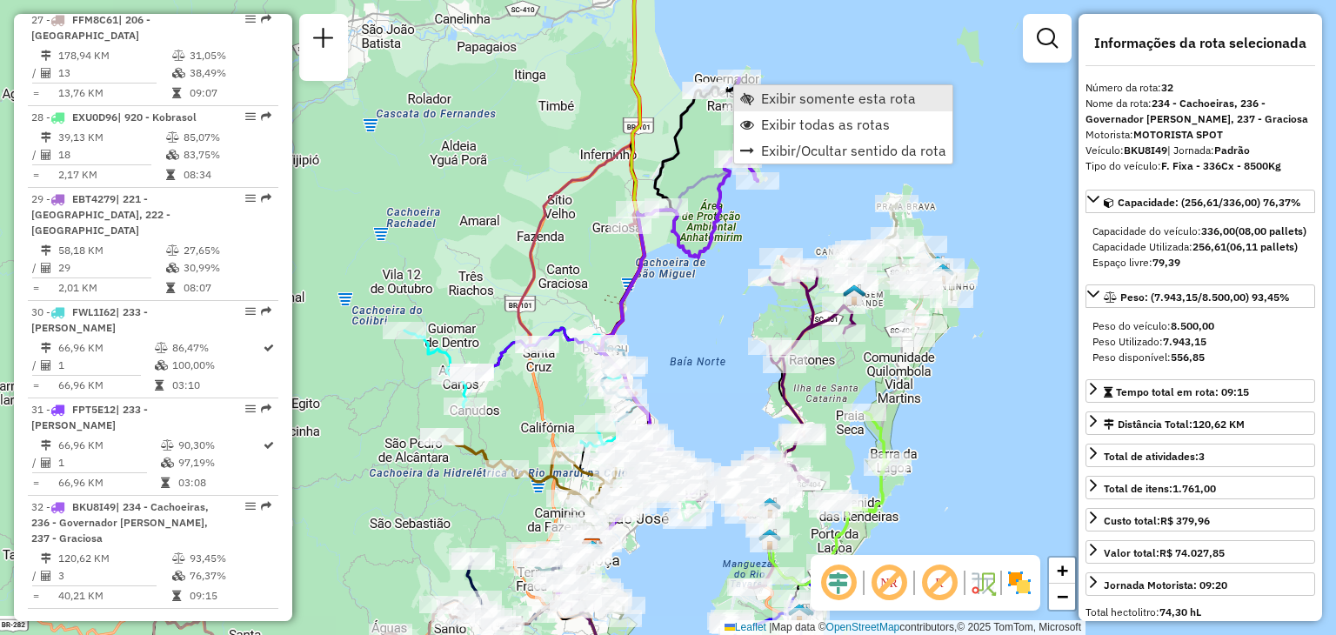
scroll to position [3571, 0]
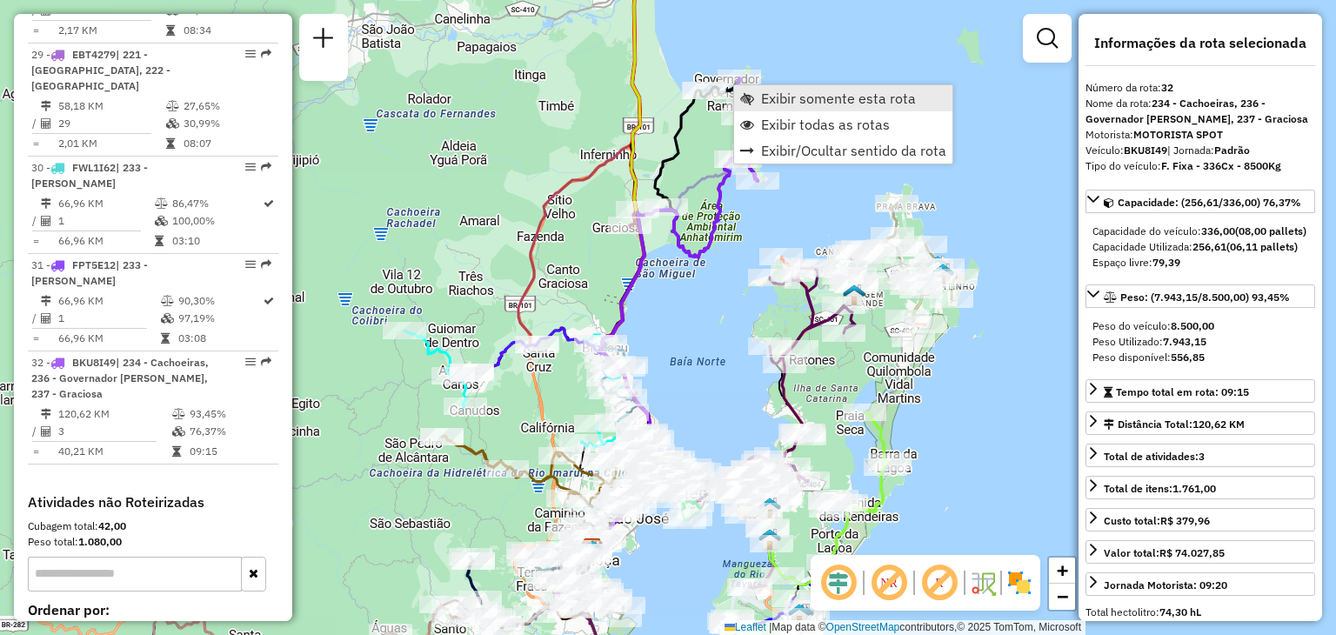
click at [756, 90] on link "Exibir somente esta rota" at bounding box center [843, 98] width 218 height 26
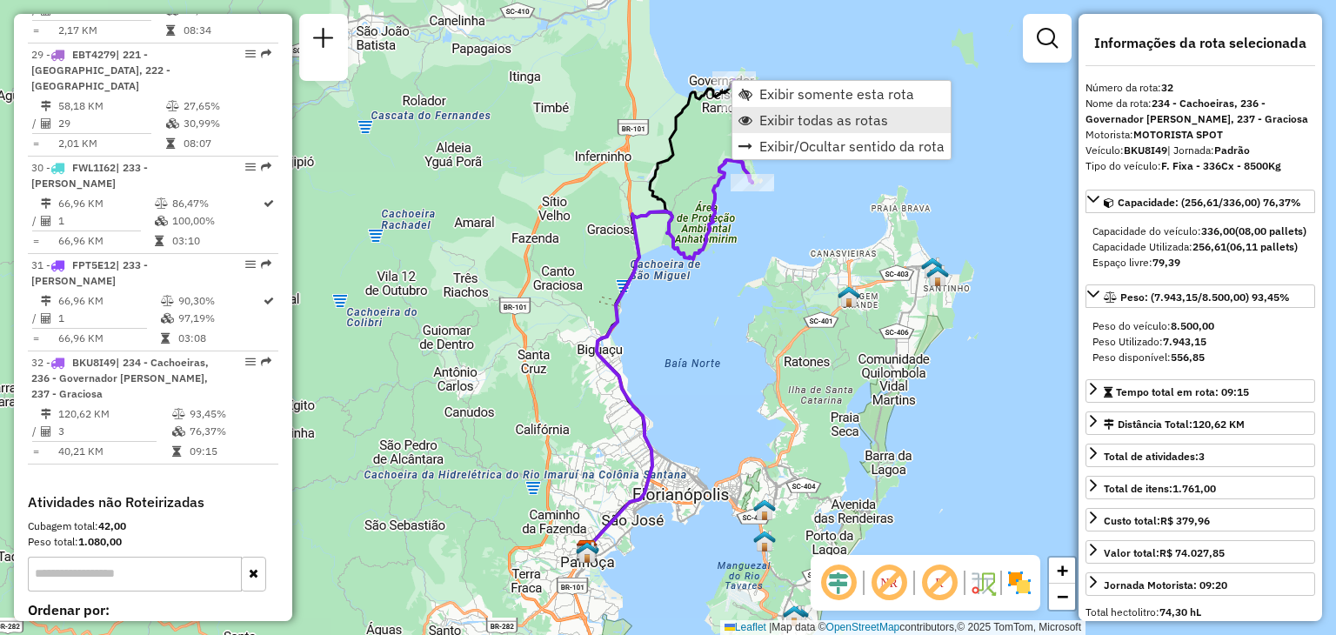
click at [791, 115] on span "Exibir todas as rotas" at bounding box center [823, 120] width 129 height 14
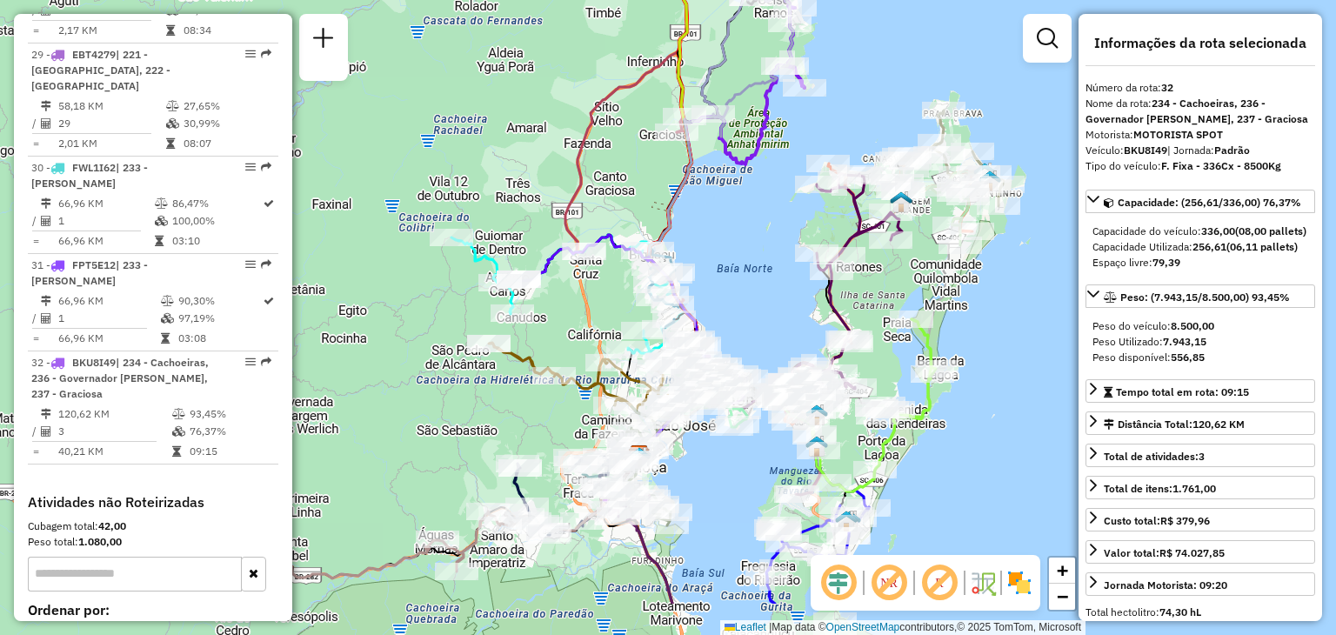
drag, startPoint x: 731, startPoint y: 279, endPoint x: 784, endPoint y: 180, distance: 112.4
click at [784, 180] on div "Janela de atendimento Grade de atendimento Capacidade Transportadoras Veículos …" at bounding box center [668, 317] width 1336 height 635
